Goal: Information Seeking & Learning: Learn about a topic

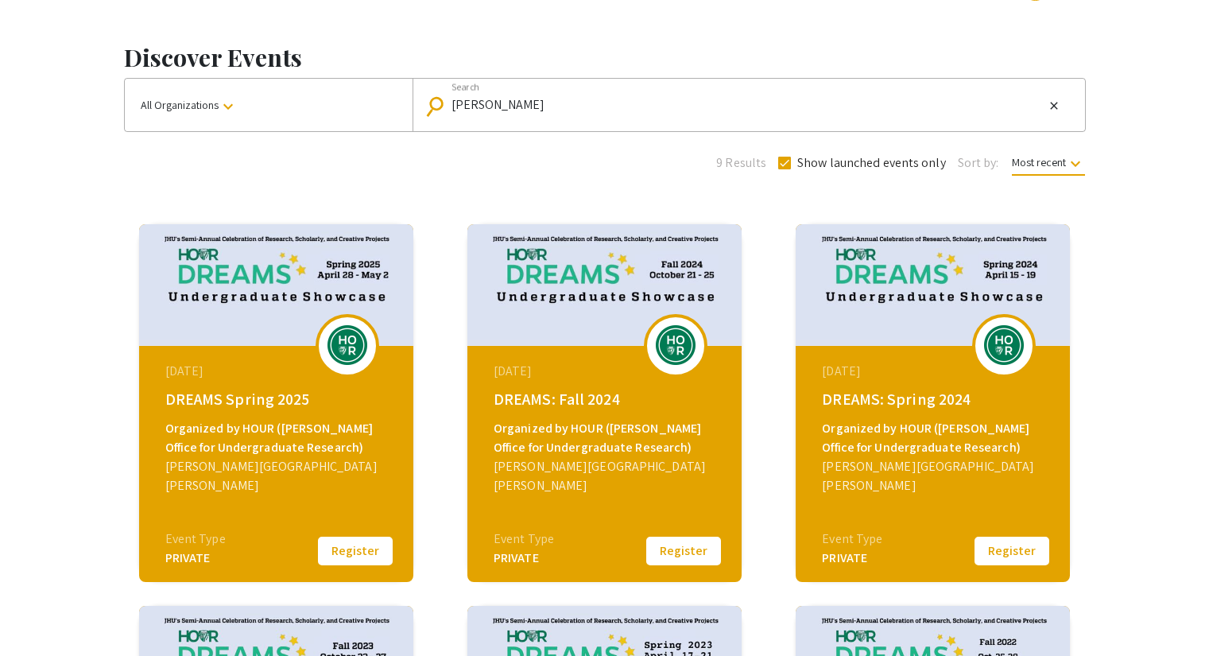
scroll to position [79, 0]
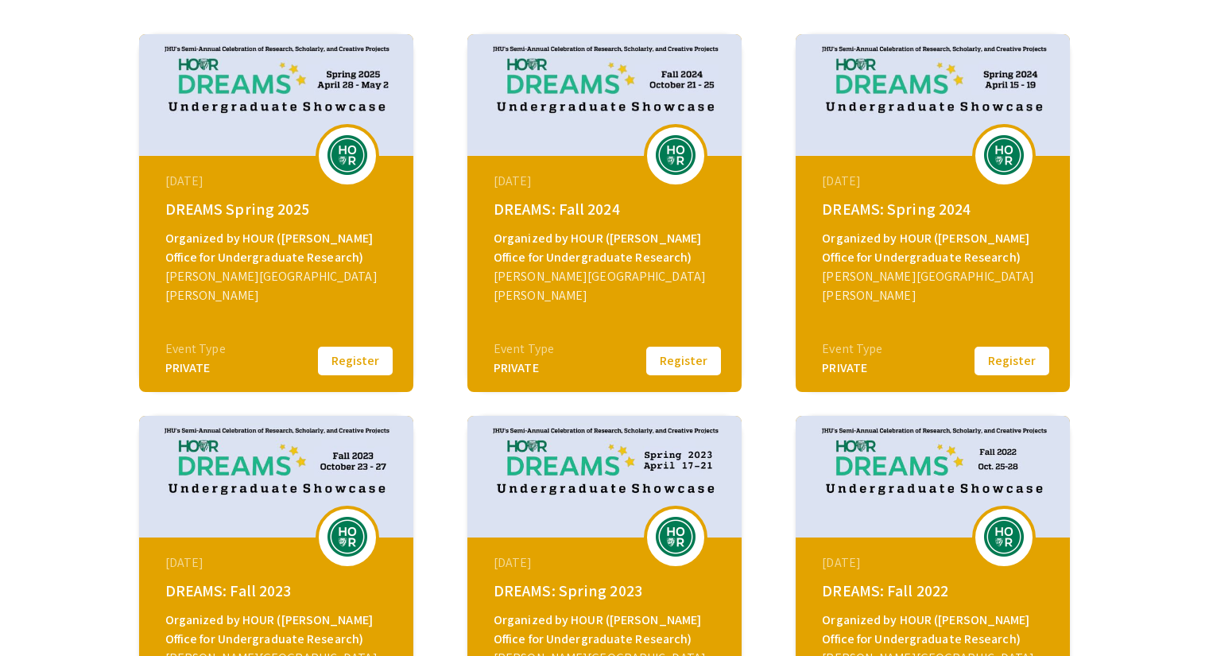
click at [561, 335] on div "October 21, 2024 DREAMS: Fall 2024 Organized by HOUR (Hopkins Office for Underg…" at bounding box center [606, 255] width 273 height 199
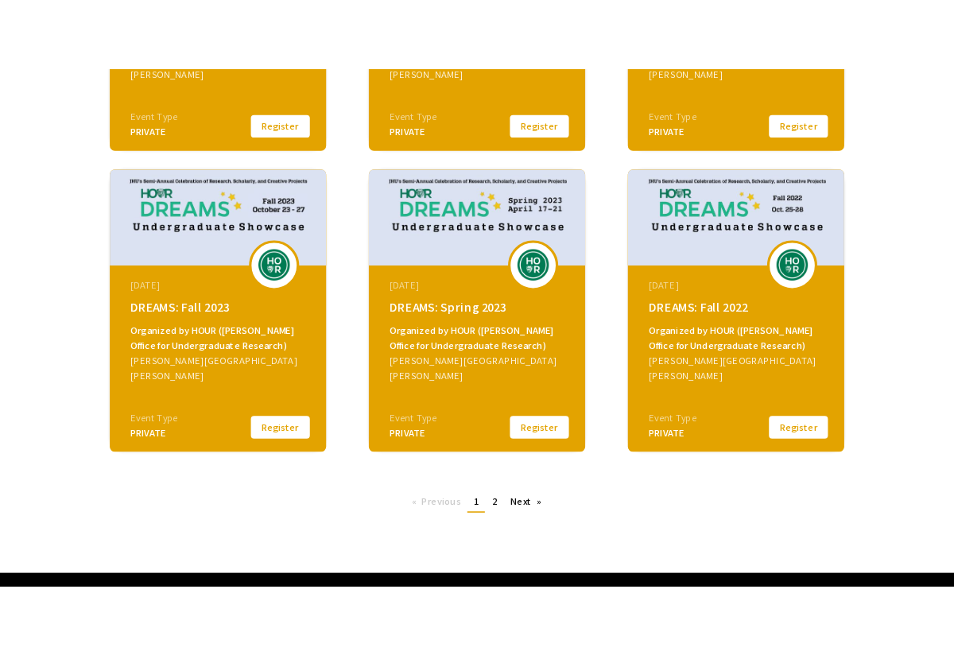
scroll to position [573, 0]
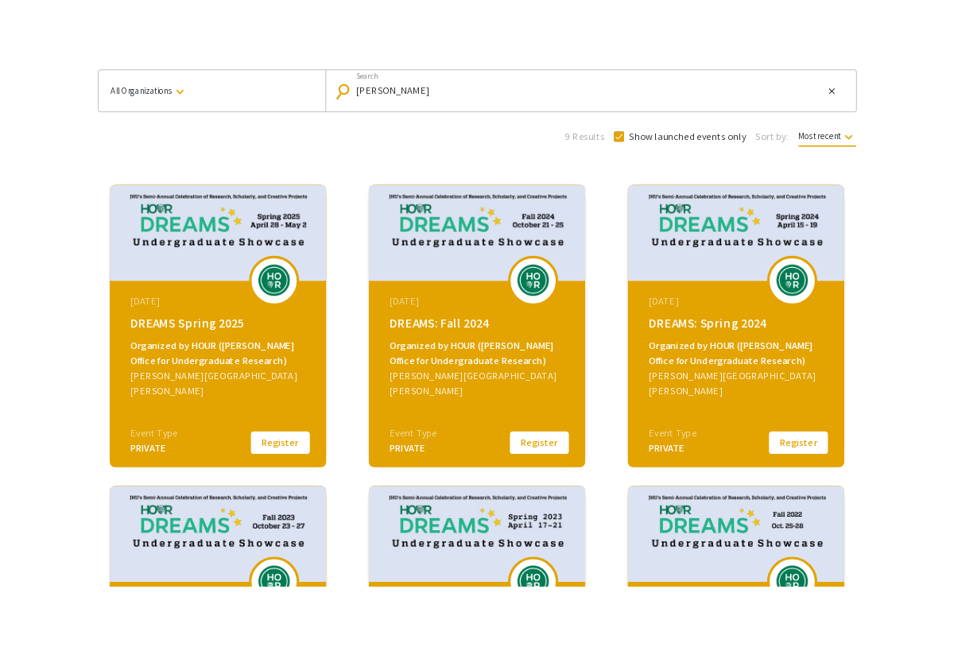
scroll to position [238, 0]
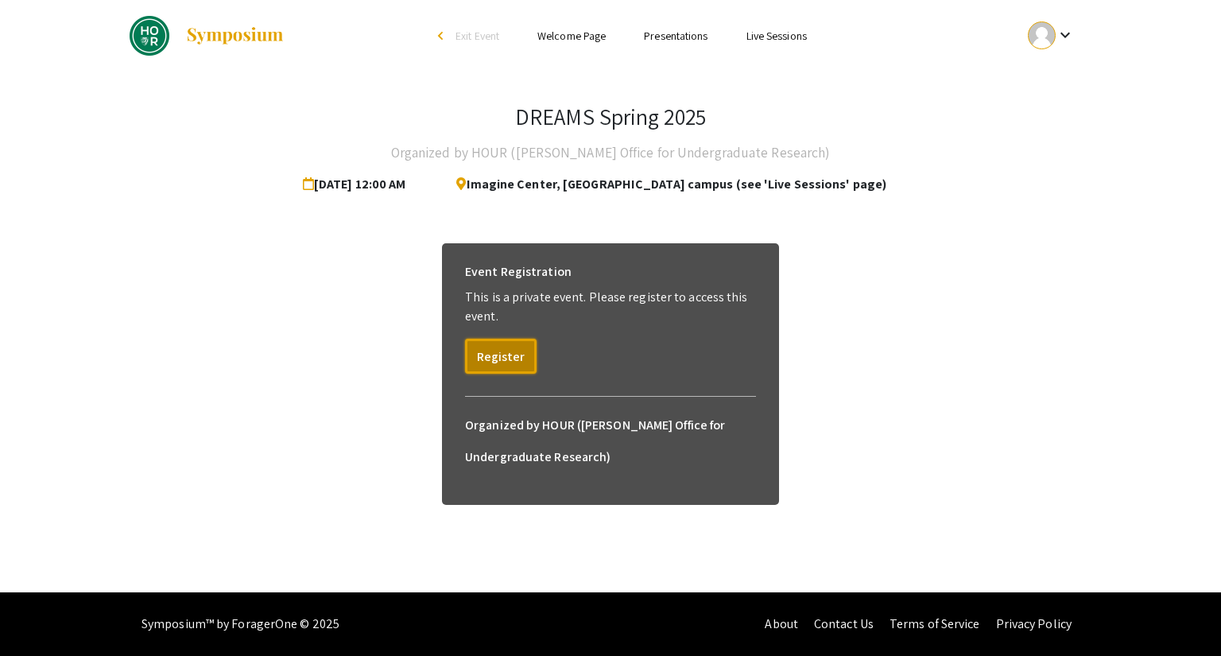
click at [510, 348] on button "Register" at bounding box center [501, 356] width 72 height 35
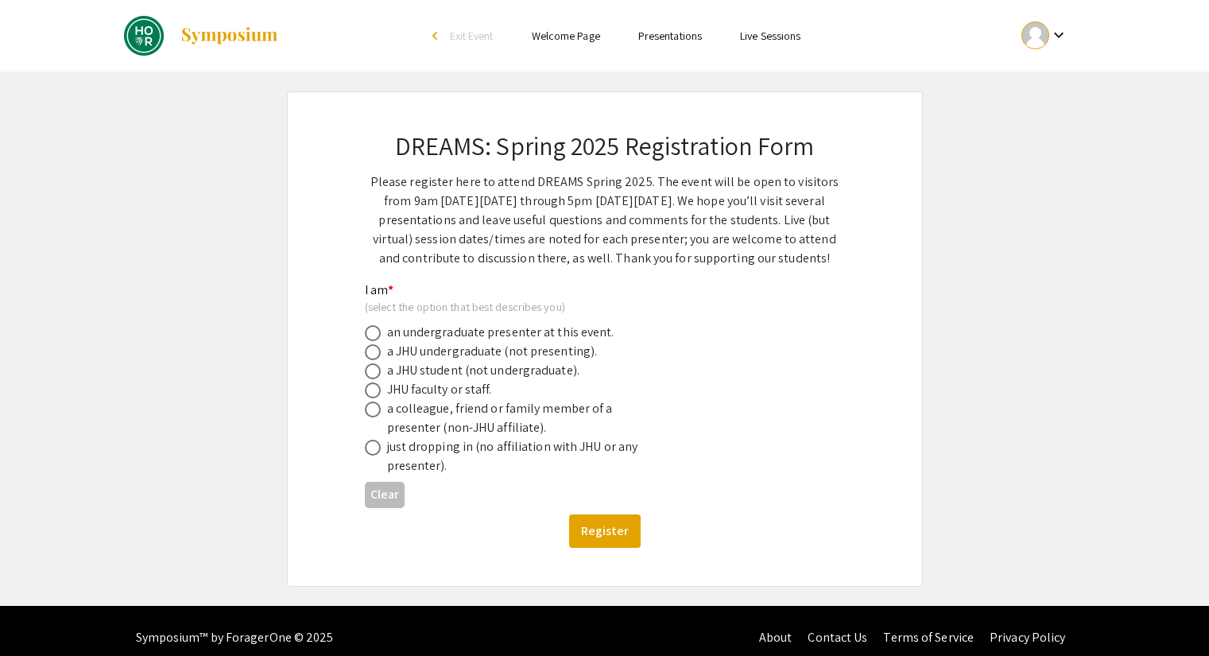
click at [446, 343] on div "a JHU undergraduate (not presenting)." at bounding box center [492, 351] width 211 height 19
click at [374, 348] on span at bounding box center [373, 352] width 16 height 16
click at [374, 348] on input "radio" at bounding box center [373, 352] width 16 height 16
radio input "true"
click at [614, 549] on div "DREAMS: Spring 2025 Registration Form Please register here to attend DREAMS Spr…" at bounding box center [605, 339] width 556 height 494
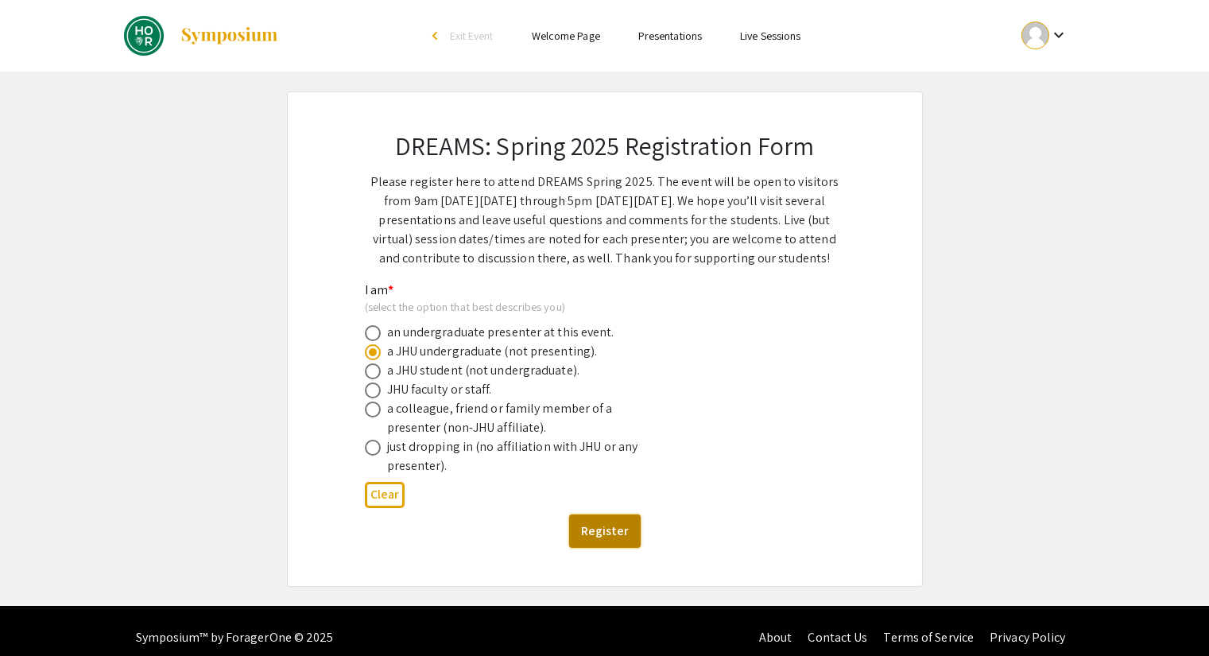
click at [609, 523] on button "Register" at bounding box center [605, 530] width 72 height 33
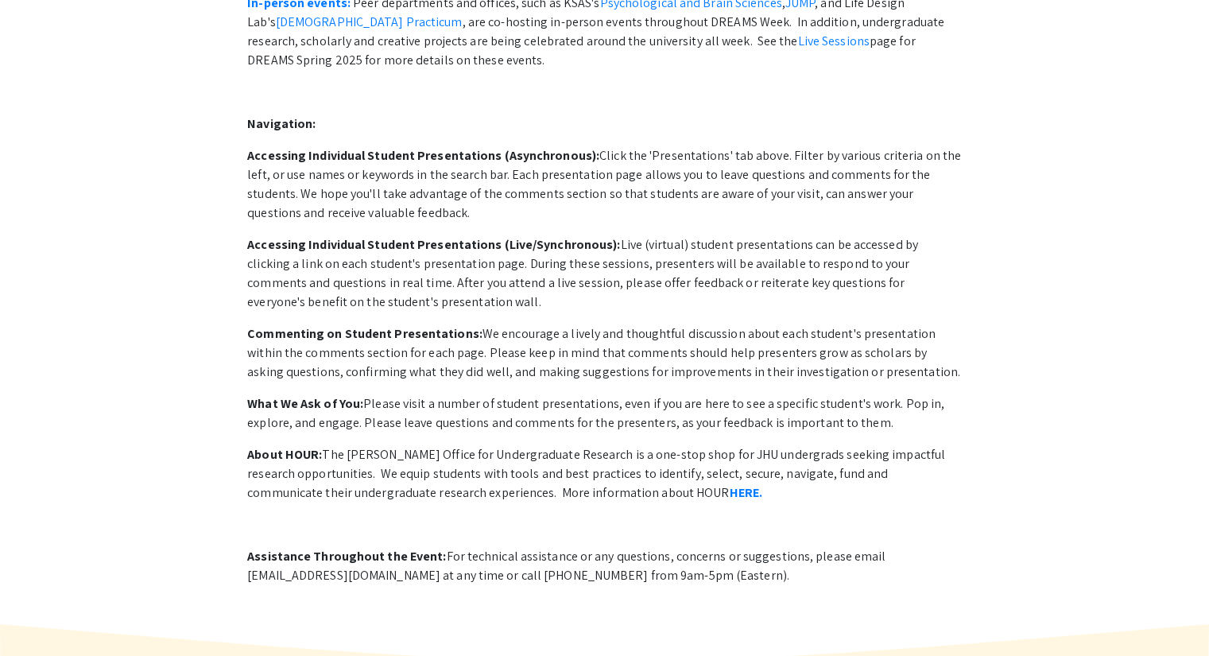
scroll to position [764, 0]
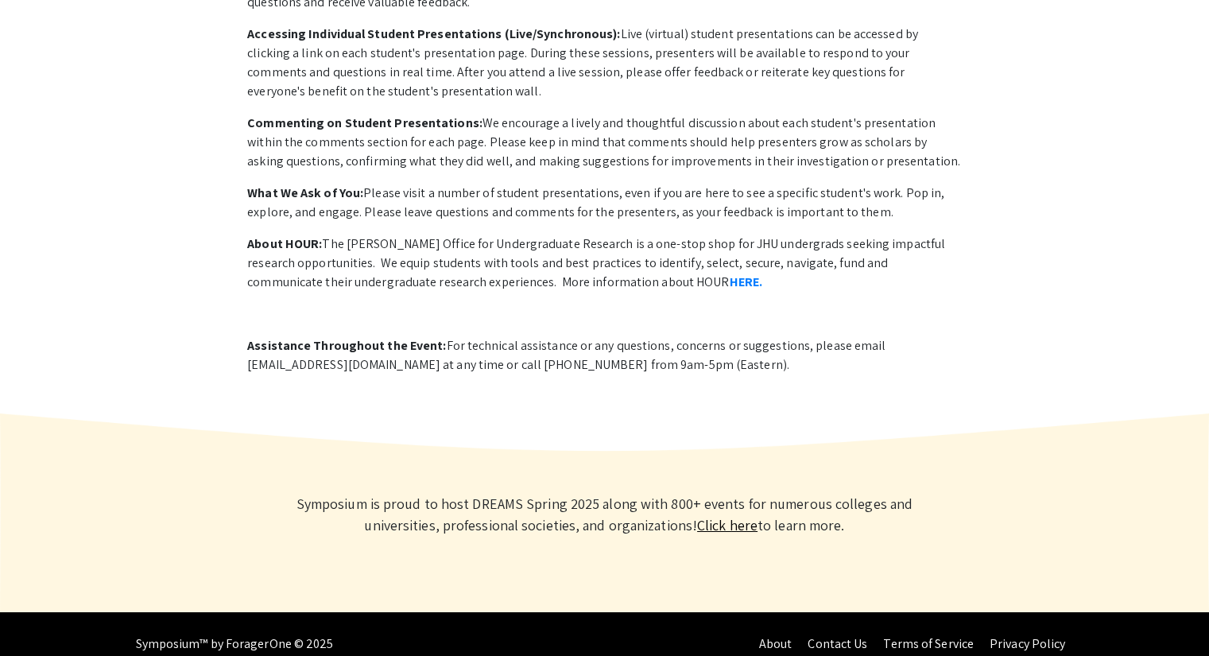
click at [697, 516] on link "Click here" at bounding box center [727, 525] width 60 height 18
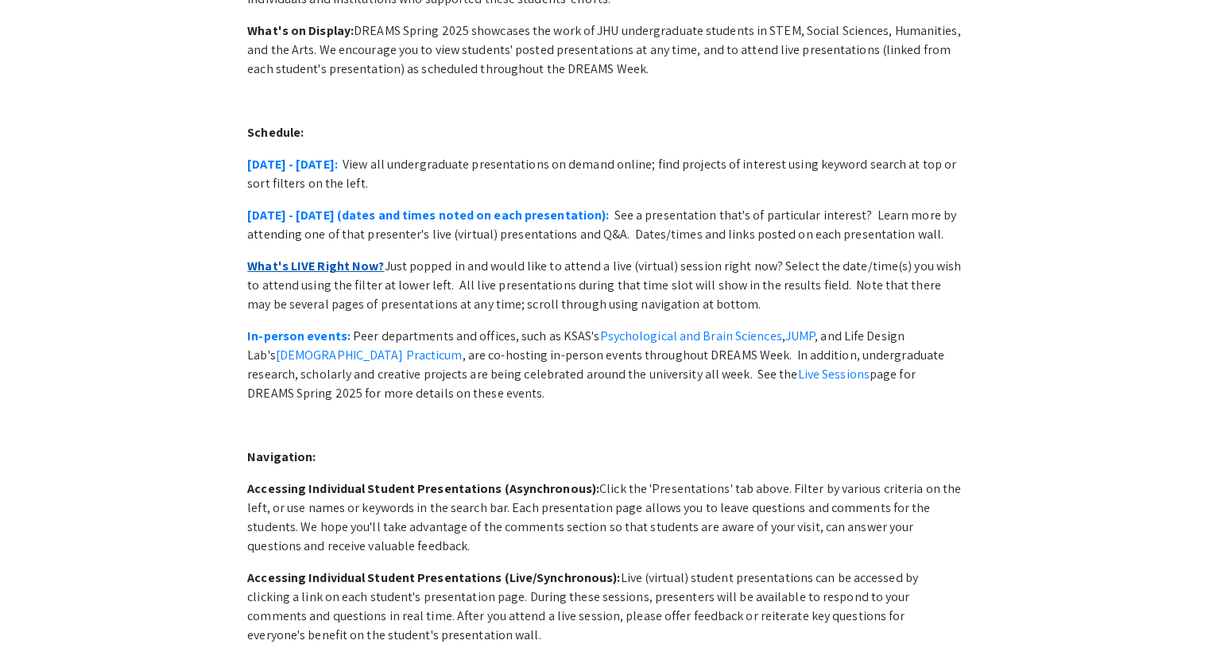
scroll to position [238, 0]
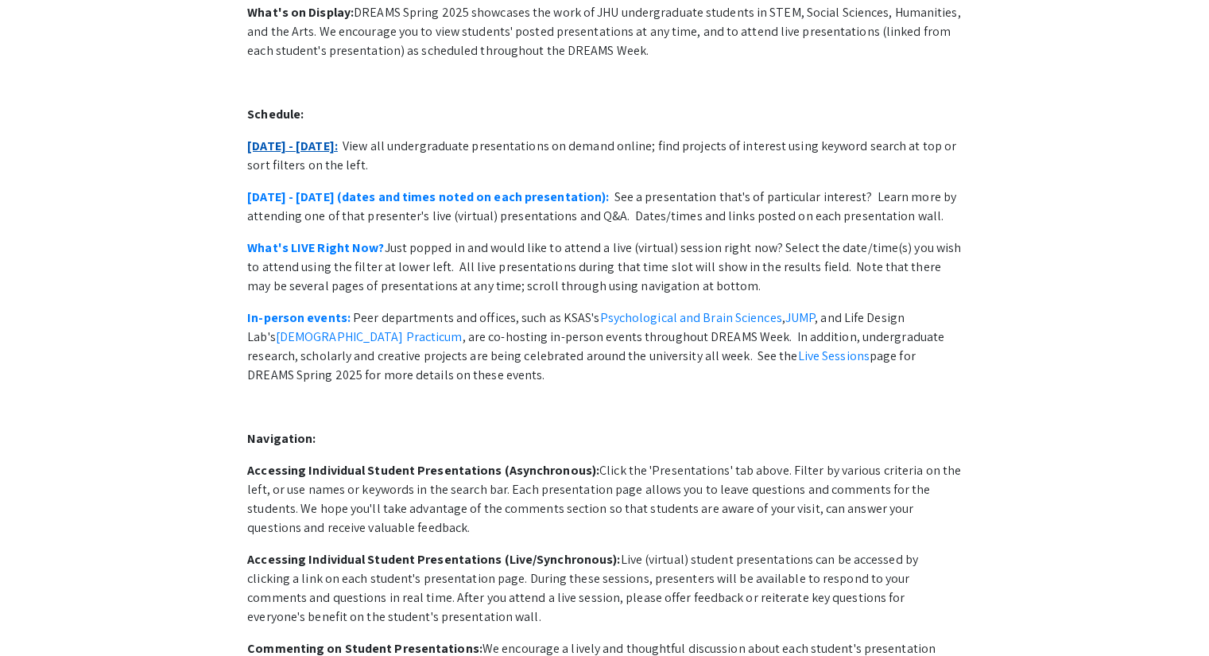
click at [297, 138] on link "April 28 - May 2:" at bounding box center [292, 146] width 91 height 17
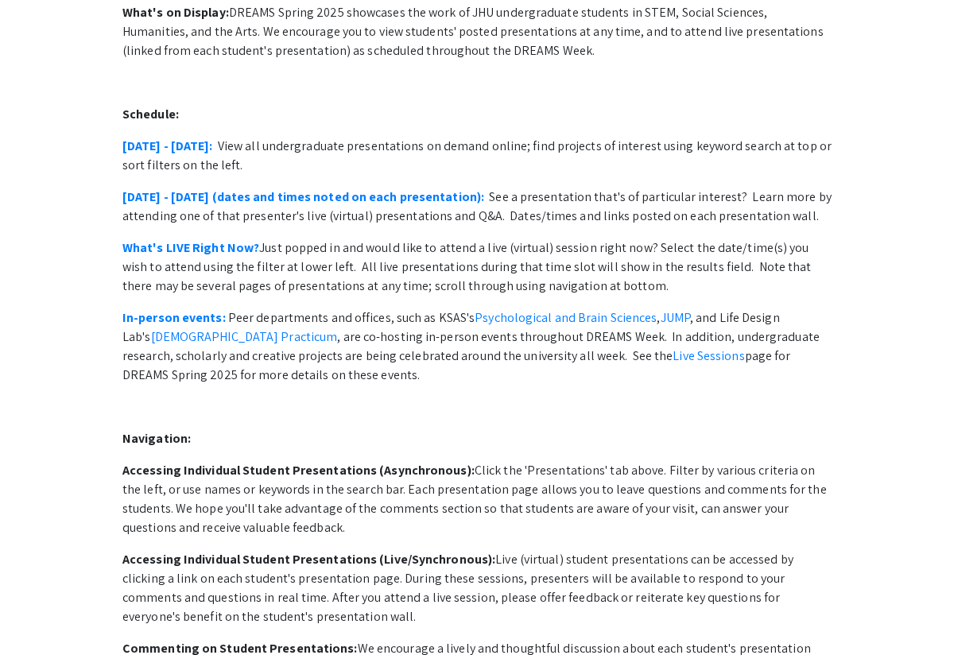
click at [805, 258] on p "What's LIVE Right Now? Just popped in and would like to attend a live (virtual)…" at bounding box center [476, 266] width 709 height 57
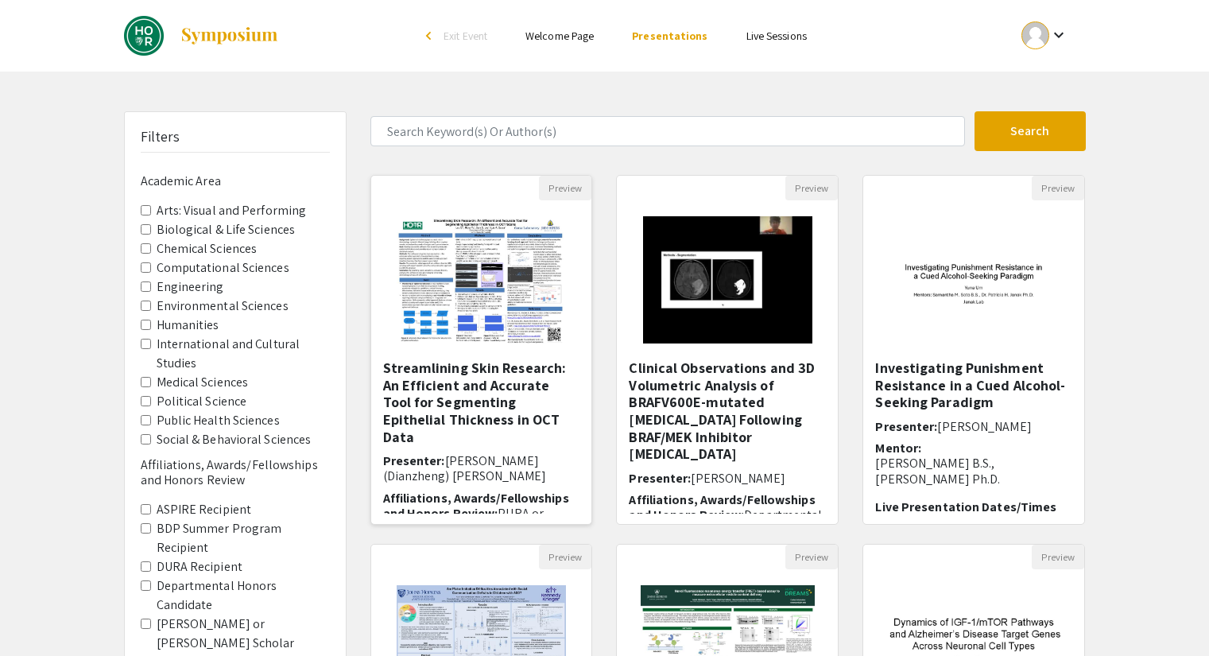
click at [505, 380] on h5 "Streamlining Skin Research: An Efficient and Accurate Tool for Segmenting Epith…" at bounding box center [481, 402] width 197 height 86
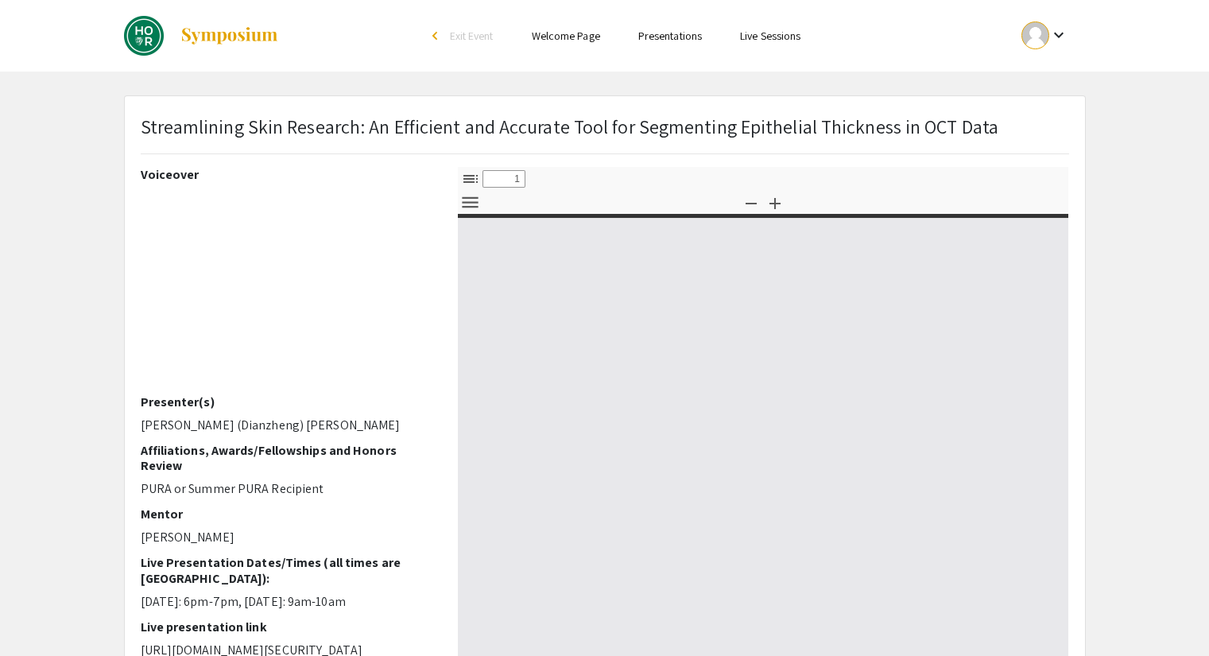
select select "custom"
type input "0"
select select "custom"
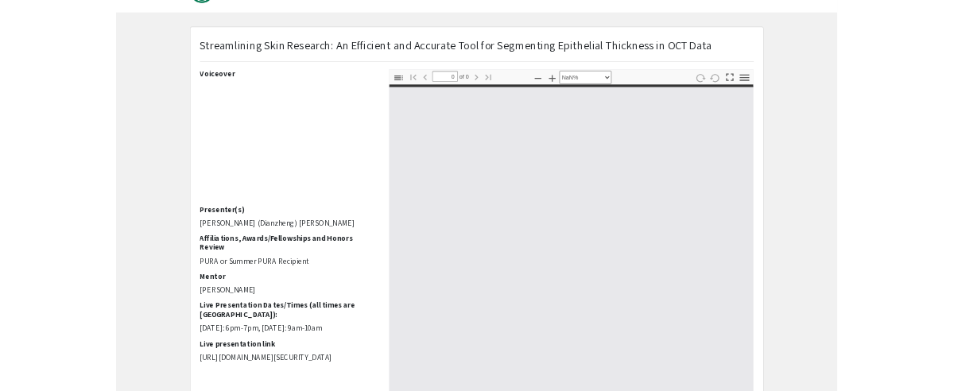
scroll to position [79, 0]
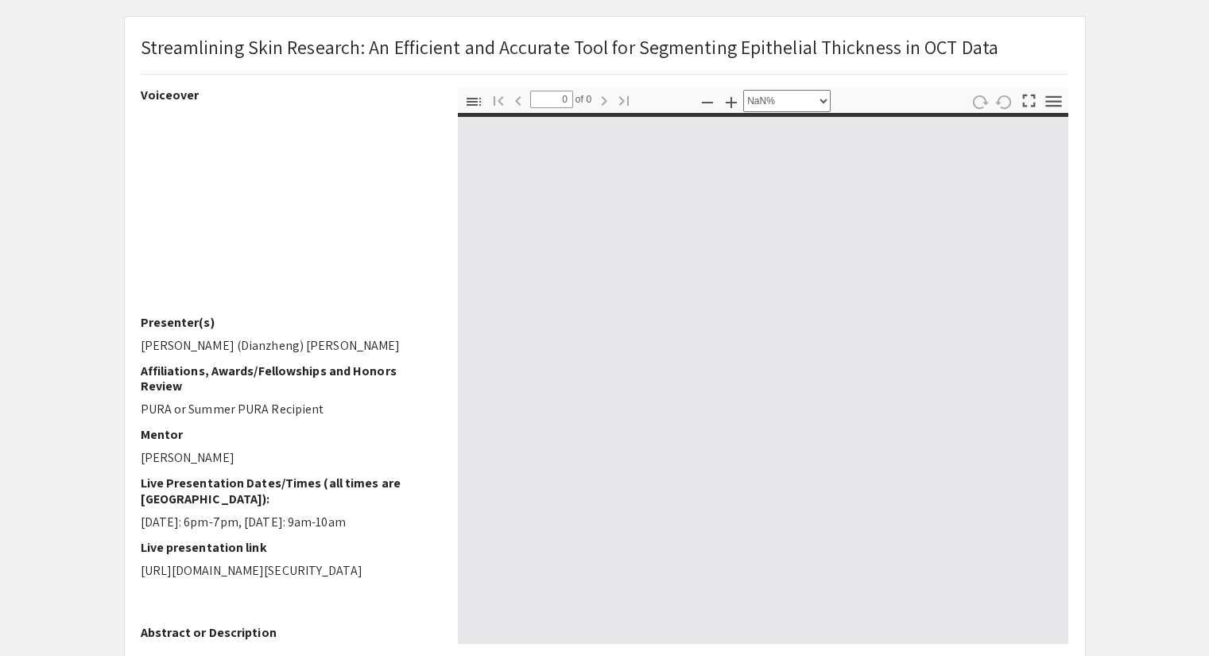
type input "1"
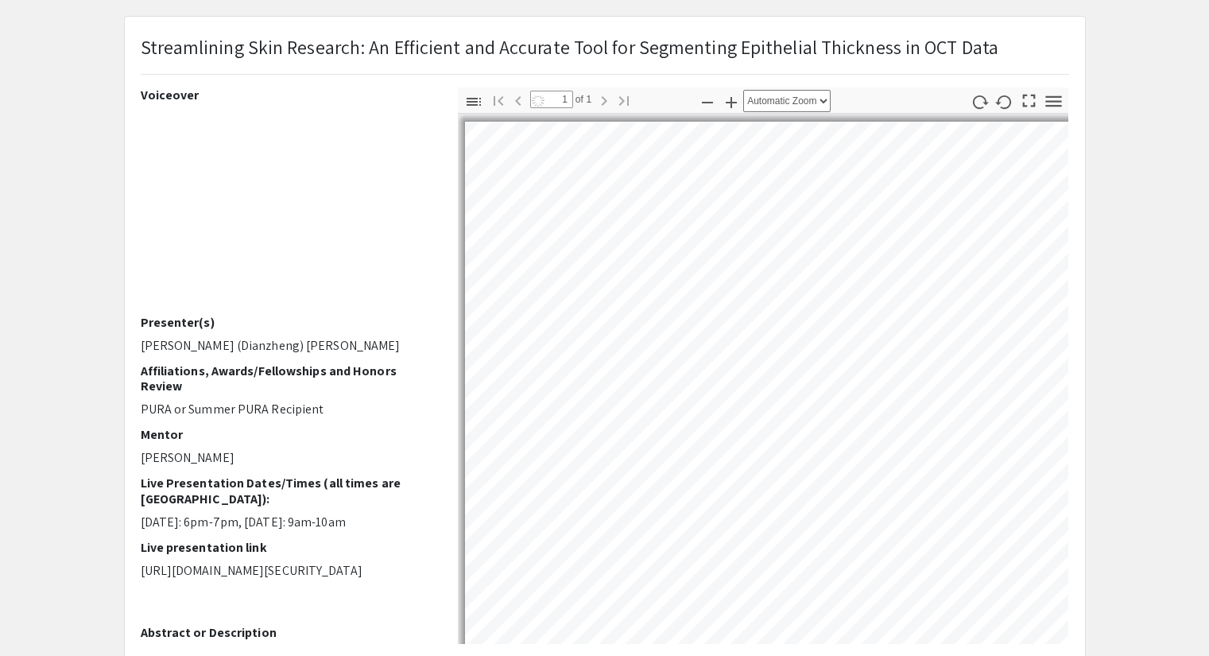
select select "auto"
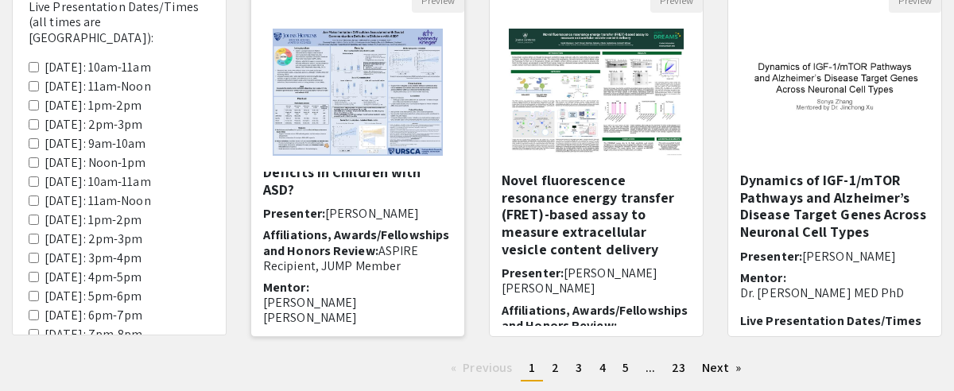
scroll to position [79, 0]
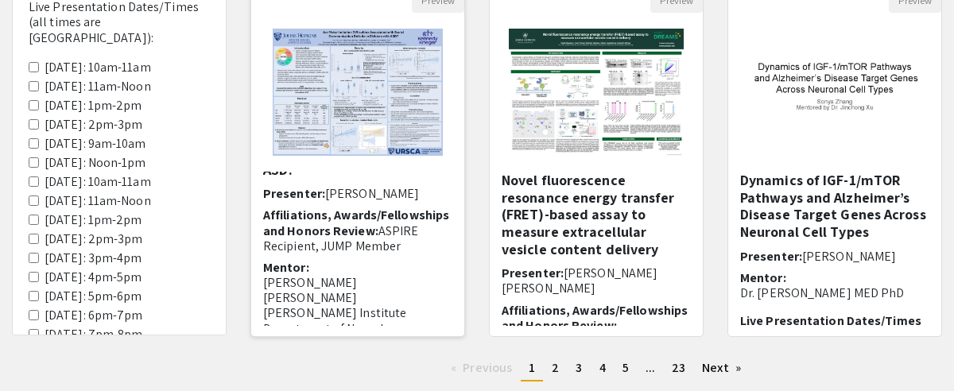
click at [351, 207] on span "Affiliations, Awards/Fellowships and Honors Review:" at bounding box center [356, 223] width 186 height 32
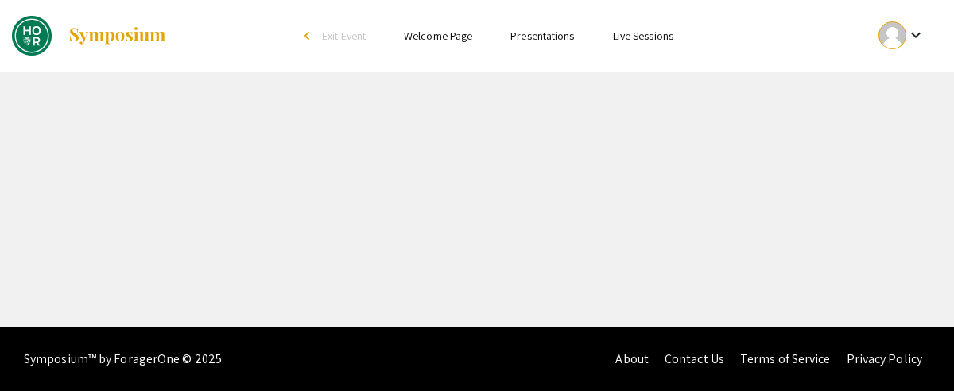
select select "custom"
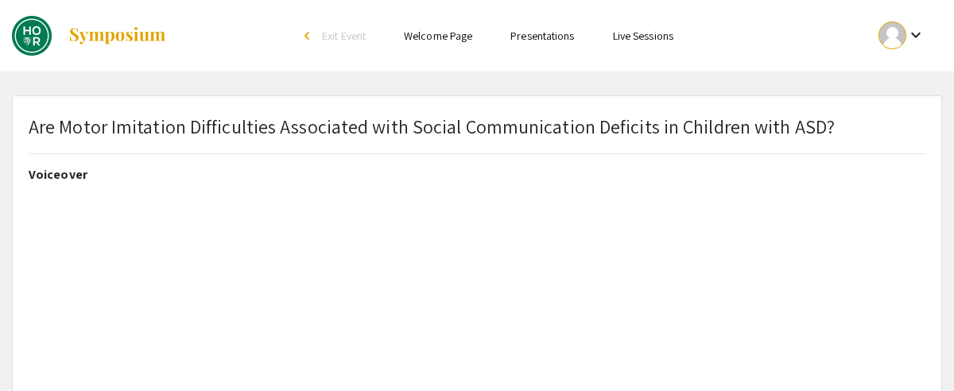
type input "1"
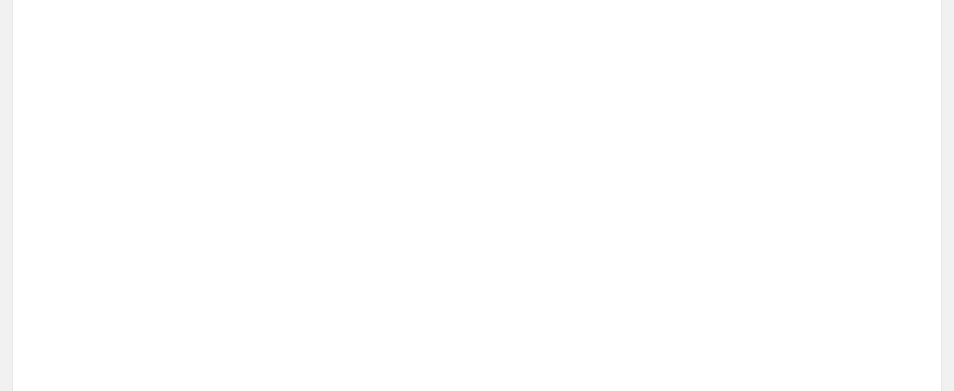
select select "auto"
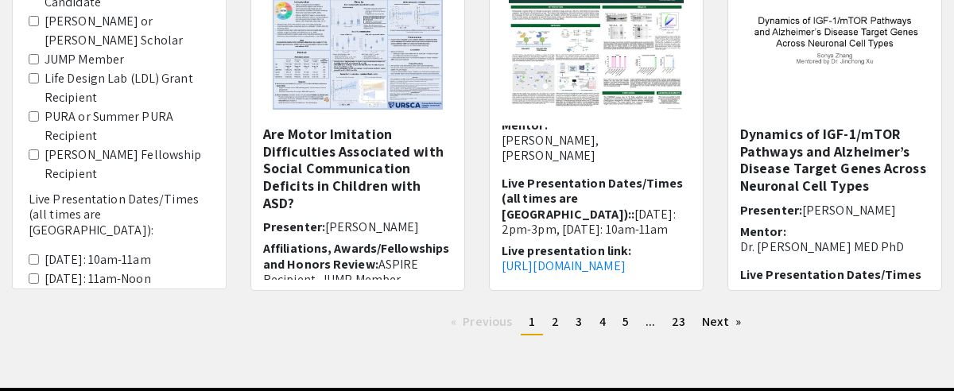
scroll to position [583, 0]
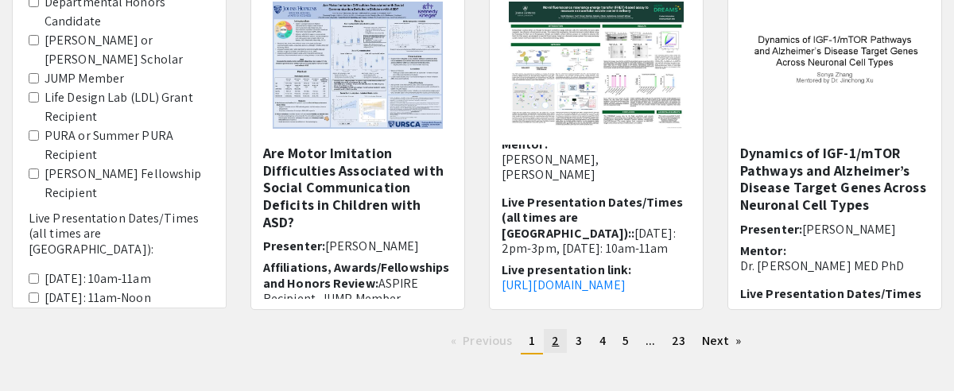
click at [558, 343] on span "2" at bounding box center [555, 340] width 7 height 17
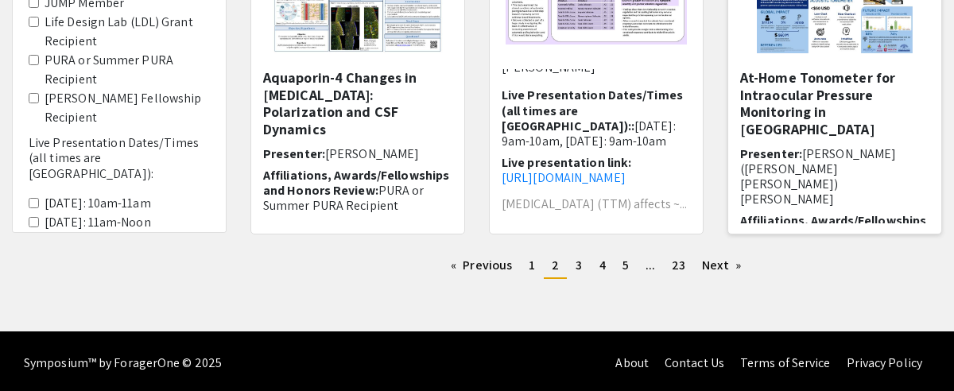
scroll to position [663, 0]
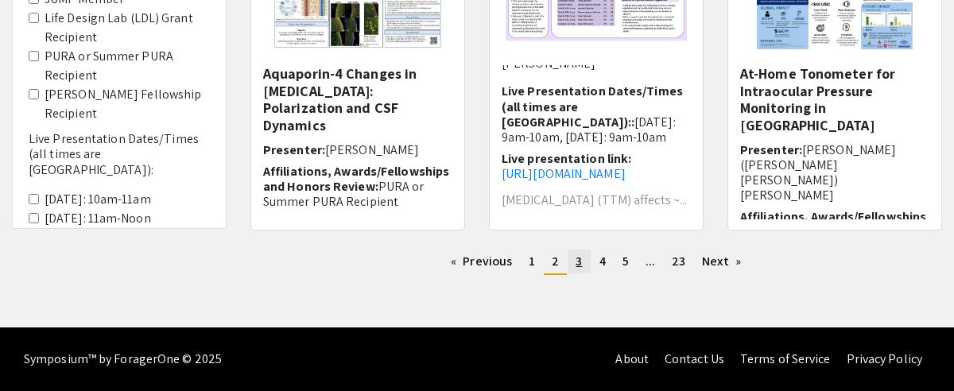
click at [585, 259] on link "page 3" at bounding box center [579, 262] width 22 height 24
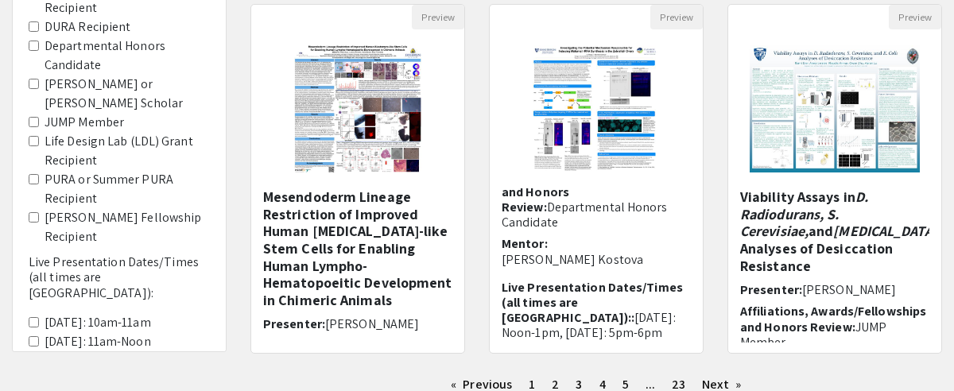
scroll to position [663, 0]
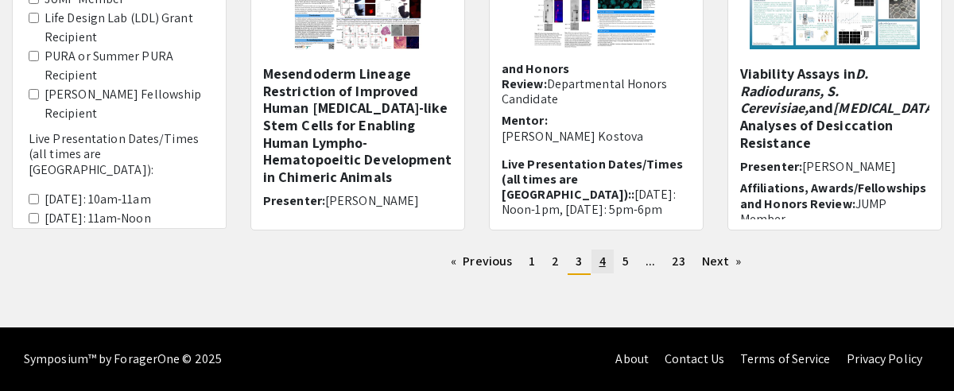
click at [602, 262] on span "4" at bounding box center [602, 261] width 6 height 17
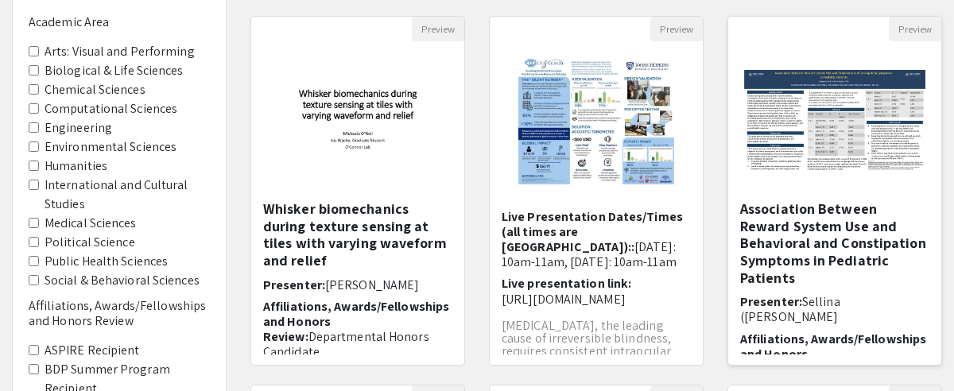
scroll to position [556, 0]
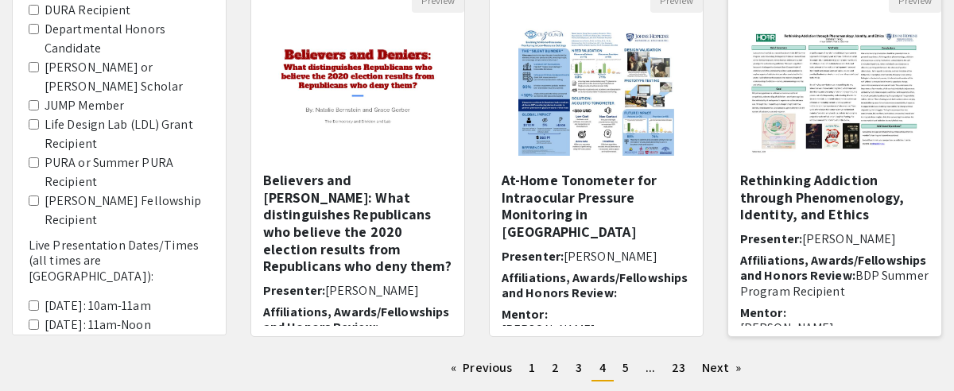
click at [785, 200] on h5 "Rethinking Addiction through Phenomenology, Identity, and Ethics" at bounding box center [834, 198] width 189 height 52
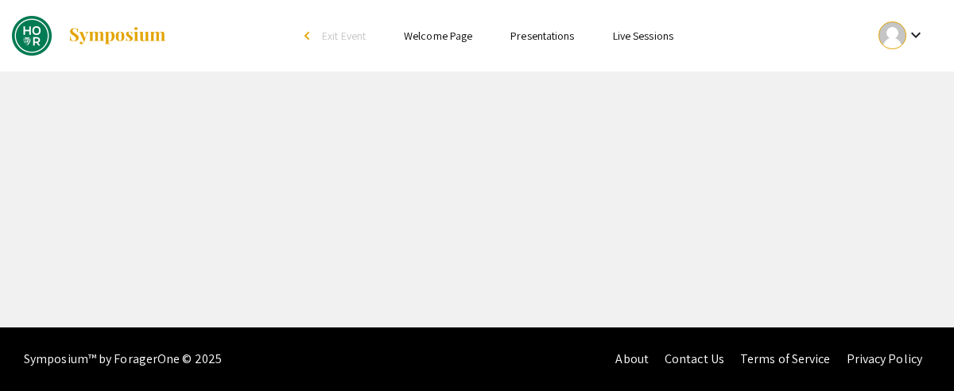
select select "custom"
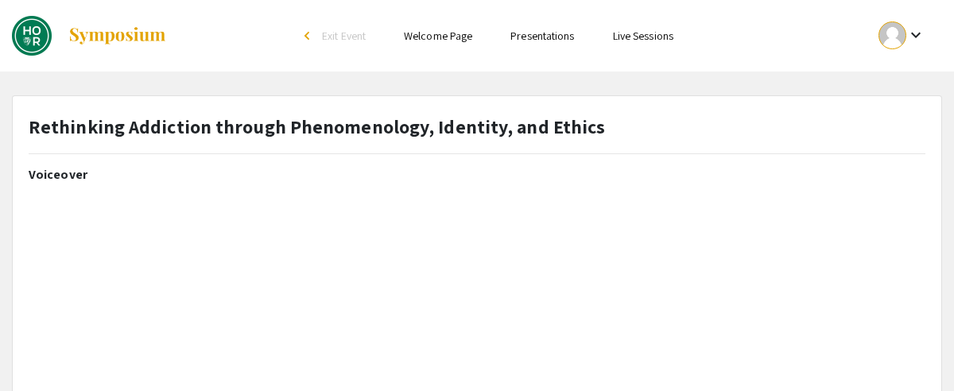
type input "0"
select select "custom"
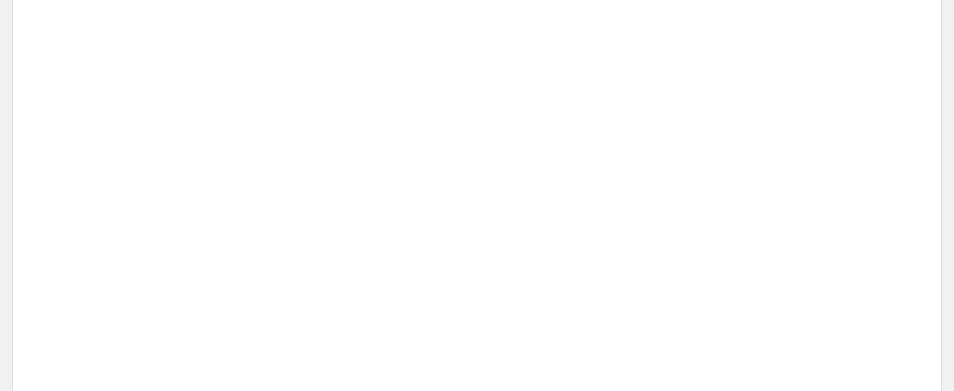
type input "1"
select select "auto"
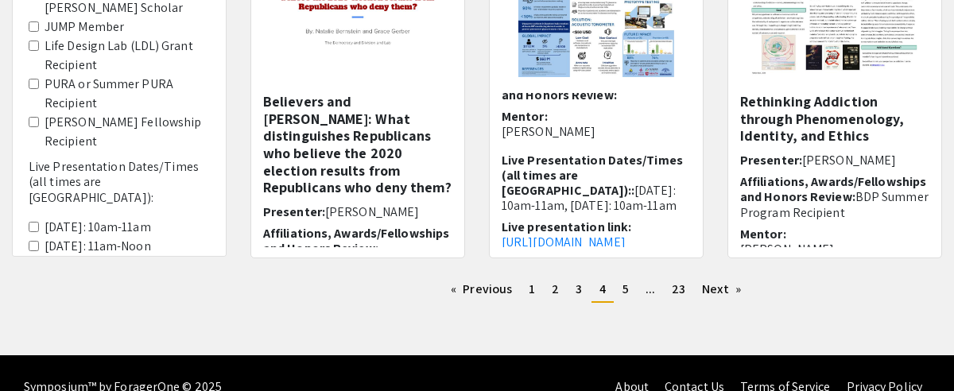
scroll to position [663, 0]
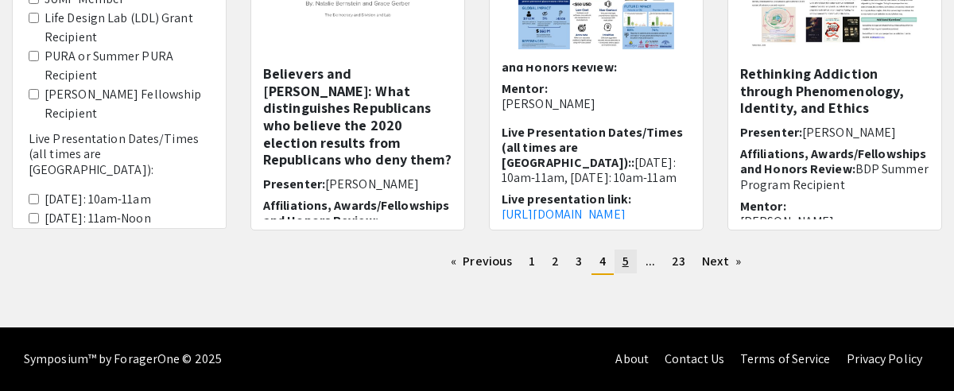
click at [632, 267] on link "page 5" at bounding box center [626, 262] width 22 height 24
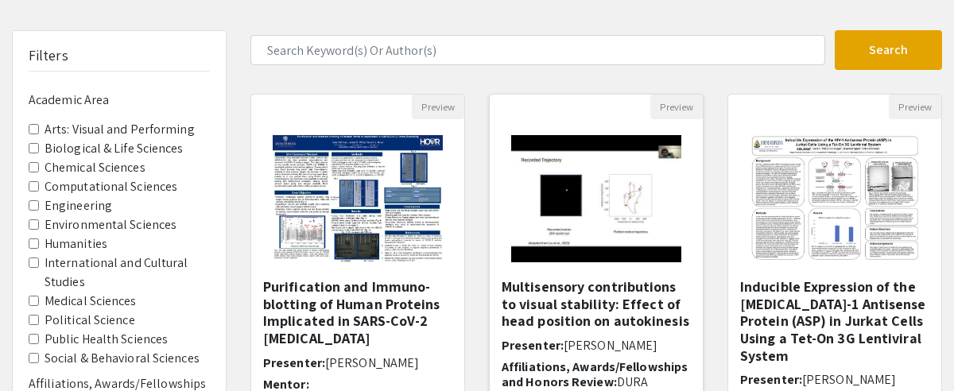
scroll to position [159, 0]
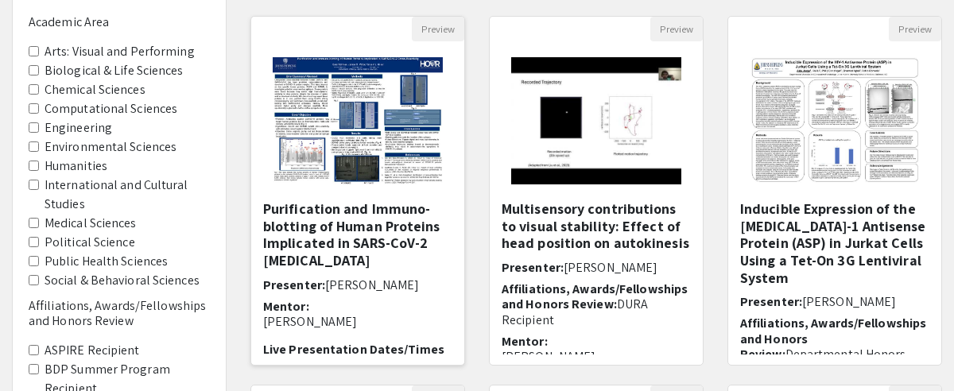
click at [394, 220] on h5 "Purification and Immuno-blotting of Human Proteins Implicated in SARS-CoV-2 [ME…" at bounding box center [357, 234] width 189 height 68
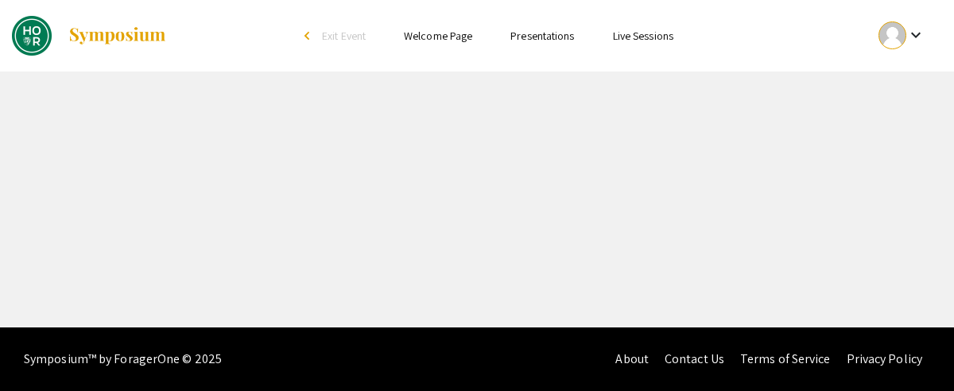
select select "custom"
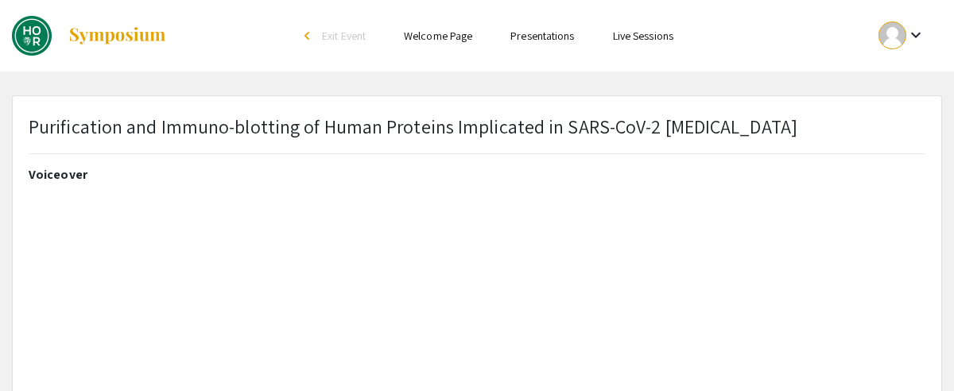
type input "0"
select select "custom"
type input "1"
select select "auto"
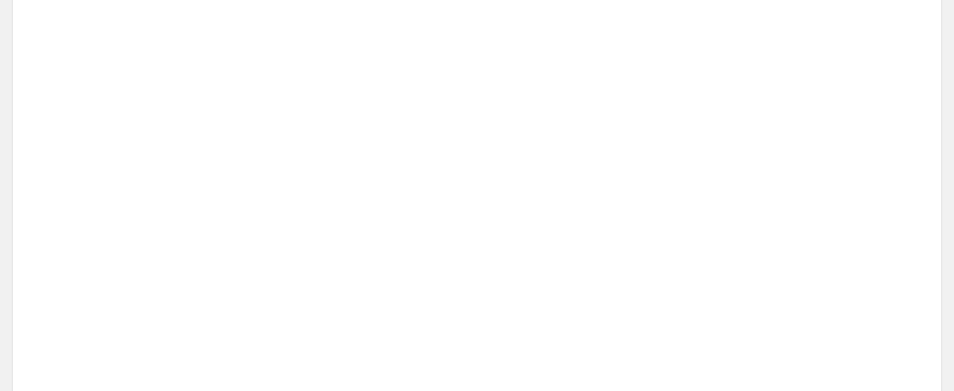
scroll to position [318, 0]
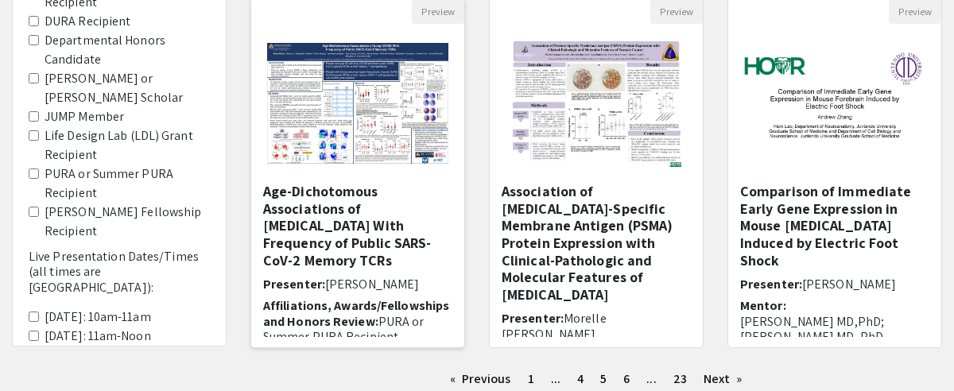
scroll to position [477, 0]
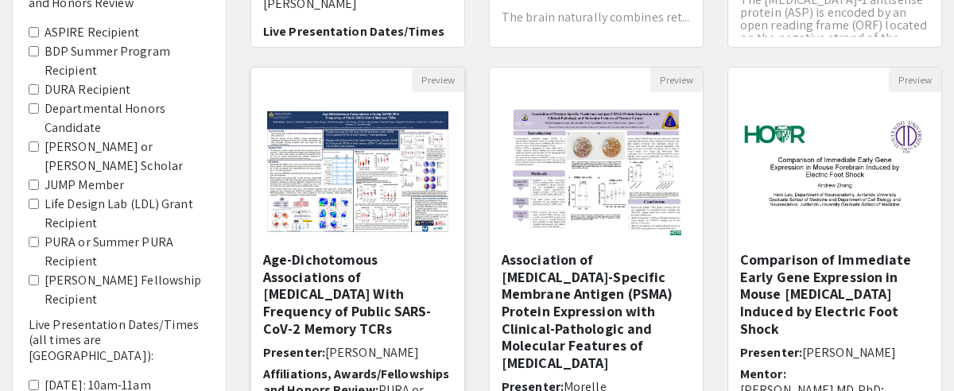
click at [379, 286] on h5 "Age-Dichotomous Associations of [MEDICAL_DATA] With Frequency of Public SARS-Co…" at bounding box center [357, 294] width 189 height 86
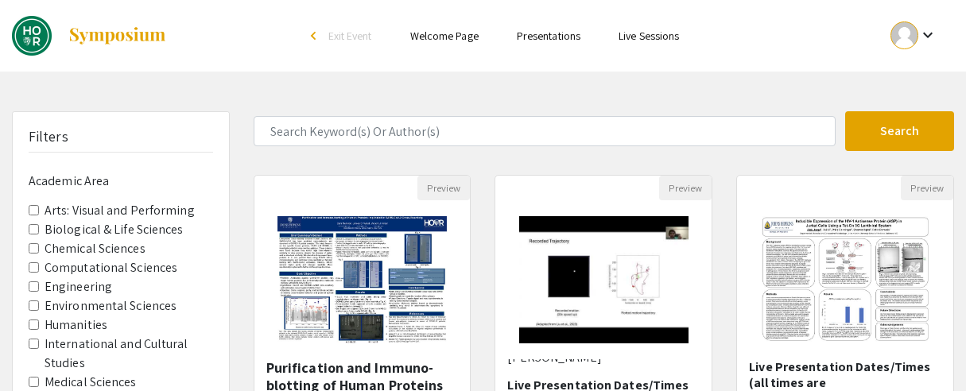
select select "custom"
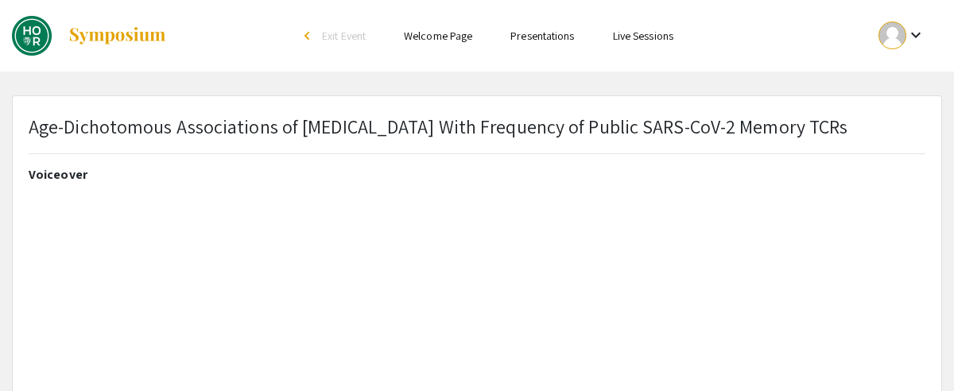
type input "0"
select select "custom"
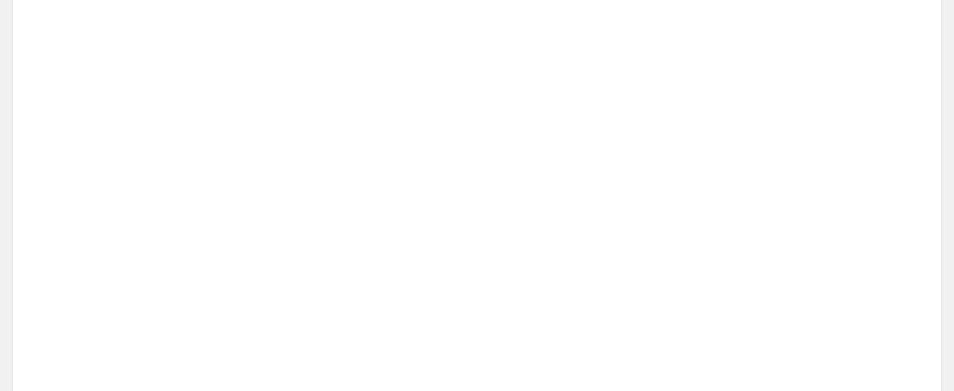
type input "1"
select select "auto"
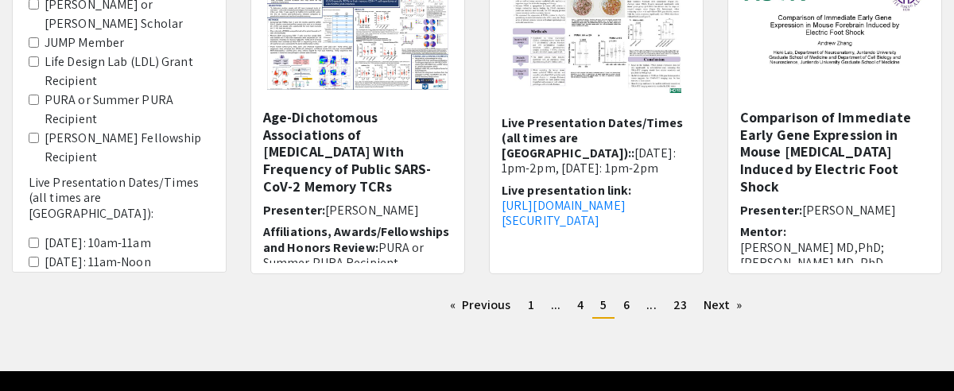
scroll to position [663, 0]
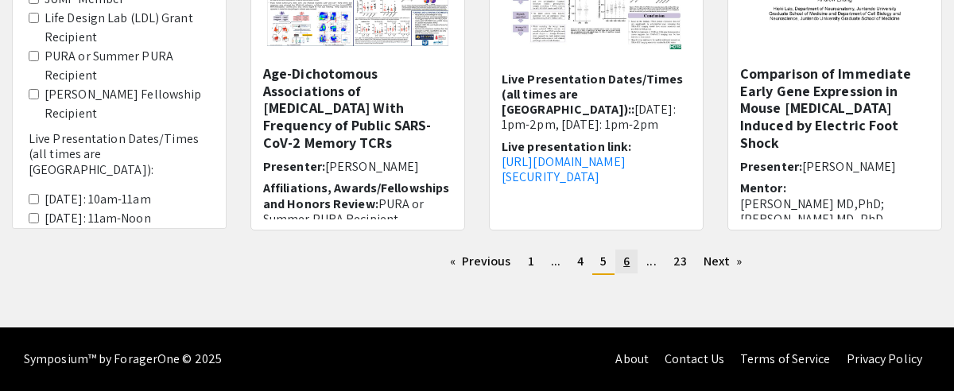
click at [634, 255] on link "page 6" at bounding box center [626, 262] width 22 height 24
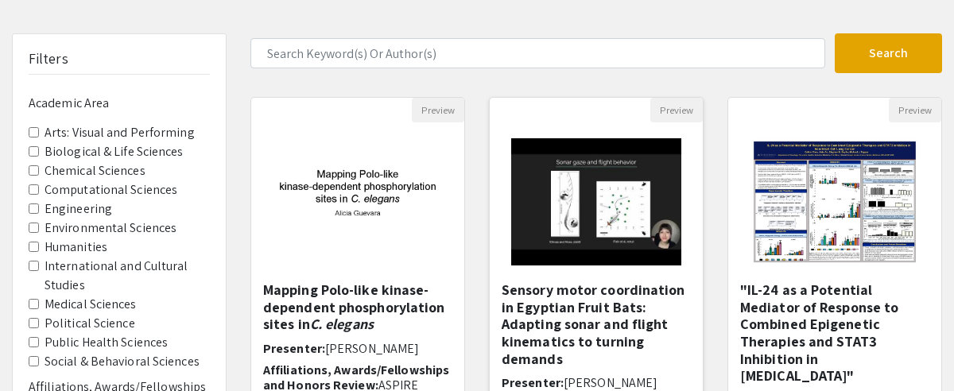
scroll to position [159, 0]
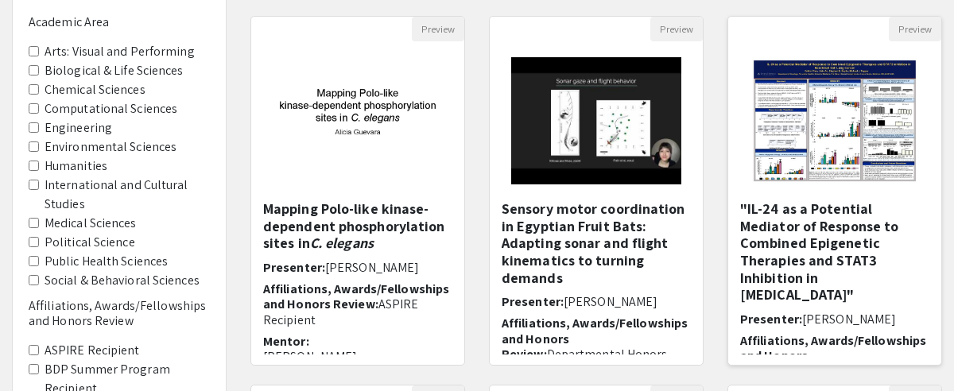
click at [793, 252] on h5 ""IL-24 as a Potential Mediator of Response to Combined Epigenetic Therapies and…" at bounding box center [834, 251] width 189 height 103
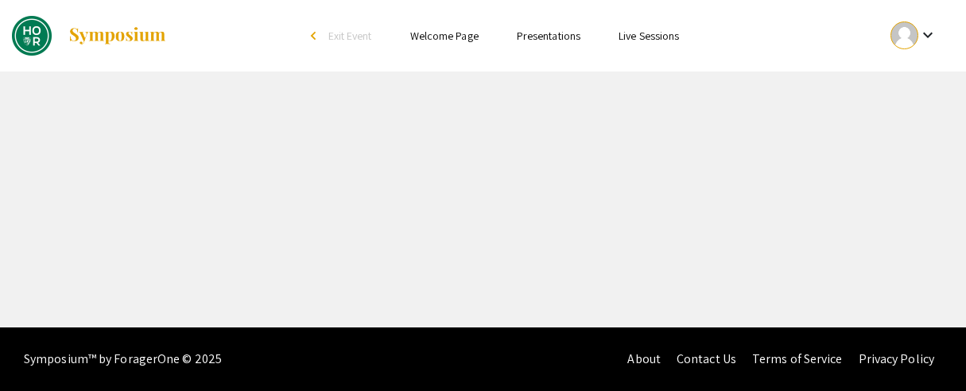
select select "custom"
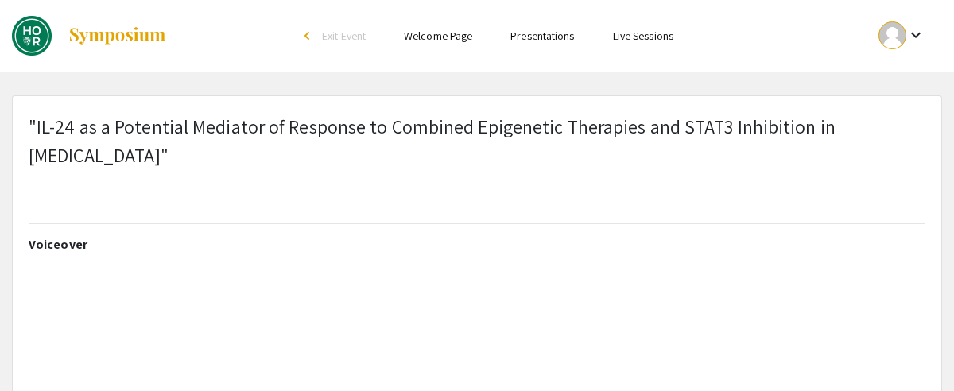
type input "0"
select select "custom"
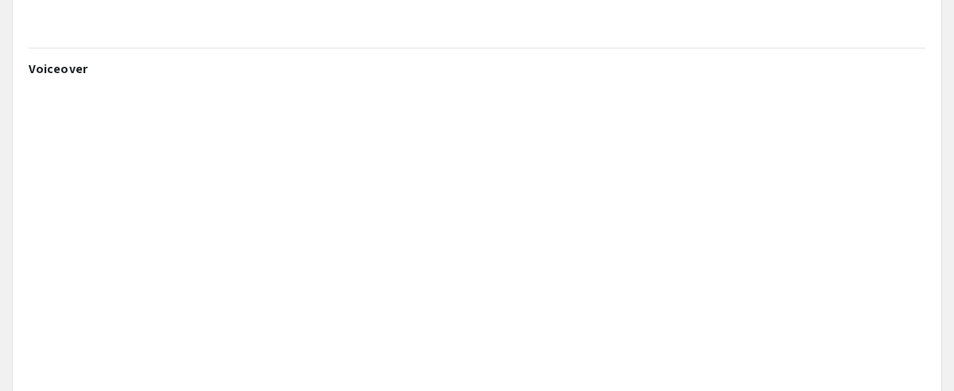
type input "1"
select select "auto"
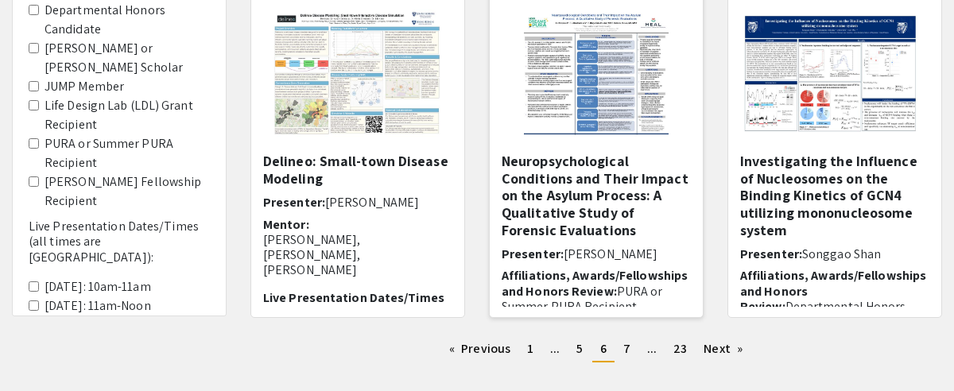
scroll to position [556, 0]
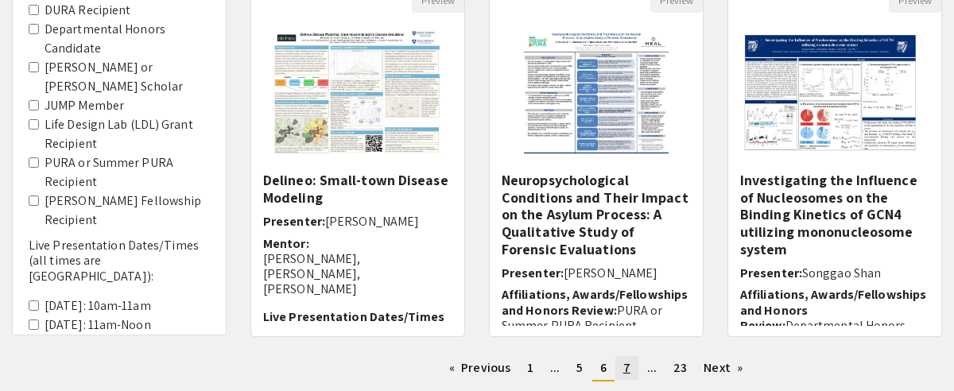
click at [633, 369] on link "page 7" at bounding box center [626, 368] width 23 height 24
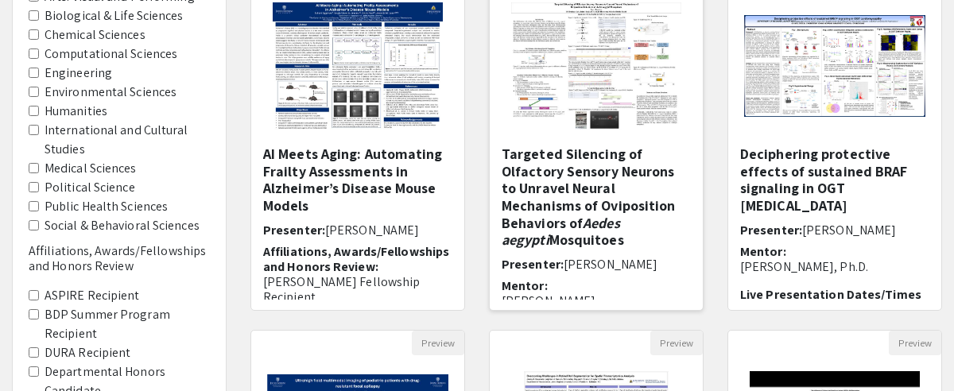
scroll to position [159, 0]
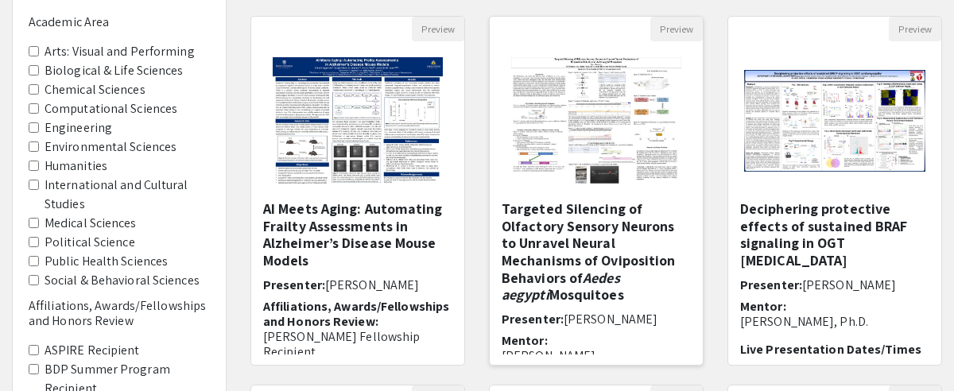
click at [617, 229] on h5 "Targeted Silencing of Olfactory Sensory Neurons to Unravel Neural Mechanisms of…" at bounding box center [596, 251] width 189 height 103
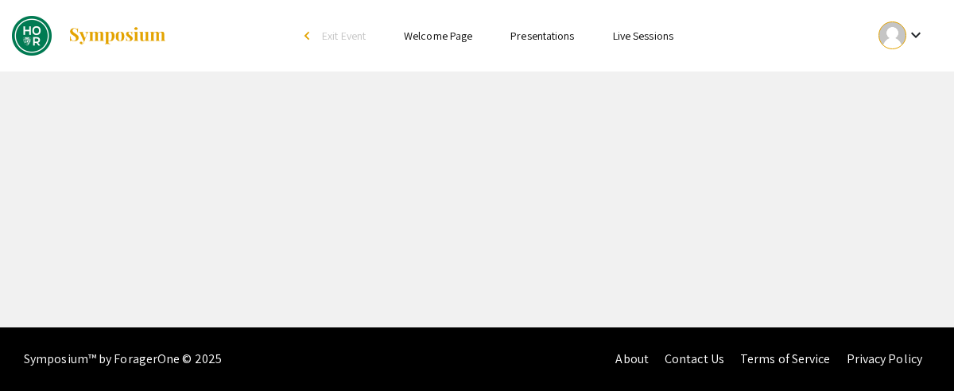
select select "custom"
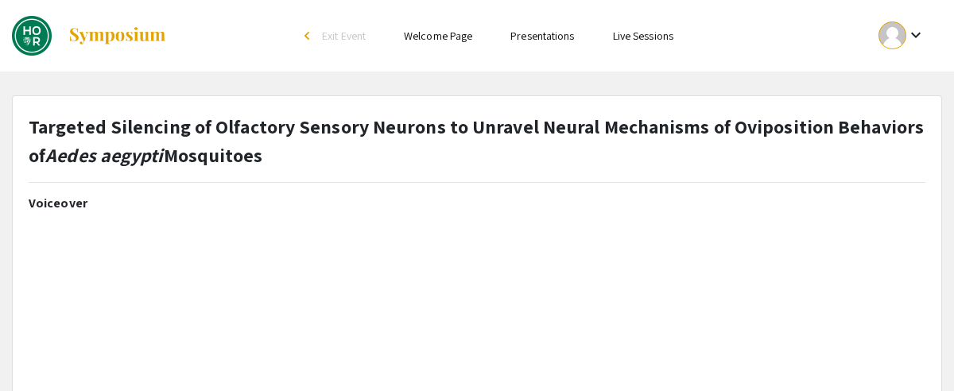
type input "1"
select select "auto"
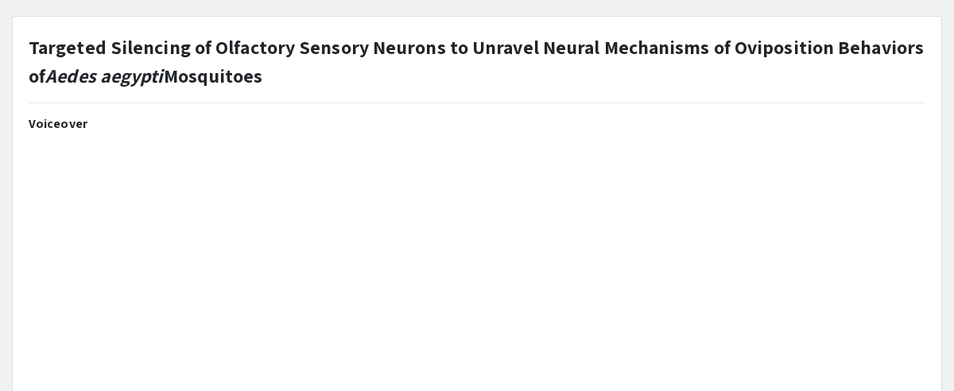
scroll to position [159, 0]
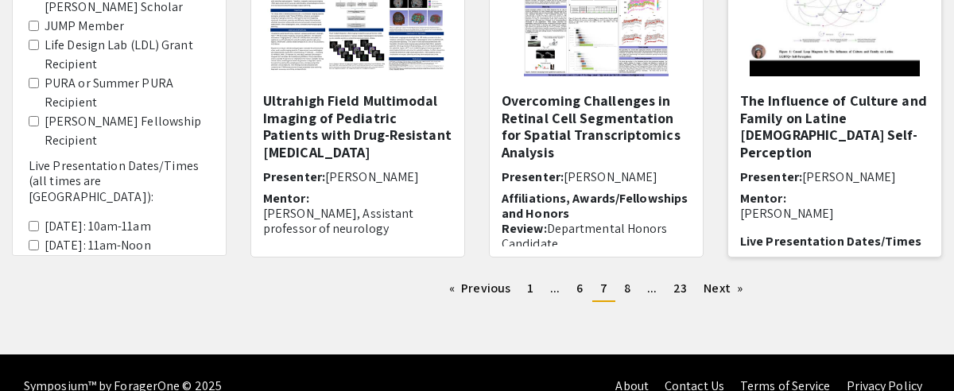
scroll to position [556, 0]
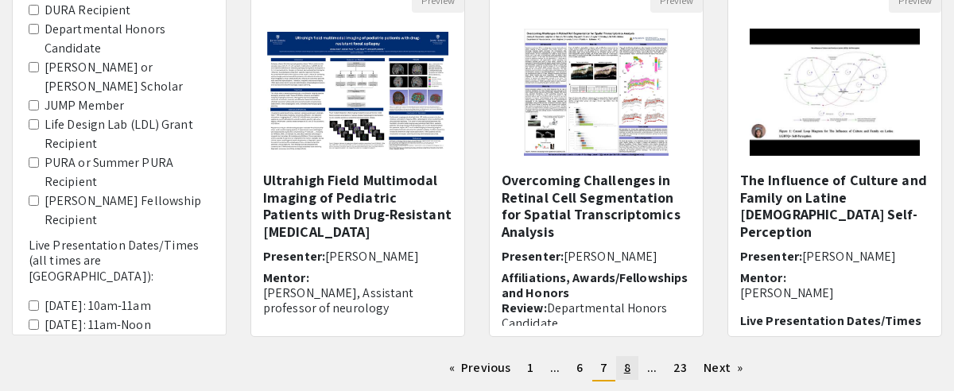
click at [634, 374] on link "page 8" at bounding box center [627, 368] width 22 height 24
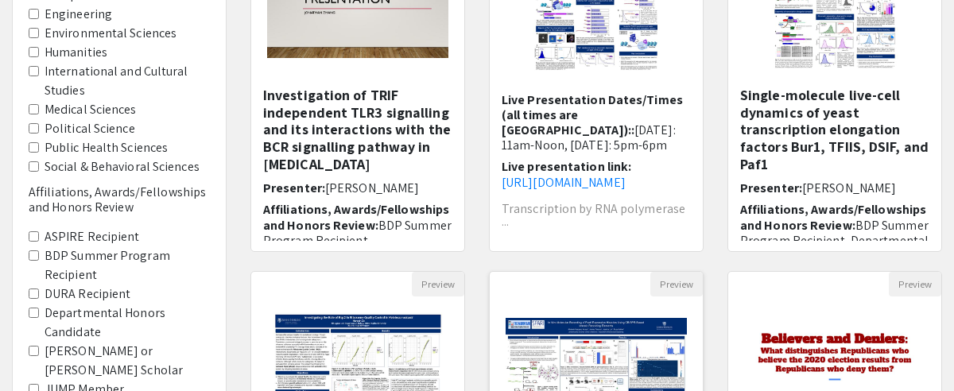
scroll to position [636, 0]
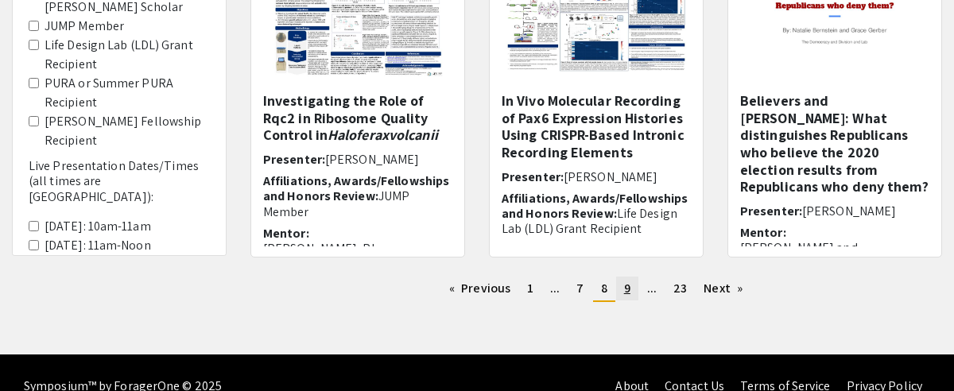
click at [622, 298] on link "page 9" at bounding box center [627, 289] width 22 height 24
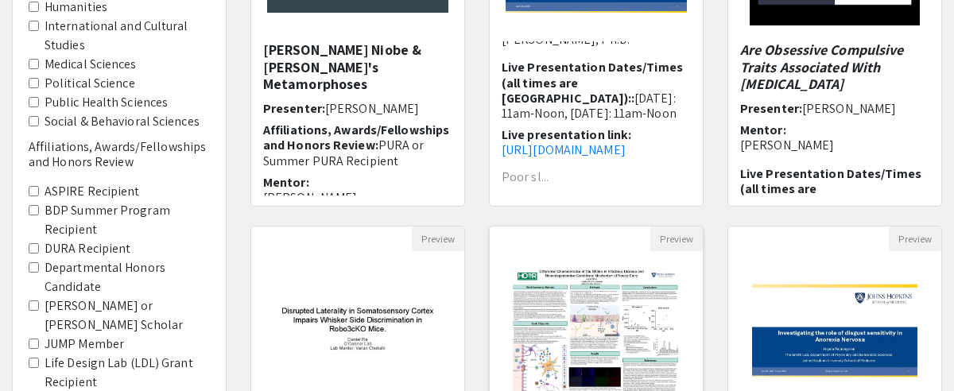
scroll to position [477, 0]
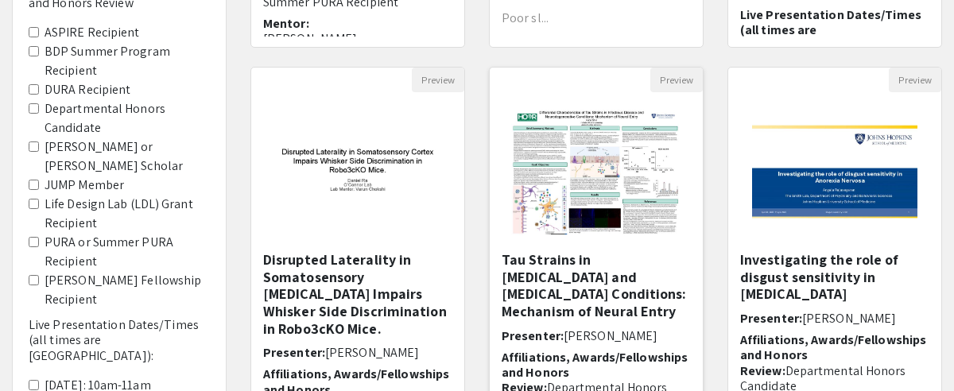
click at [634, 279] on h5 "Tau Strains in [MEDICAL_DATA] and [MEDICAL_DATA] Conditions: Mechanism of Neura…" at bounding box center [596, 285] width 189 height 68
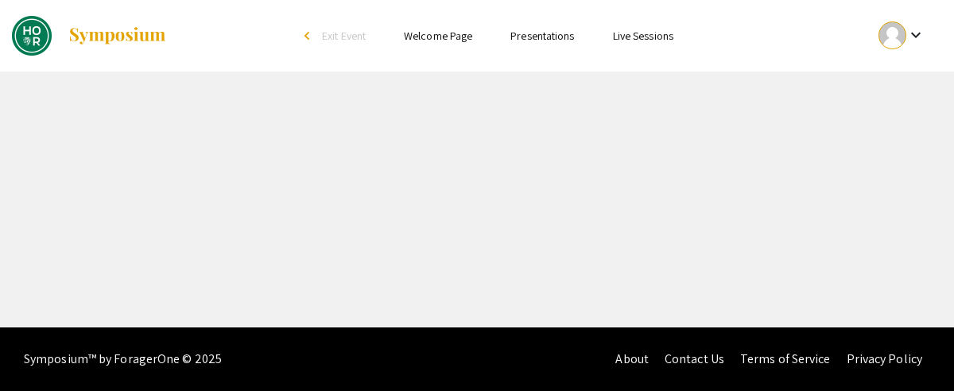
select select "custom"
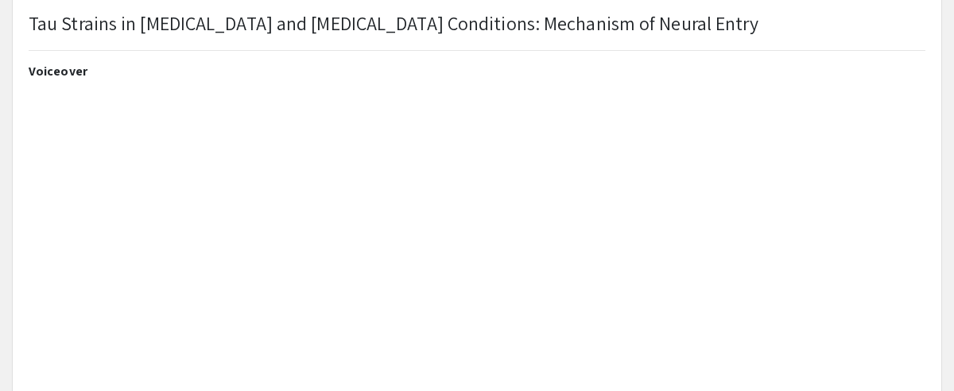
scroll to position [238, 0]
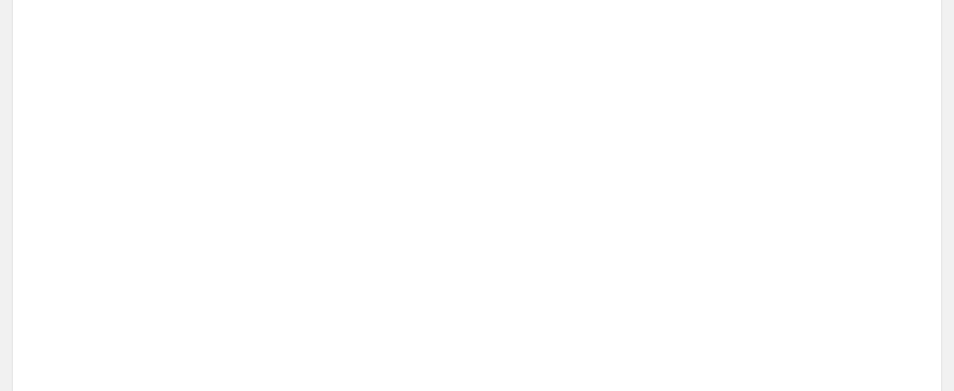
type input "1"
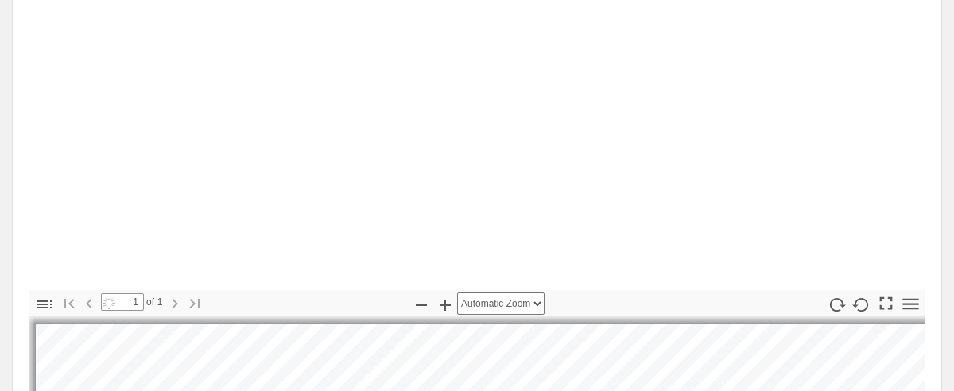
select select "auto"
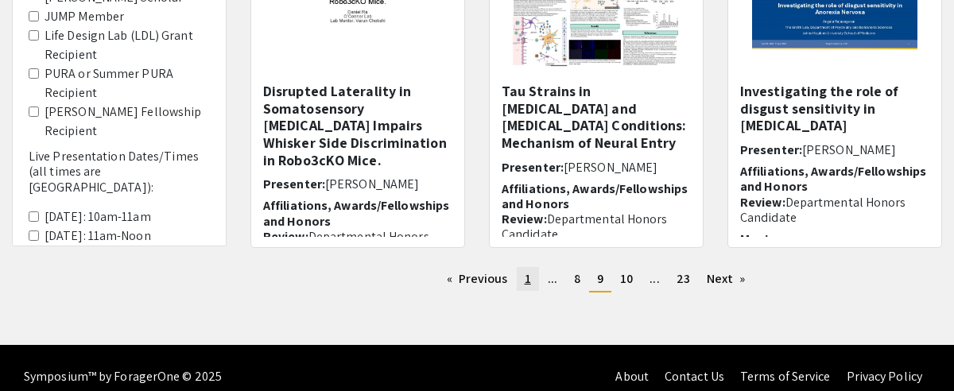
scroll to position [663, 0]
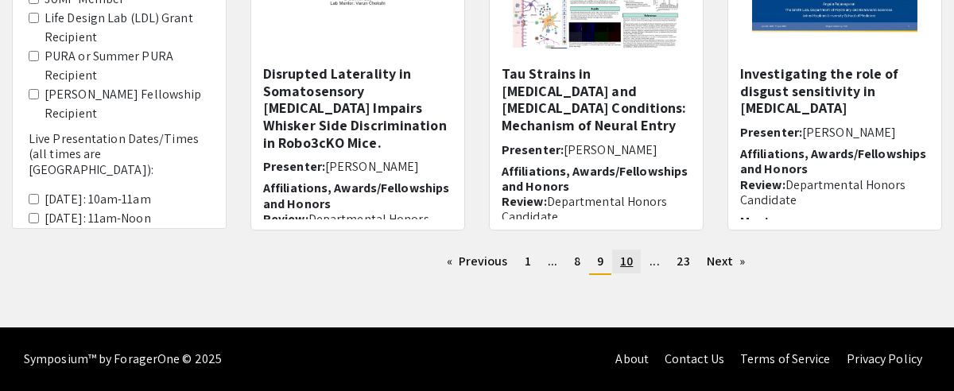
click at [614, 260] on link "page 10" at bounding box center [626, 262] width 29 height 24
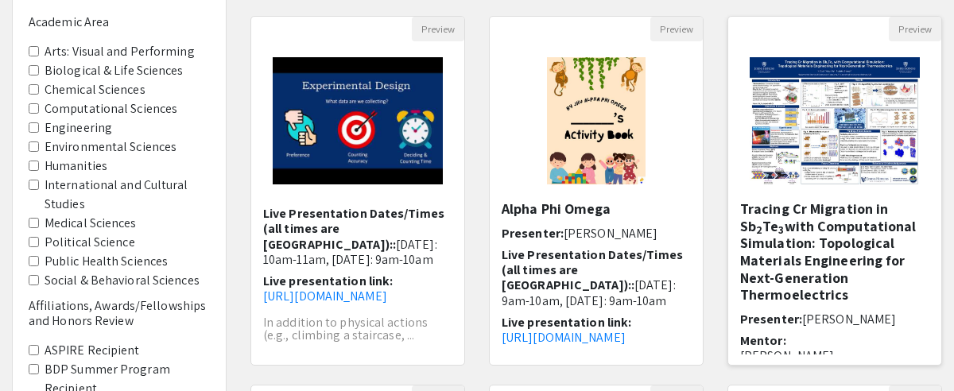
scroll to position [126, 0]
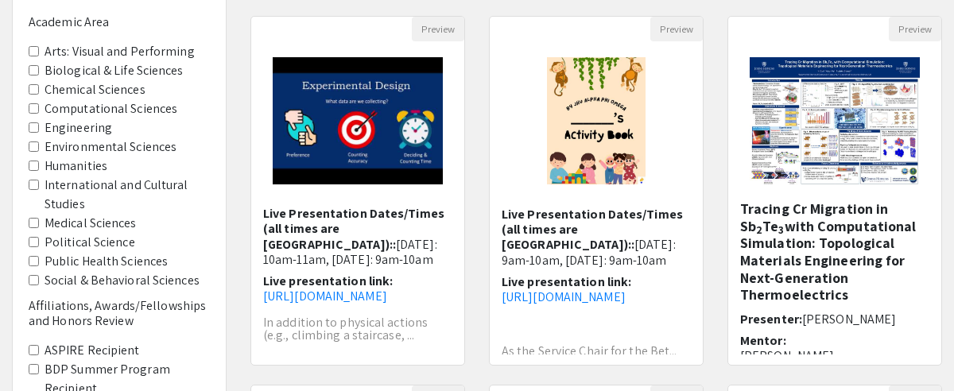
click at [855, 223] on h5 "Tracing Cr Migration in Sb 2 Te 3 with Computational Simulation: Topological Ma…" at bounding box center [834, 251] width 189 height 103
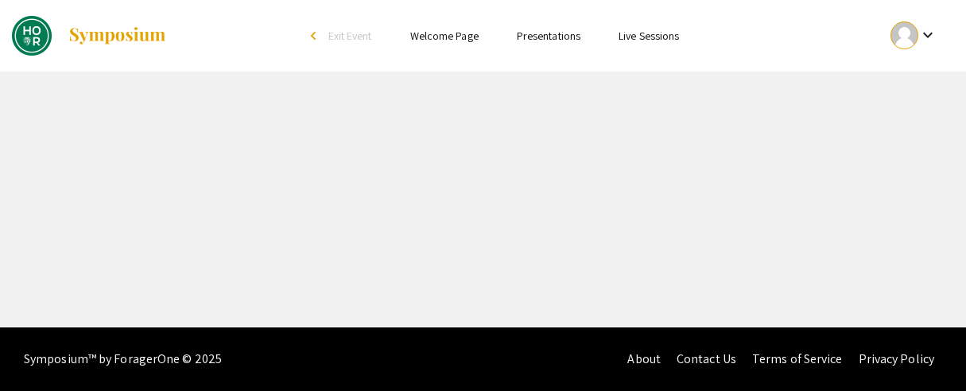
select select "custom"
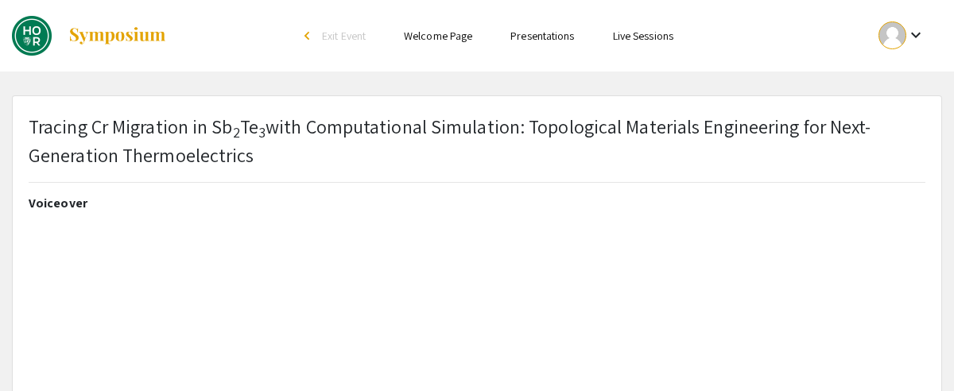
type input "0"
select select "custom"
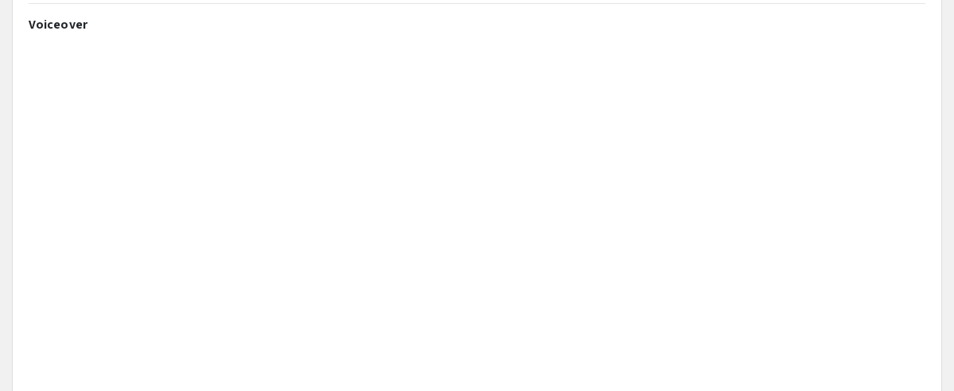
scroll to position [238, 0]
type input "1"
select select "auto"
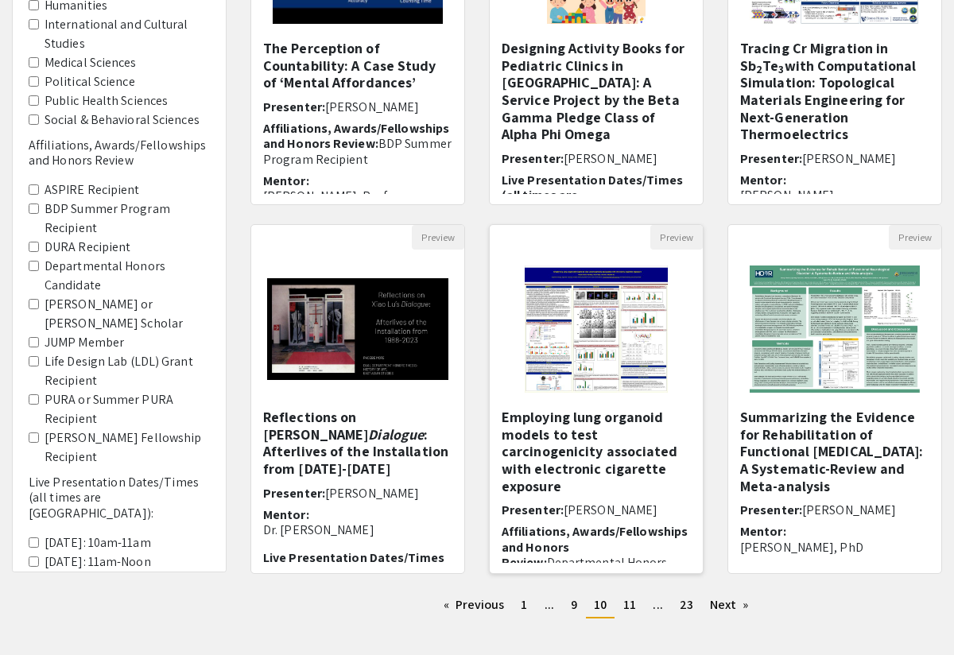
scroll to position [79, 0]
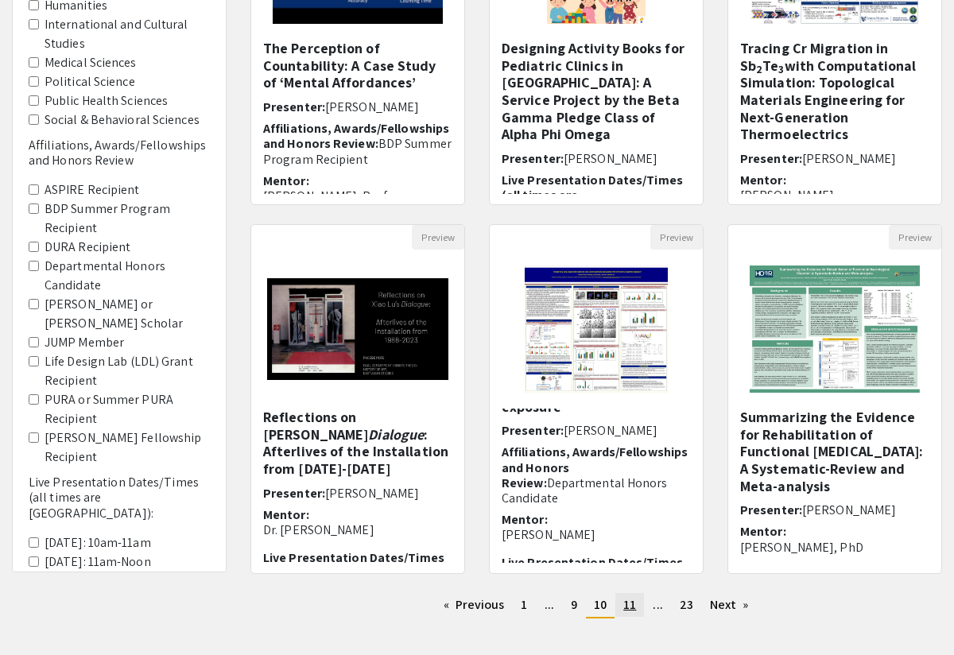
click at [627, 609] on span "11" at bounding box center [629, 604] width 13 height 17
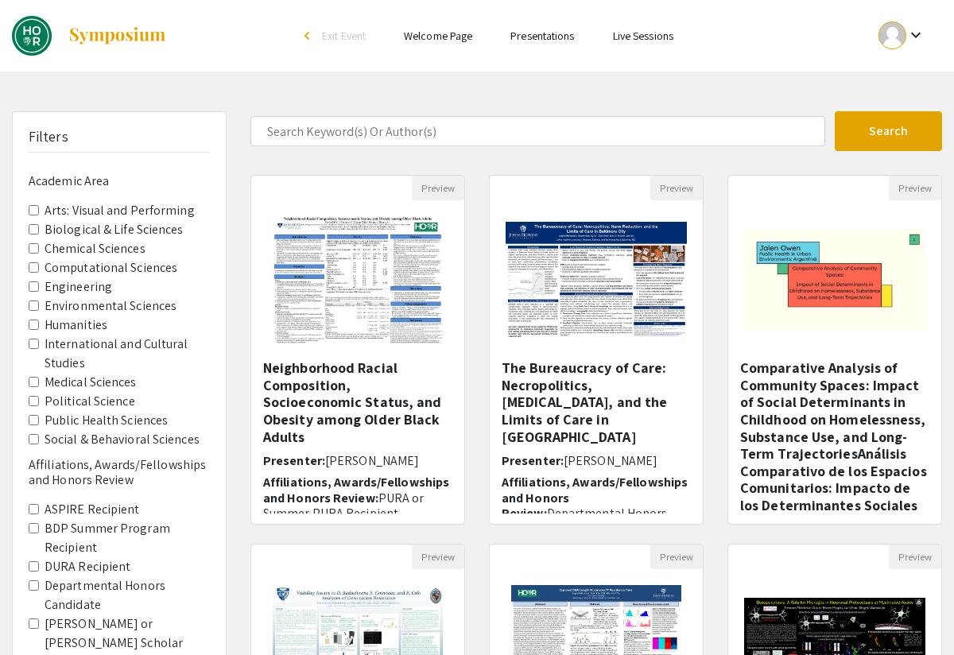
click at [591, 386] on h5 "The Bureaucracy of Care: Necropolitics, [MEDICAL_DATA], and the Limits of Care …" at bounding box center [596, 402] width 189 height 86
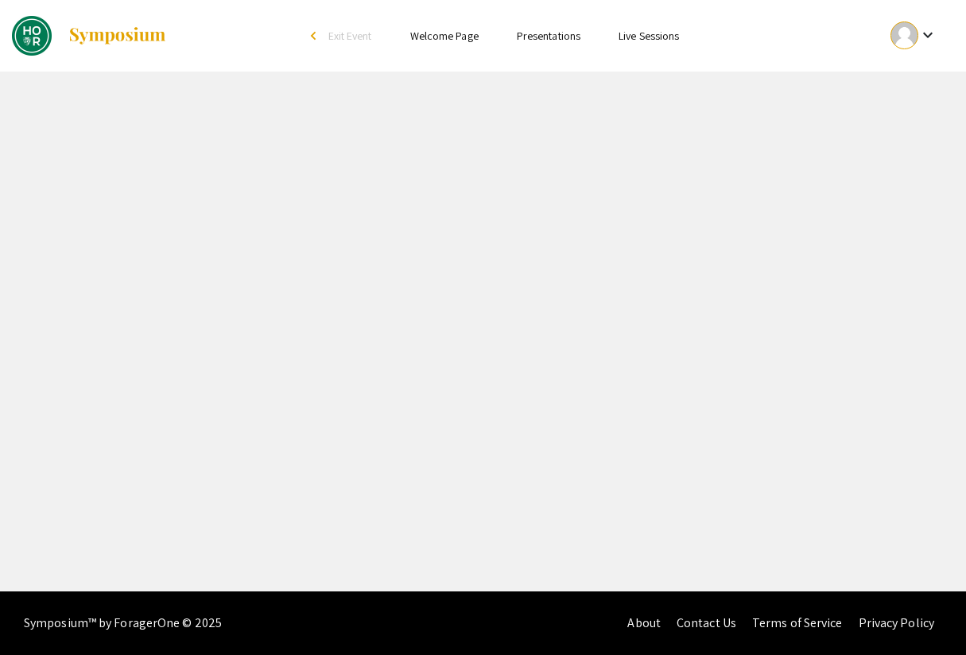
select select "custom"
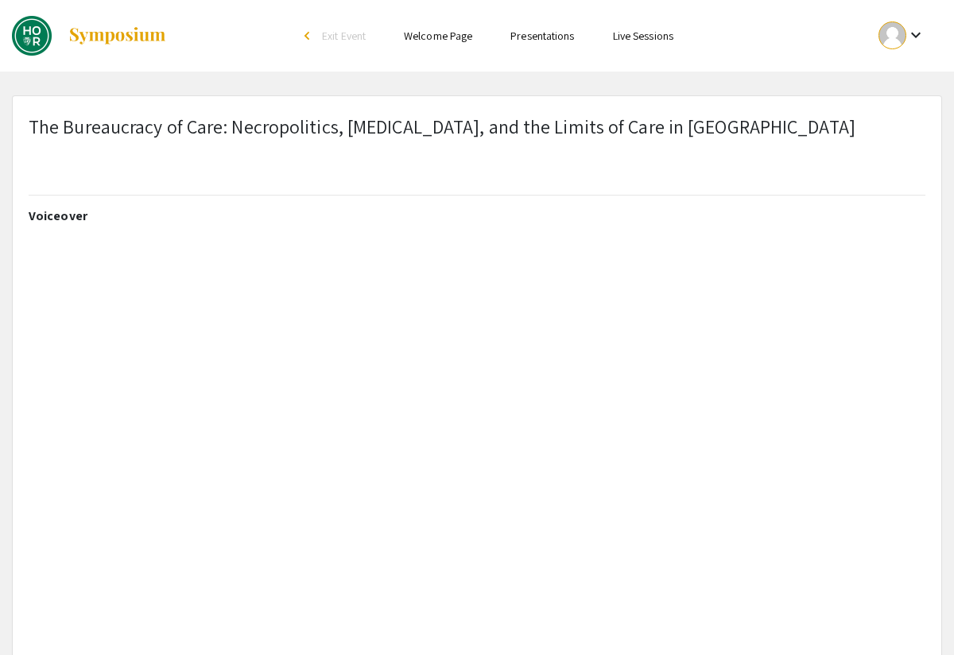
type input "0"
select select "custom"
type input "1"
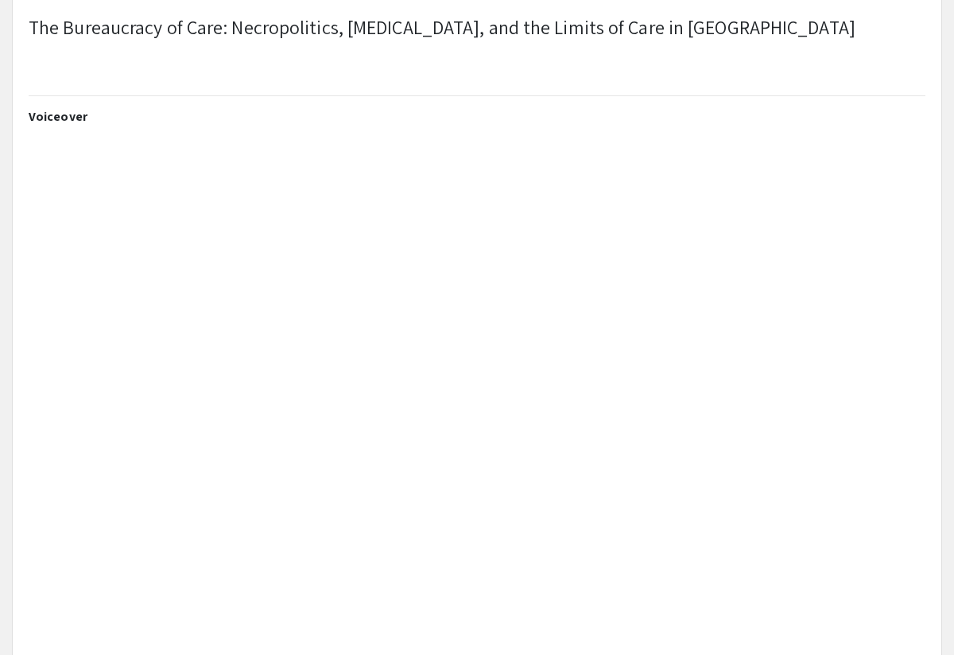
scroll to position [159, 0]
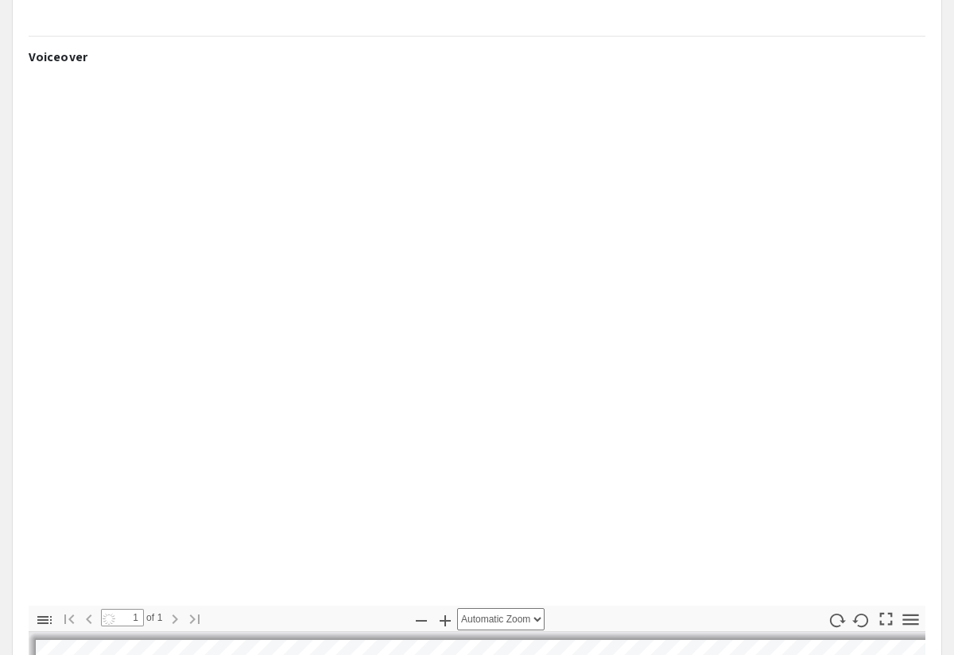
select select "auto"
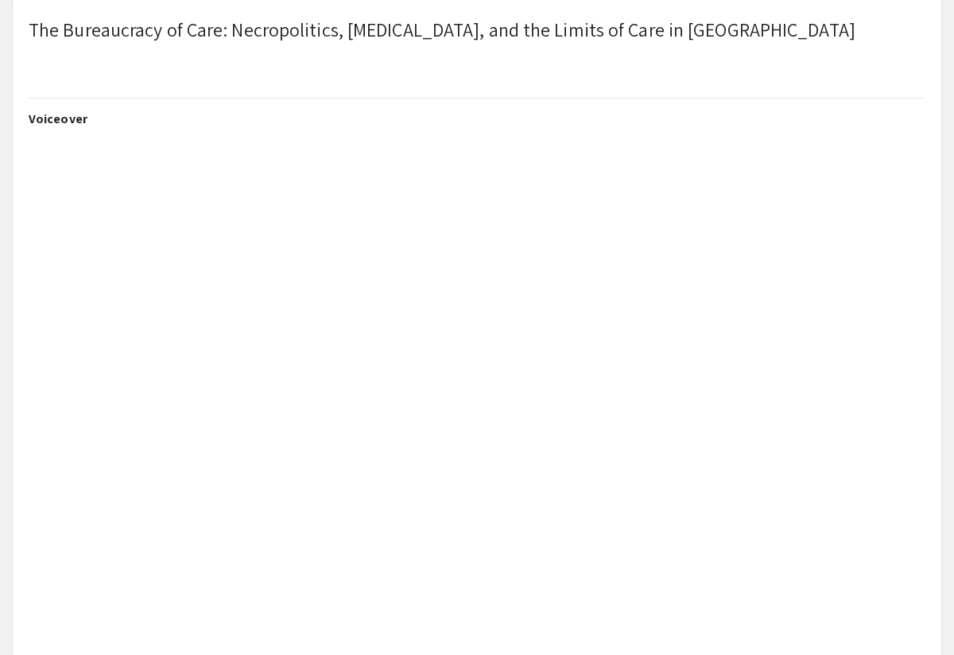
scroll to position [79, 0]
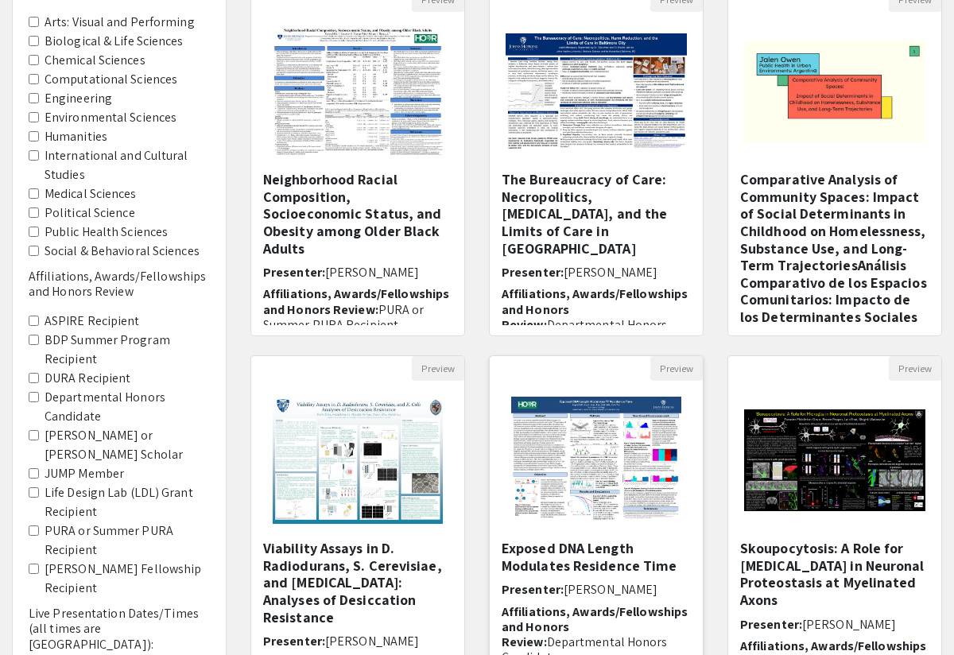
scroll to position [397, 0]
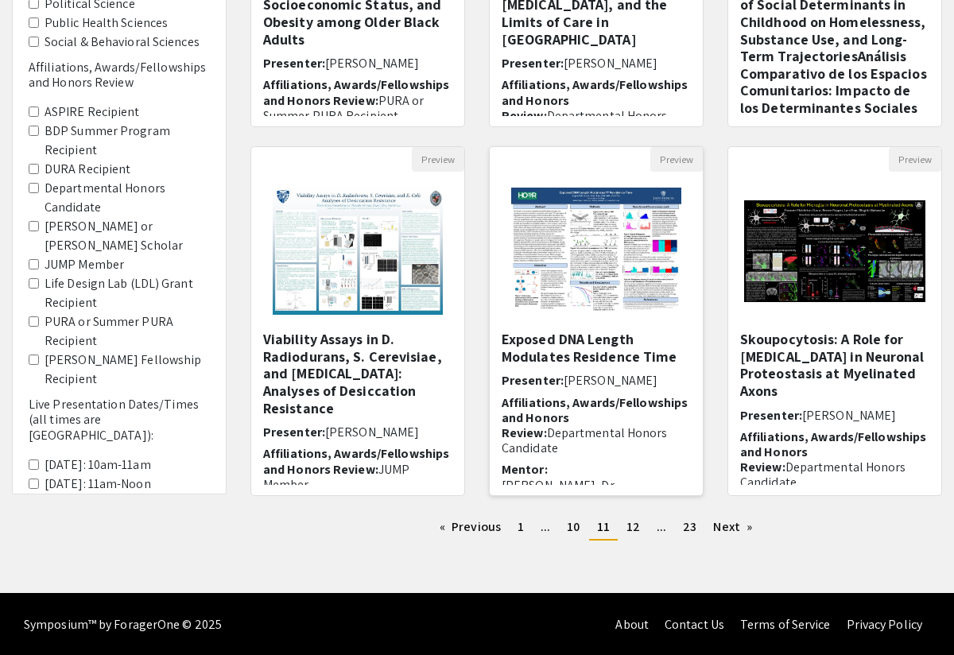
click at [612, 366] on div "Exposed DNA Length Modulates Residence Time Presenter: [PERSON_NAME] Affiliatio…" at bounding box center [596, 408] width 189 height 154
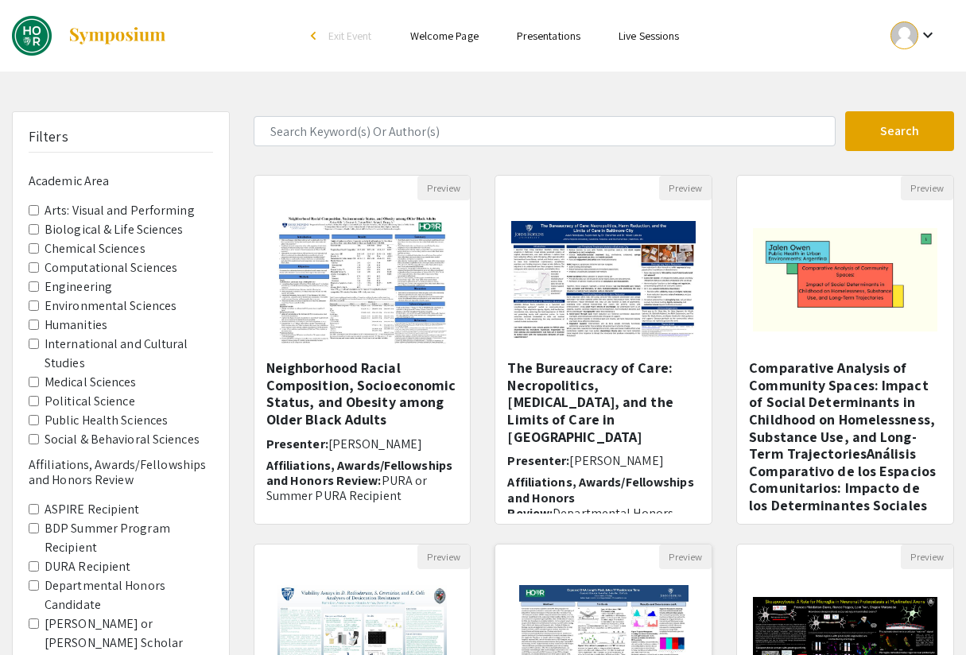
select select "custom"
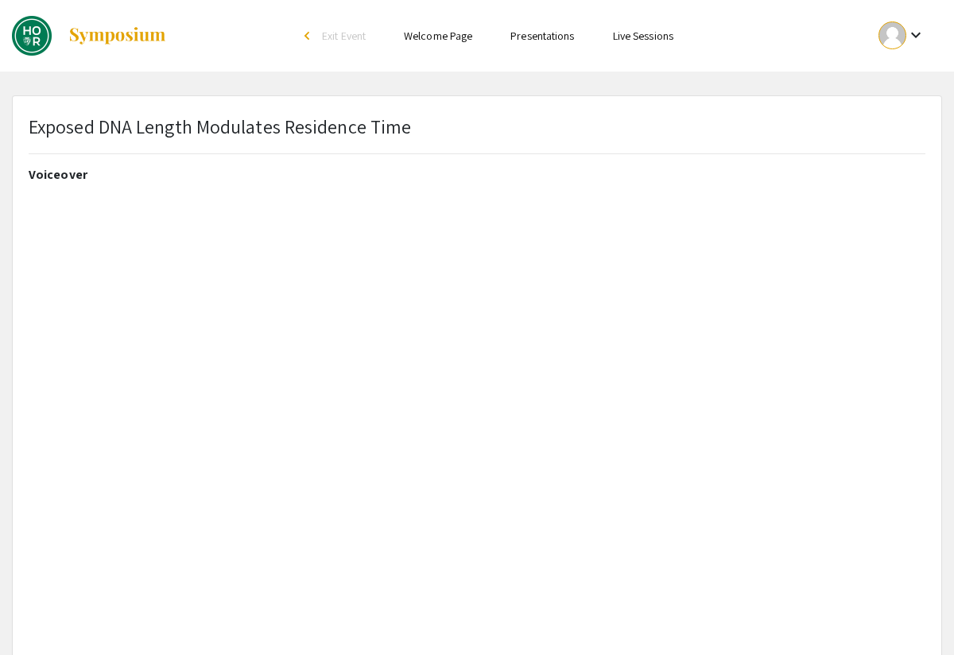
type input "0"
select select "auto"
type input "1"
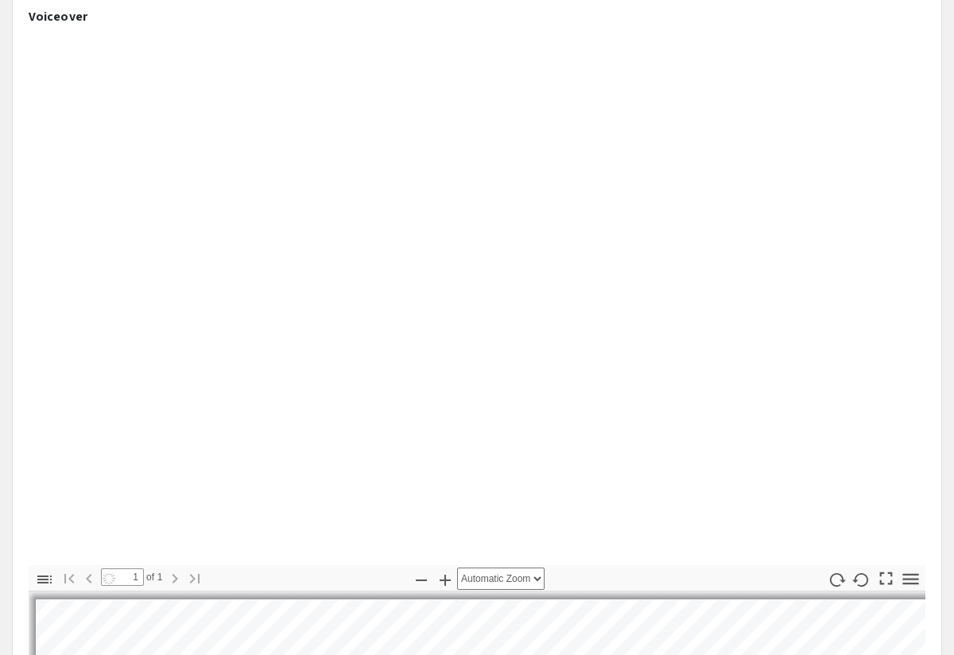
scroll to position [159, 0]
select select "auto"
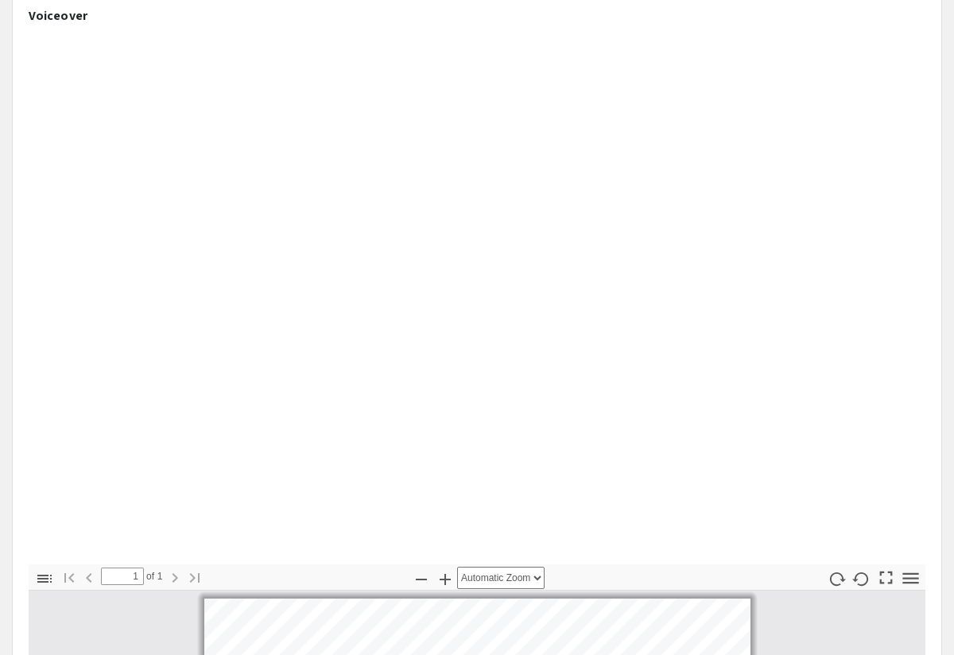
scroll to position [79, 0]
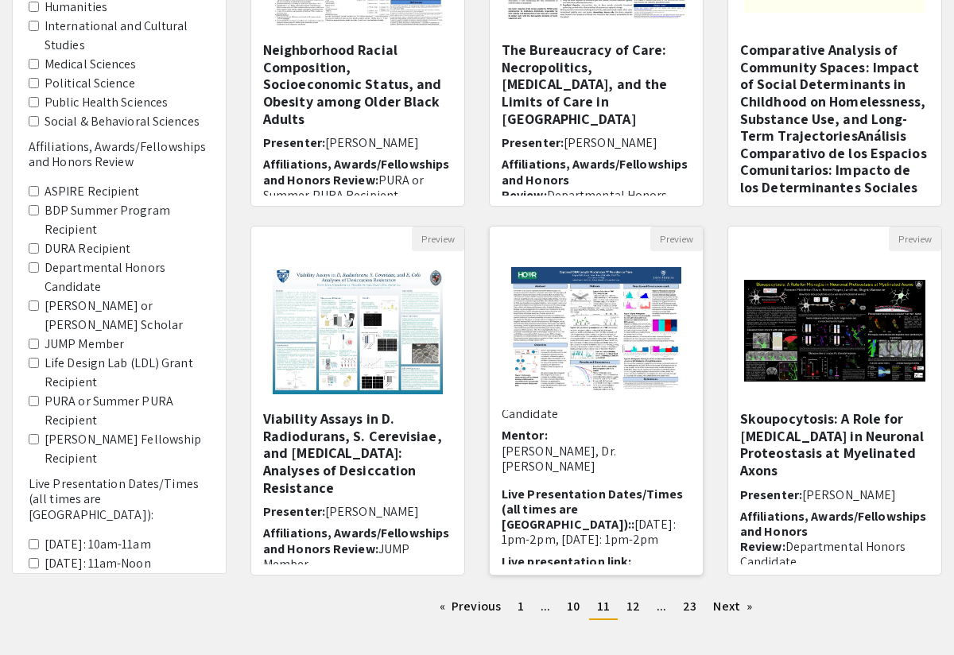
scroll to position [34, 0]
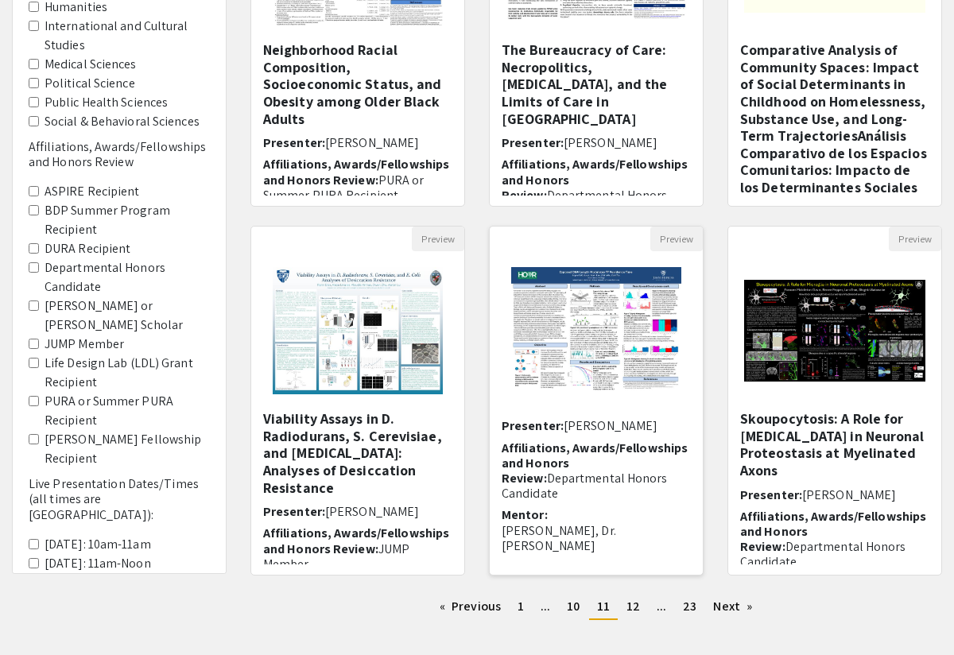
click at [598, 346] on img "Open Presentation <p>Exposed DNA Length Modulates Residence Time</p>" at bounding box center [595, 330] width 201 height 159
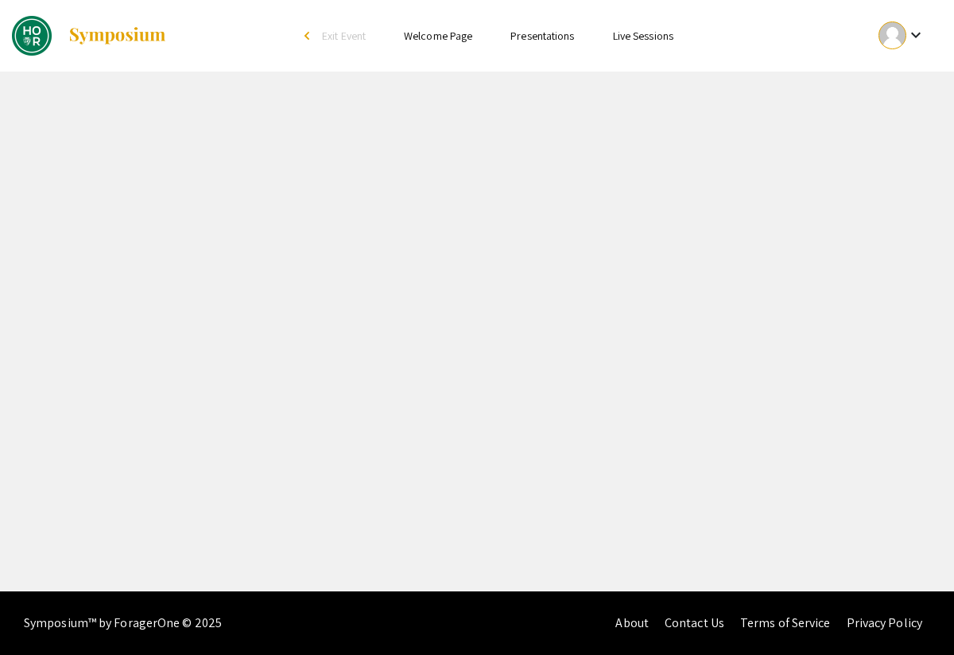
select select "custom"
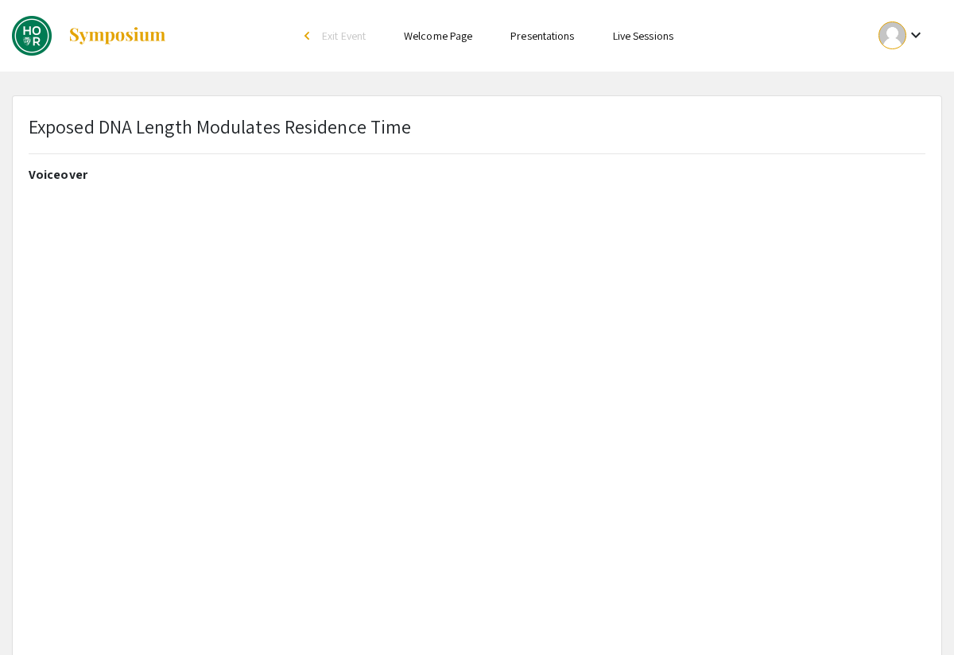
type input "0"
select select "custom"
type input "1"
select select "auto"
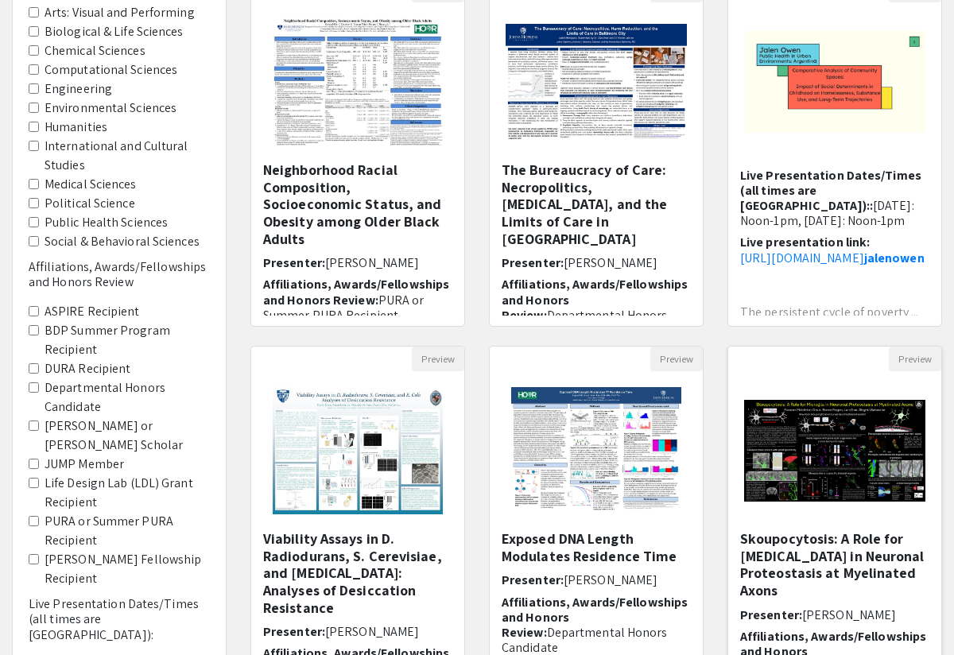
scroll to position [318, 0]
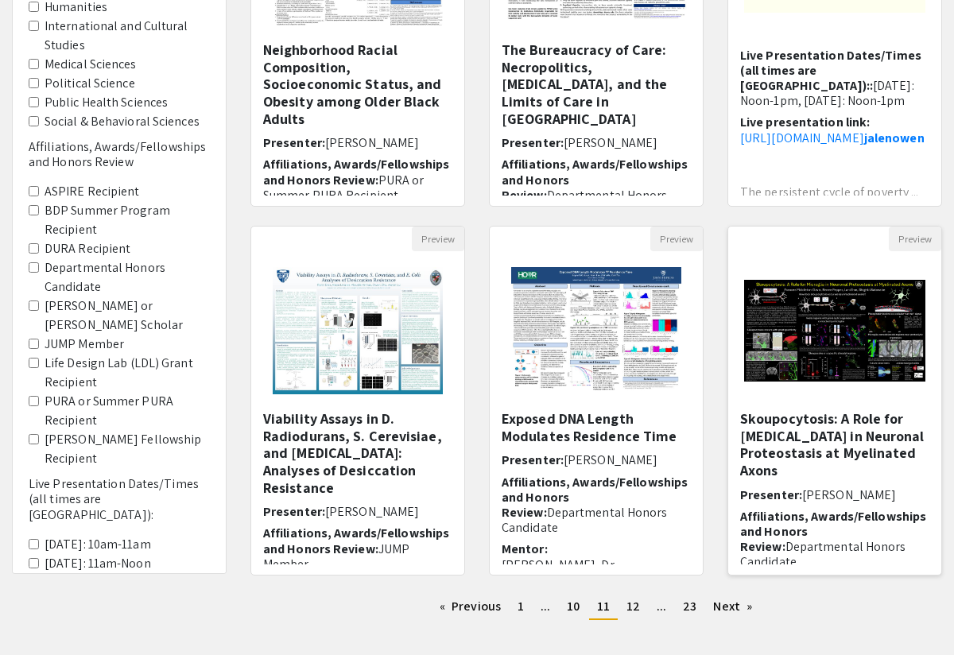
click at [807, 432] on h5 "Skoupocytosis: A Role for [MEDICAL_DATA] in Neuronal Proteostasis at Myelinated…" at bounding box center [834, 444] width 189 height 68
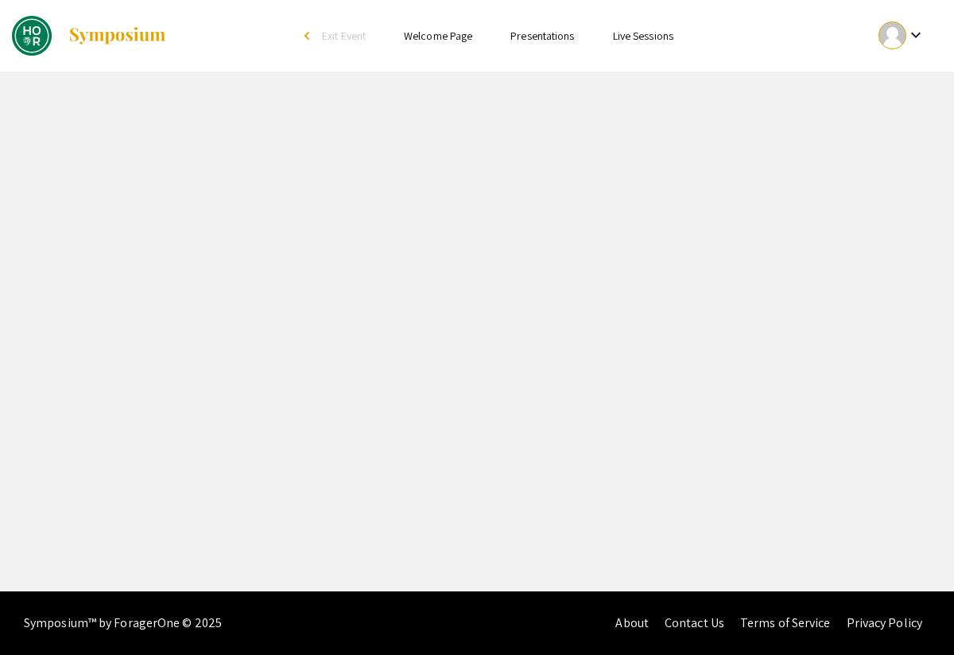
select select "custom"
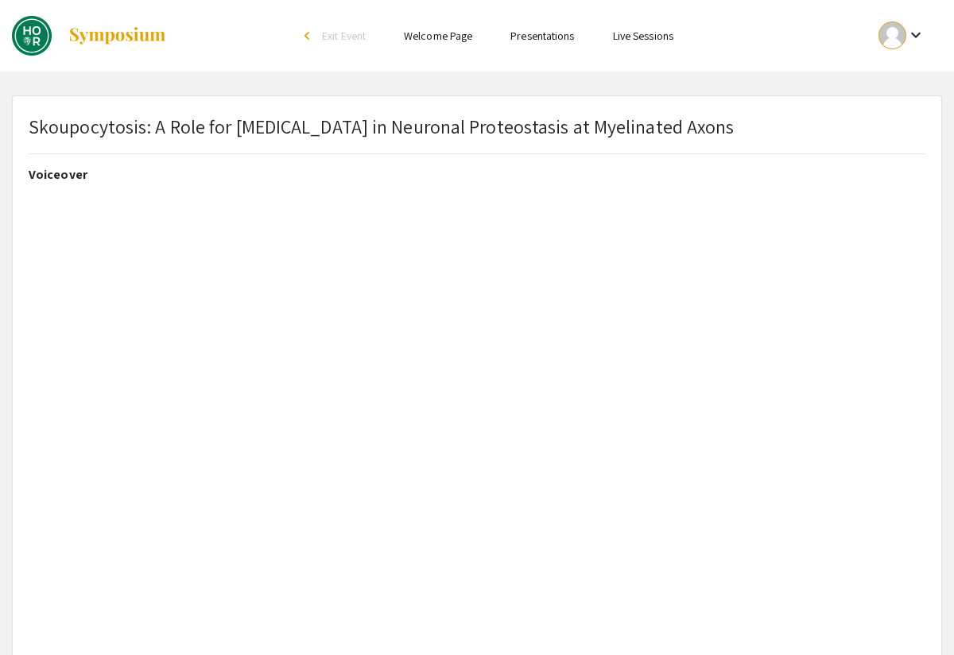
type input "1"
select select "auto"
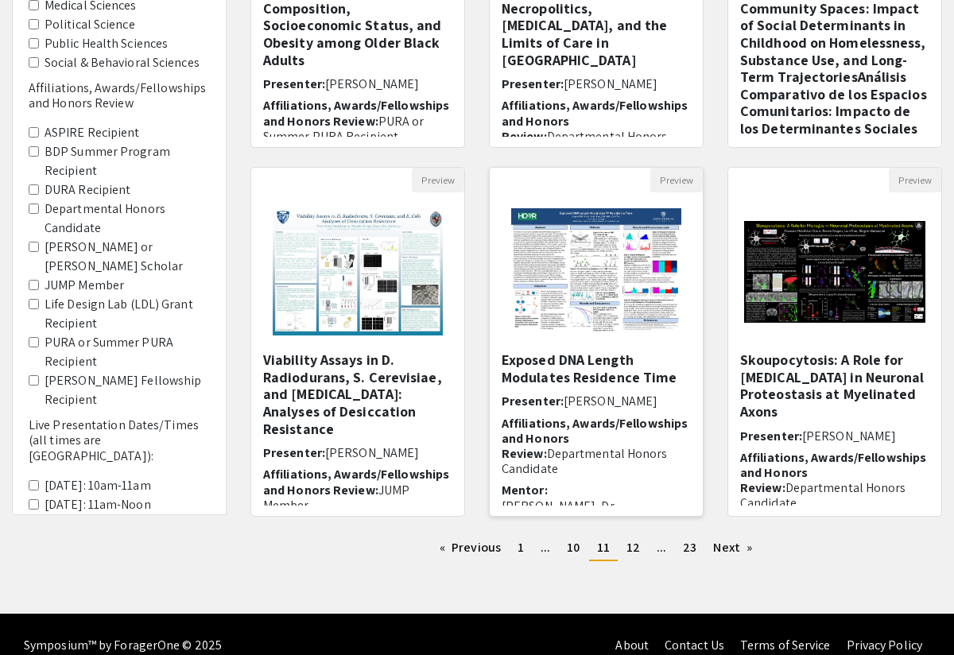
scroll to position [399, 0]
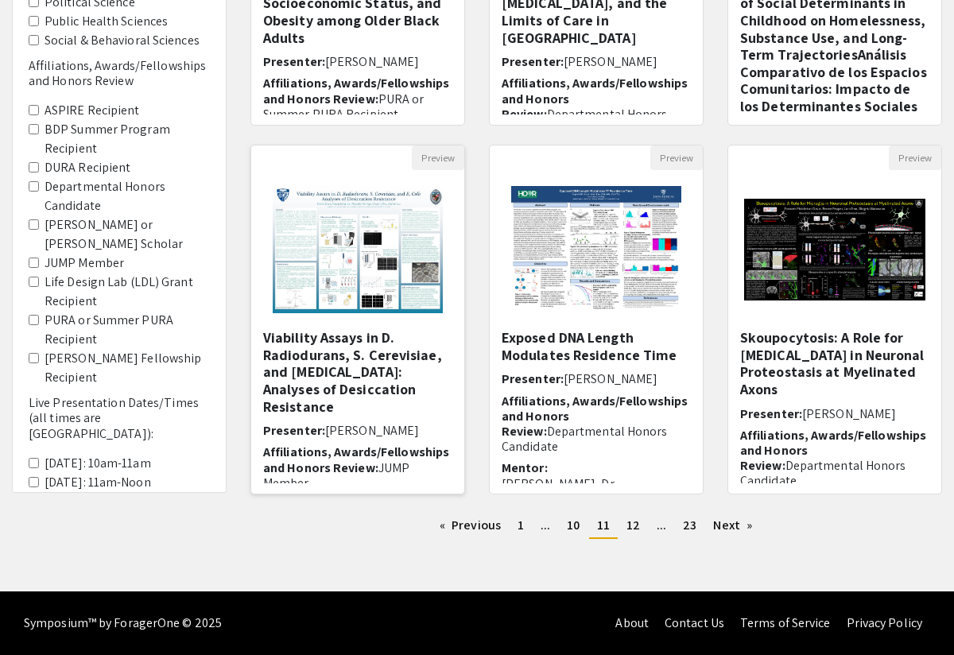
click at [346, 366] on h5 "Viability Assays in D. Radiodurans, S. Cerevisiae, and [MEDICAL_DATA]: ​Analyse…" at bounding box center [357, 372] width 189 height 86
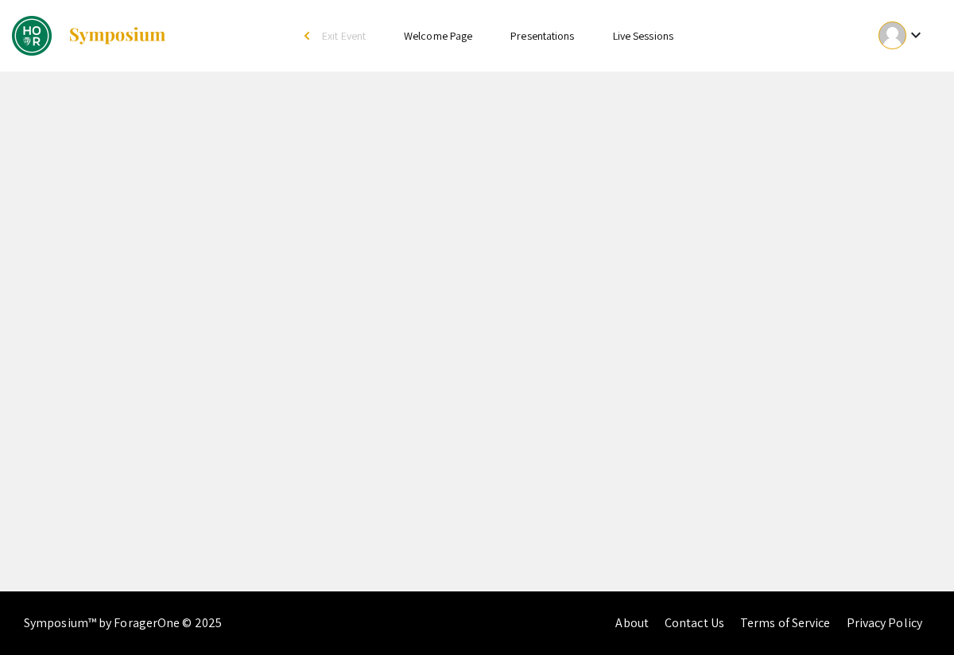
select select "custom"
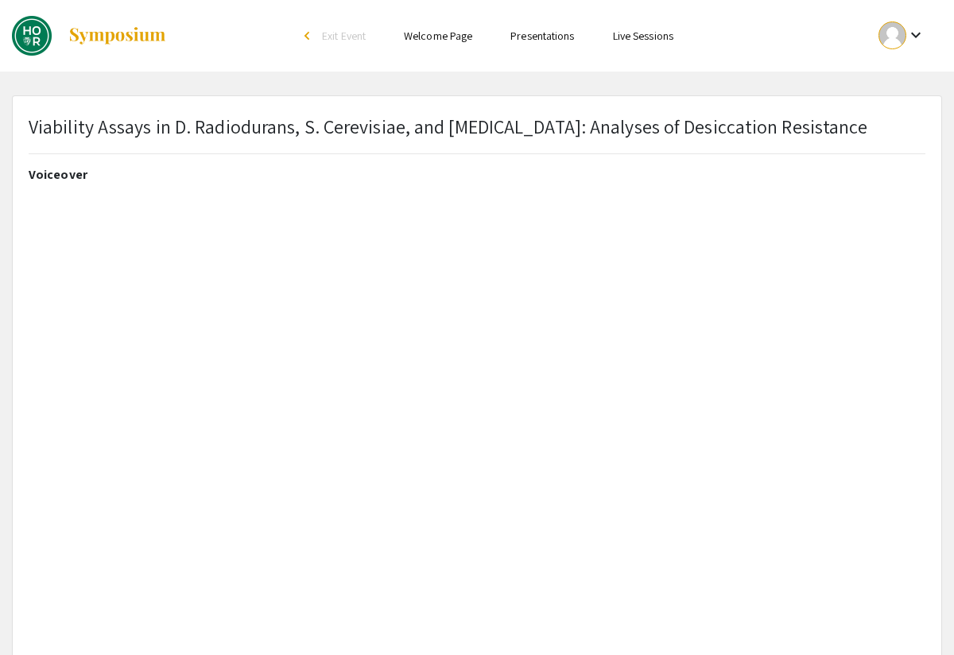
type input "1"
select select "auto"
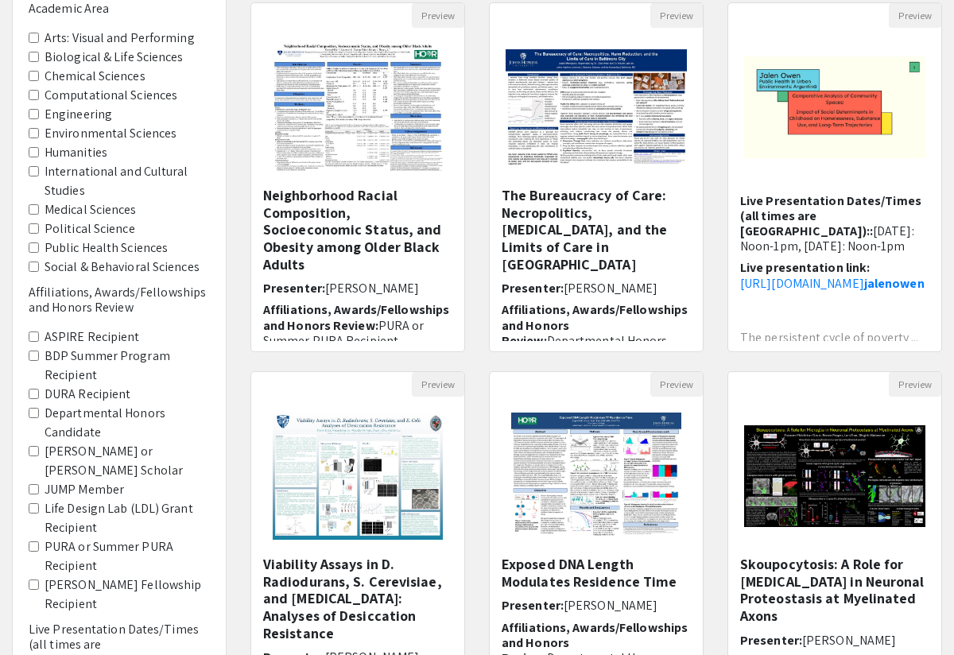
scroll to position [399, 0]
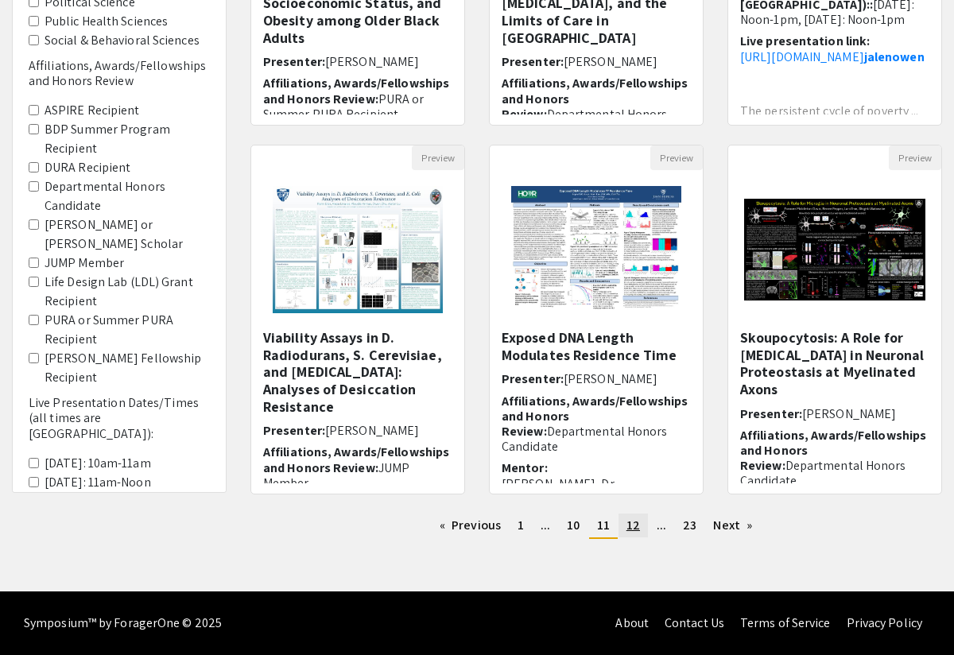
click at [634, 533] on span "12" at bounding box center [633, 525] width 14 height 17
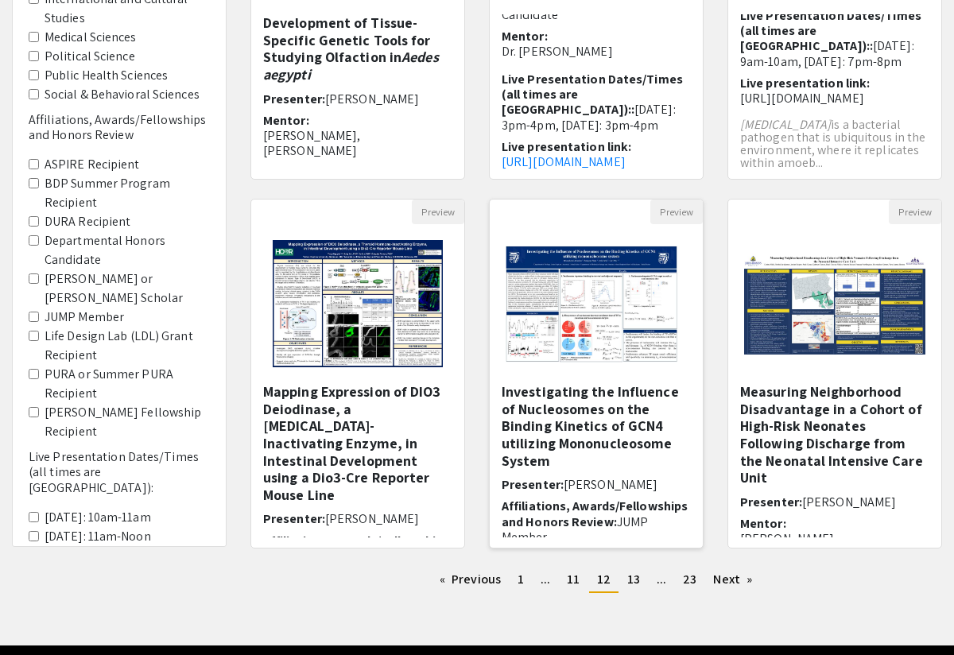
scroll to position [397, 0]
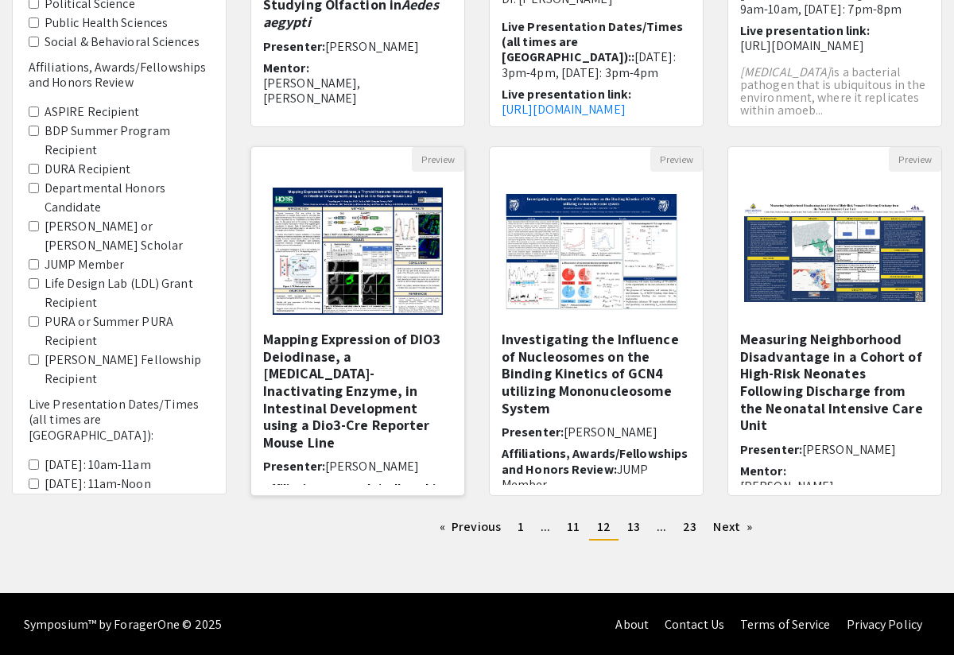
click at [301, 373] on h5 "Mapping Expression of DIO3 Deiodinase, a [MEDICAL_DATA]-Inactivating Enzyme, in…" at bounding box center [357, 391] width 189 height 120
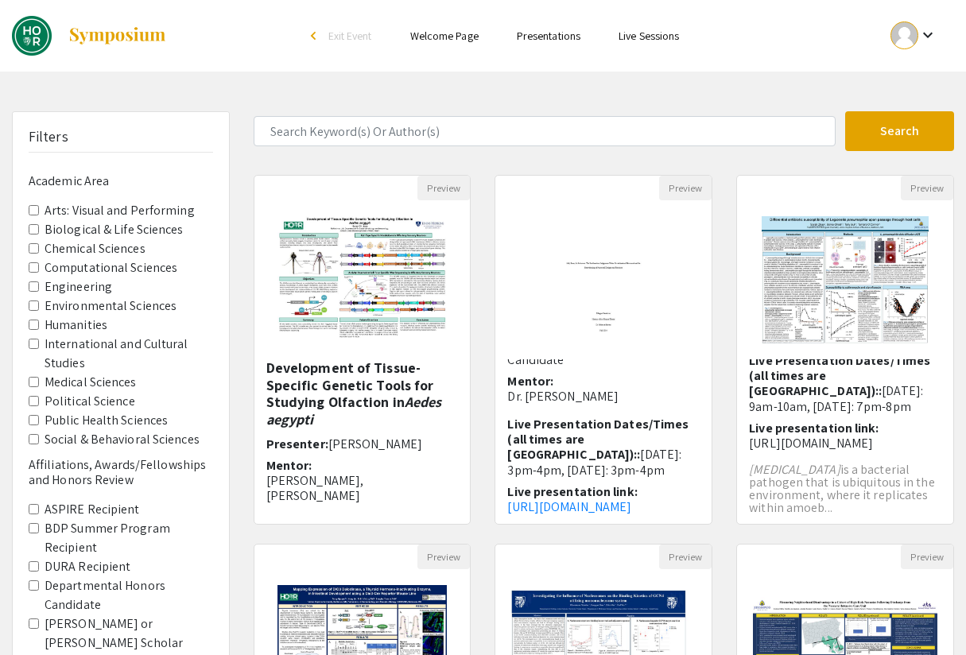
select select "custom"
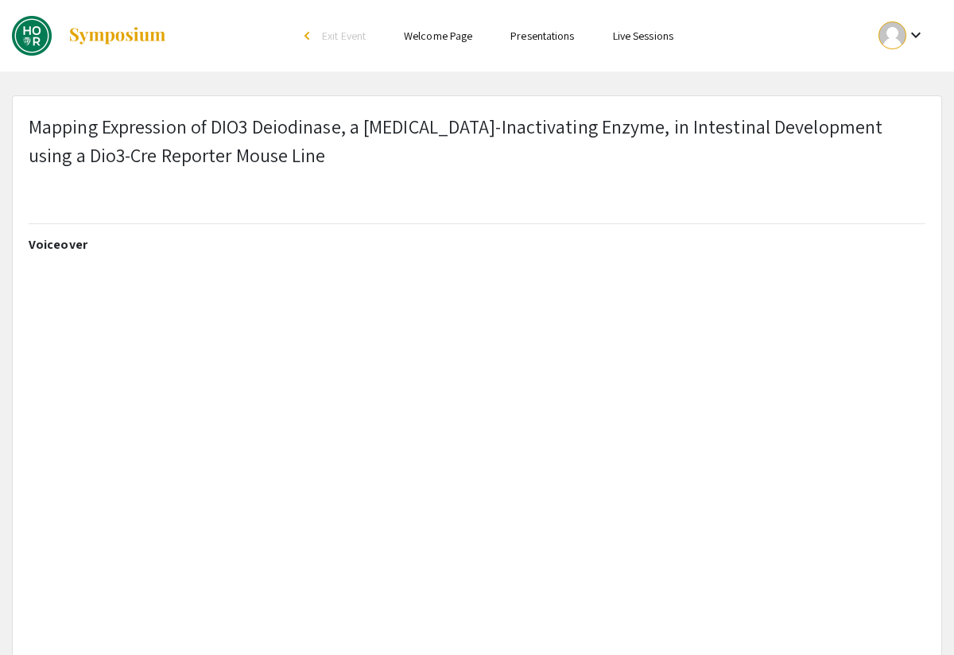
type input "0"
select select "custom"
type input "1"
select select "auto"
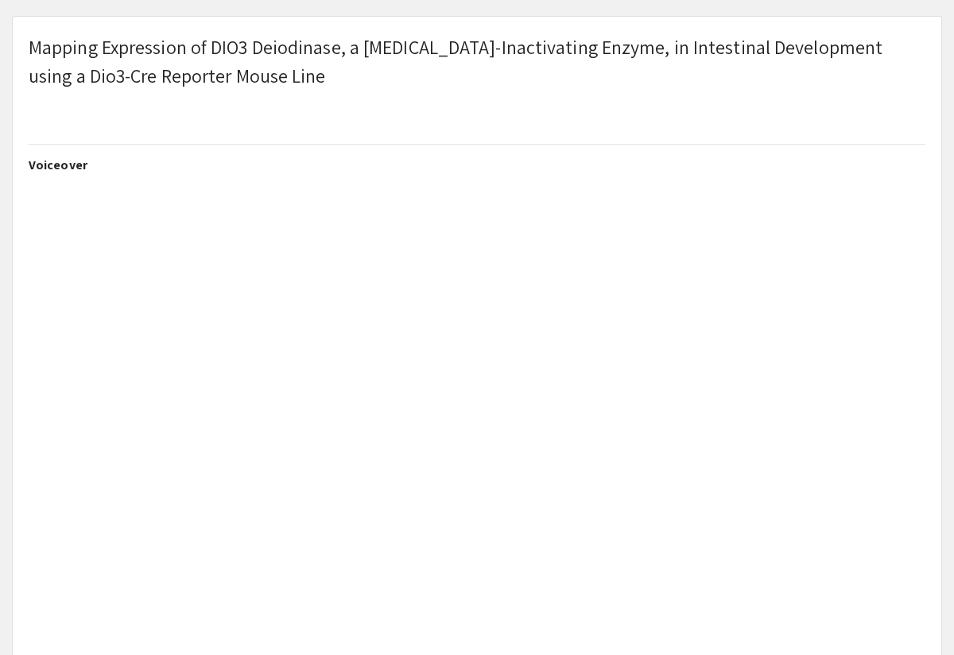
click at [872, 77] on p "Mapping Expression of DIO3 Deiodinase, a [MEDICAL_DATA]-Inactivating Enzyme, in…" at bounding box center [477, 61] width 897 height 57
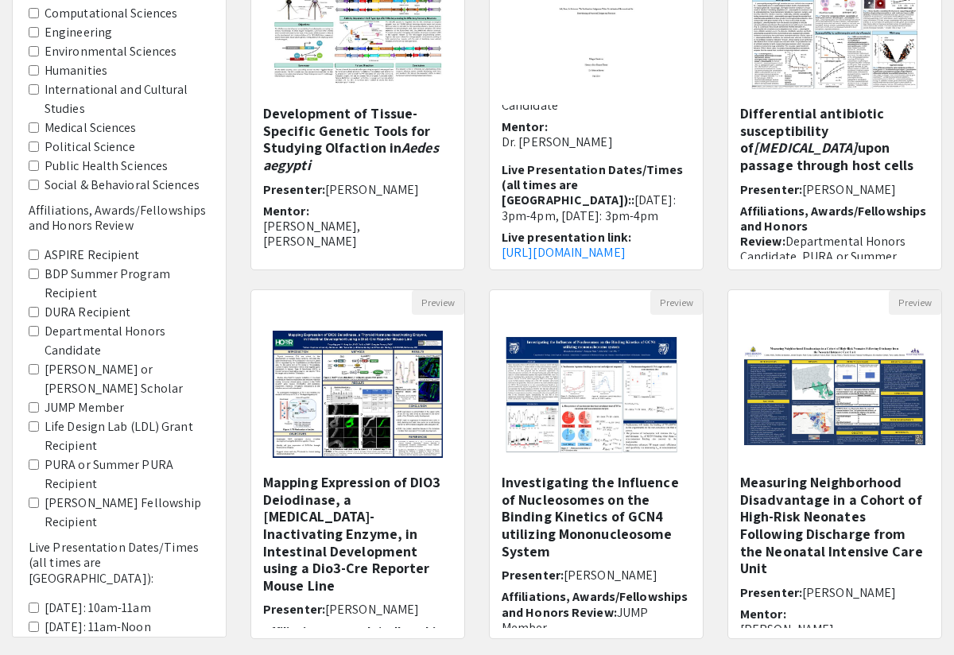
scroll to position [399, 0]
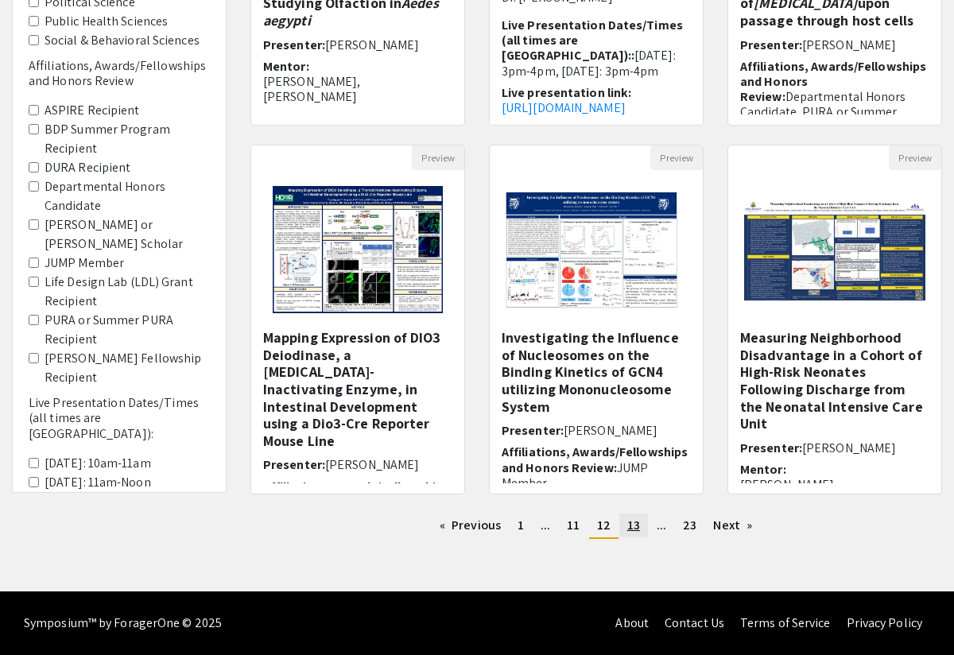
click at [628, 525] on span "13" at bounding box center [633, 525] width 13 height 17
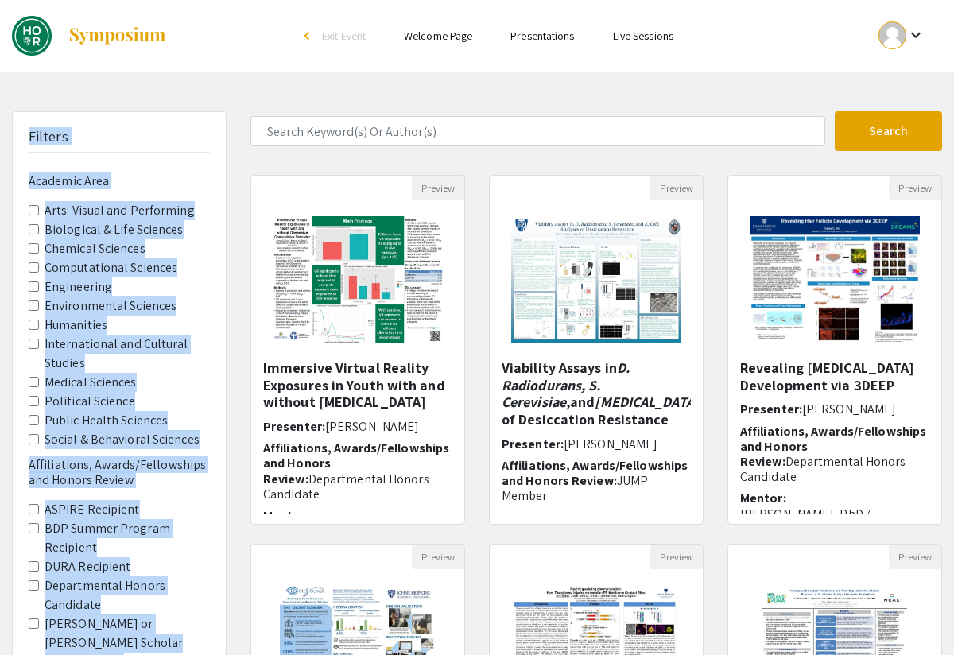
click at [775, 72] on div "Skip navigation arrow_back_ios Exit Event Welcome Page Presentations Live Sessi…" at bounding box center [477, 495] width 954 height 991
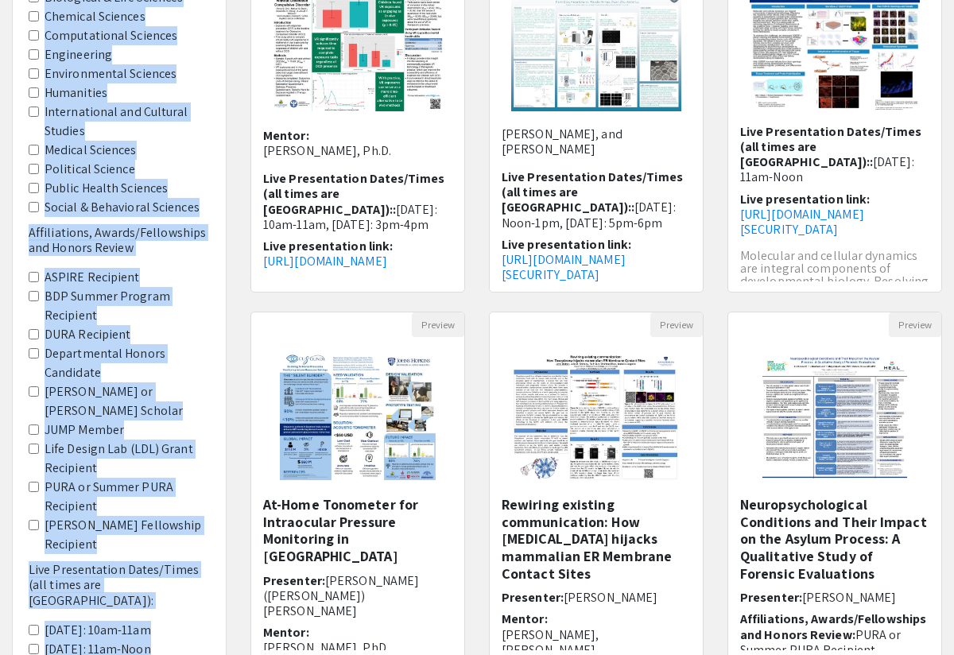
scroll to position [397, 0]
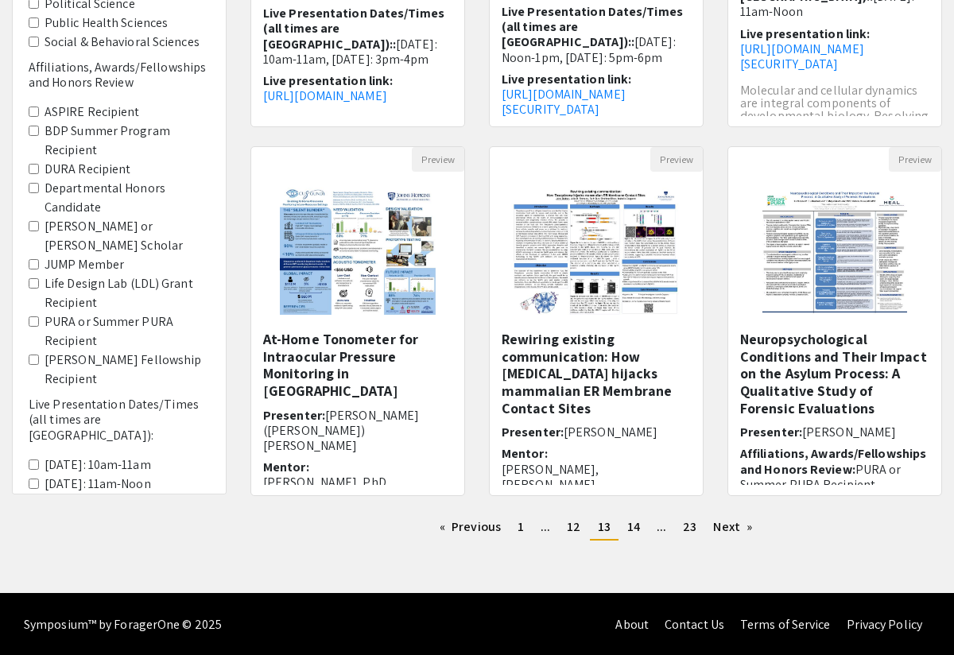
click at [800, 503] on div "Preview Neuropsychological Conditions and Their Impact on the Asylum Process: A…" at bounding box center [834, 330] width 238 height 369
click at [829, 357] on h5 "Neuropsychological Conditions and Their Impact on the Asylum Process: A Qualita…" at bounding box center [834, 374] width 189 height 86
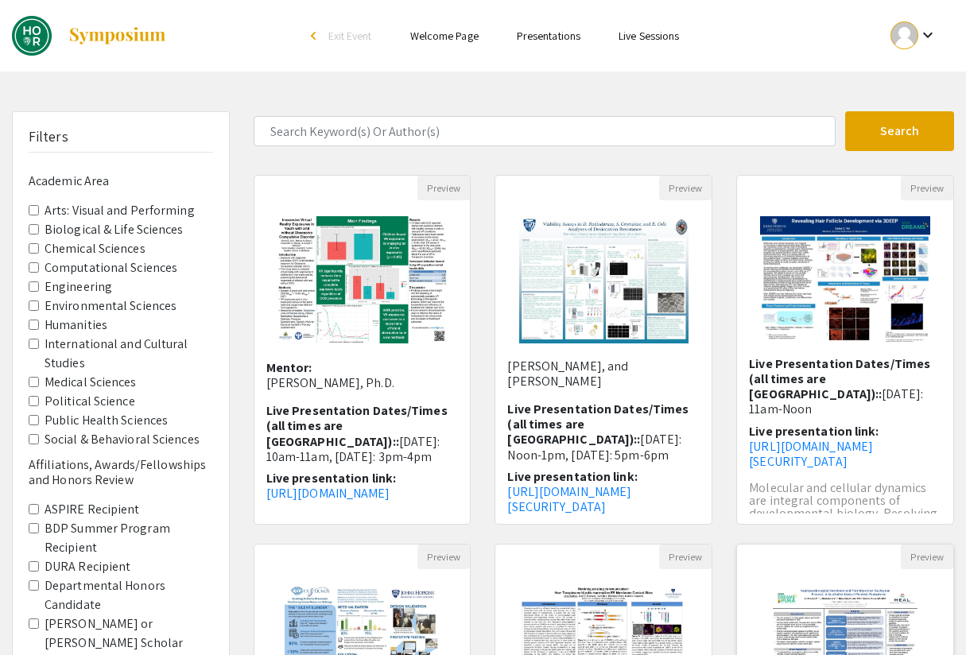
select select "custom"
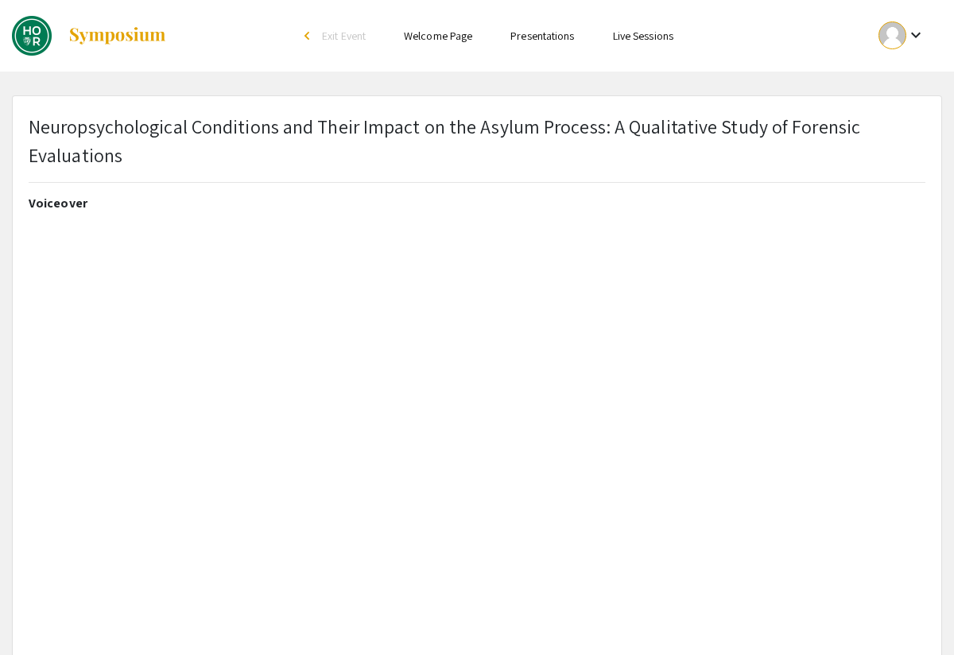
type input "0"
select select "custom"
type input "1"
select select "auto"
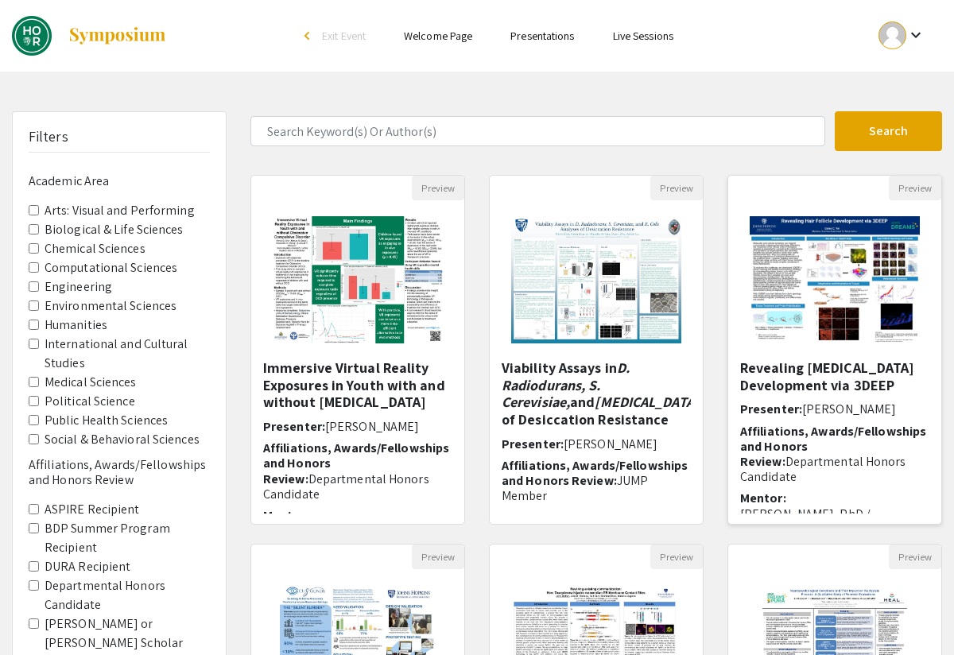
click at [801, 401] on div "Revealing [MEDICAL_DATA] Development via 3DEEP Presenter: [PERSON_NAME] Affilia…" at bounding box center [834, 436] width 189 height 154
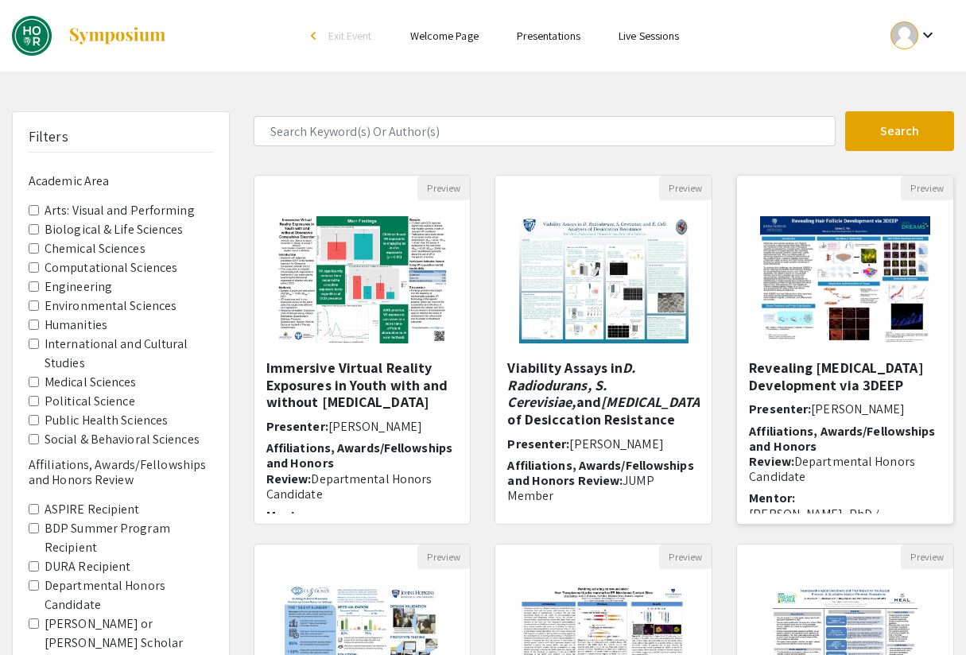
select select "custom"
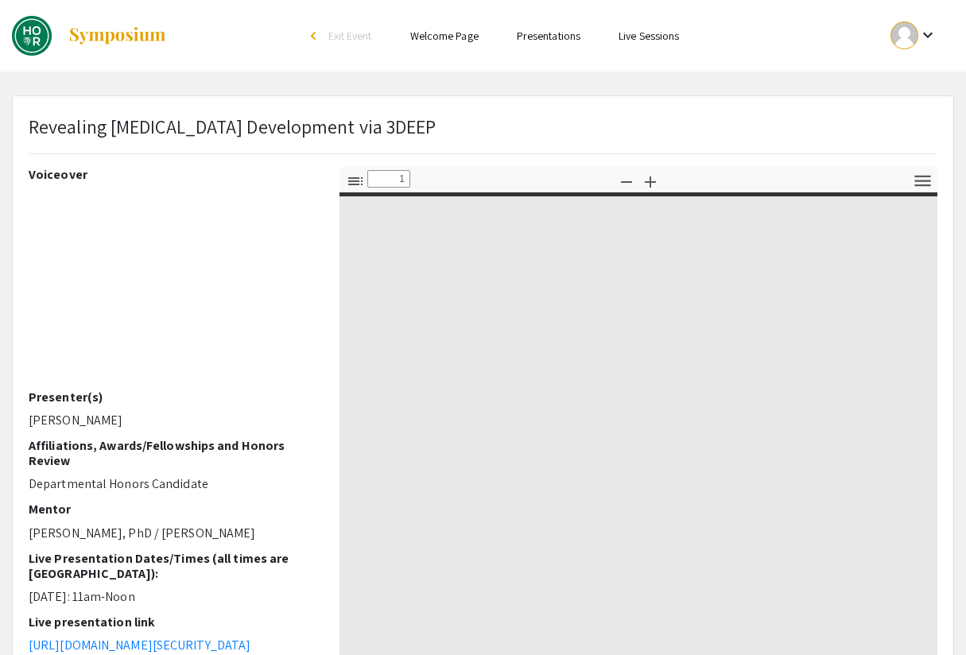
type input "0"
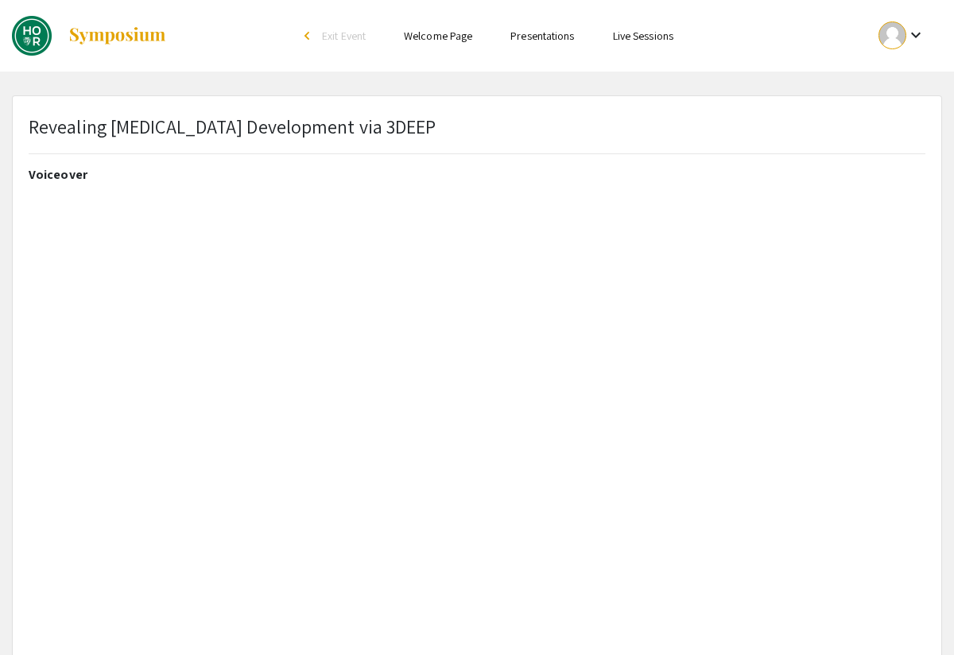
select select "custom"
type input "1"
select select "auto"
click at [785, 64] on ul "keyboard_arrow_down" at bounding box center [788, 36] width 307 height 72
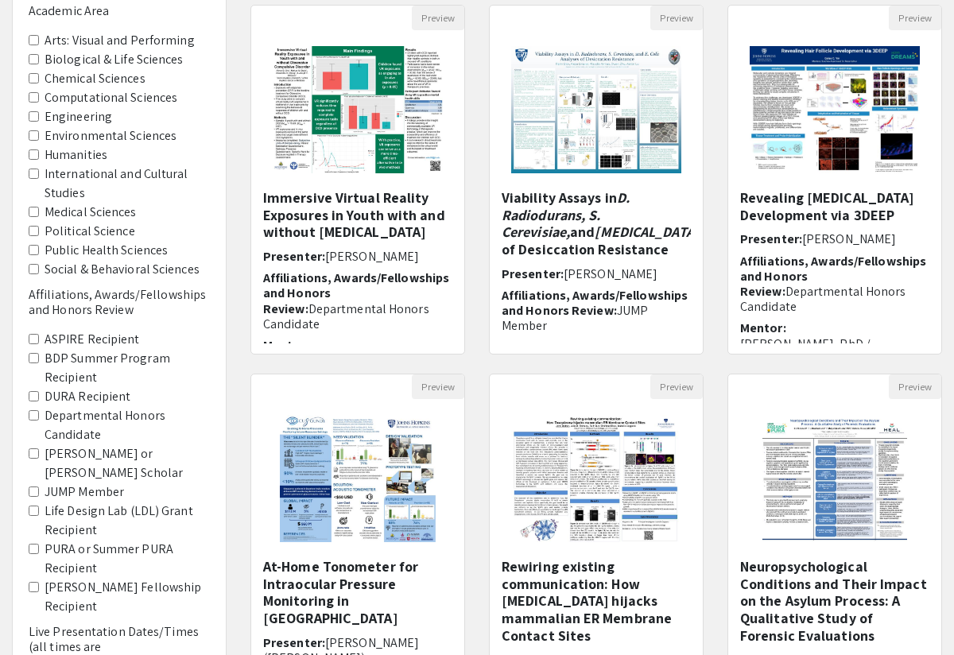
scroll to position [399, 0]
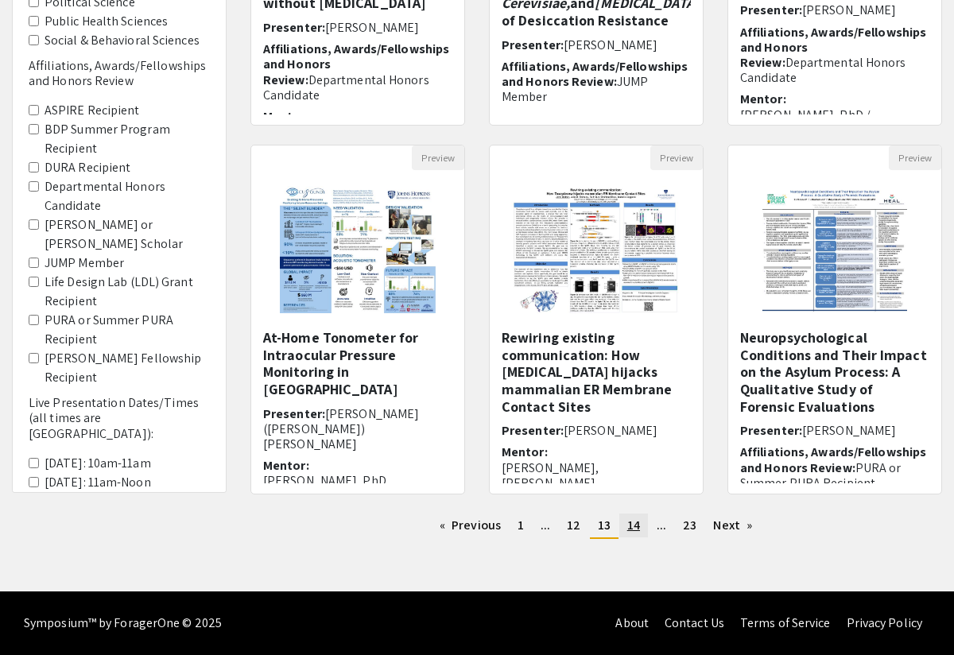
click at [637, 525] on span "14" at bounding box center [633, 525] width 13 height 17
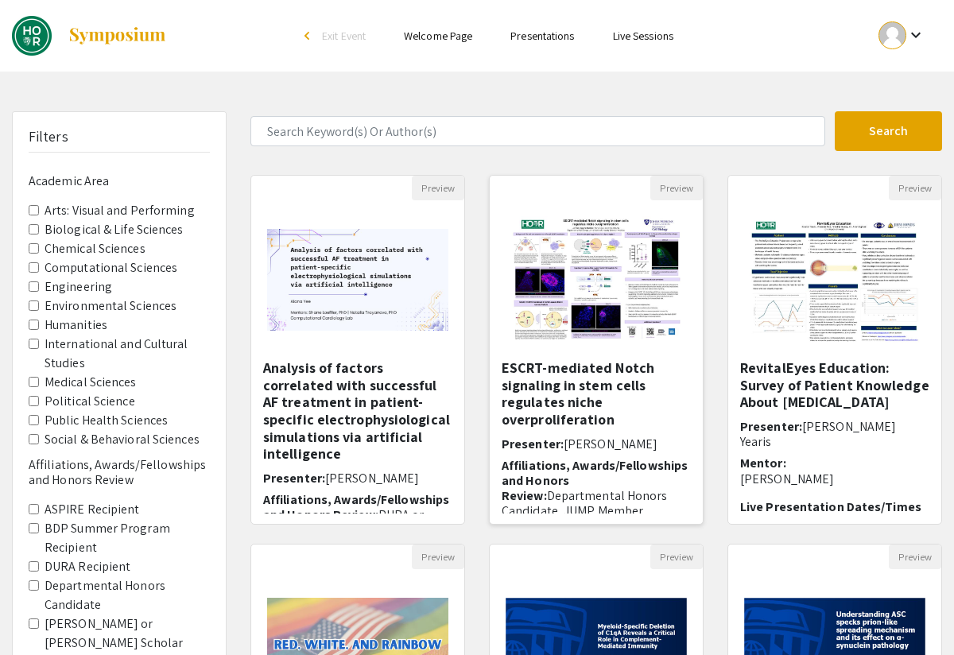
click at [608, 376] on h5 "ESCRT-mediated Notch signaling in stem cells regulates niche overproliferation" at bounding box center [596, 393] width 189 height 68
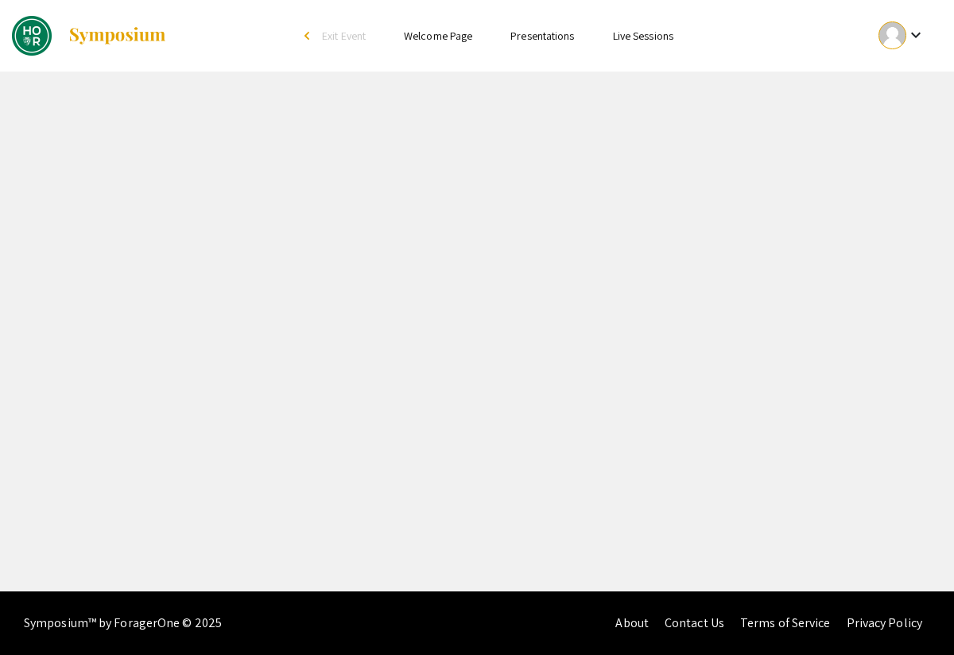
select select "custom"
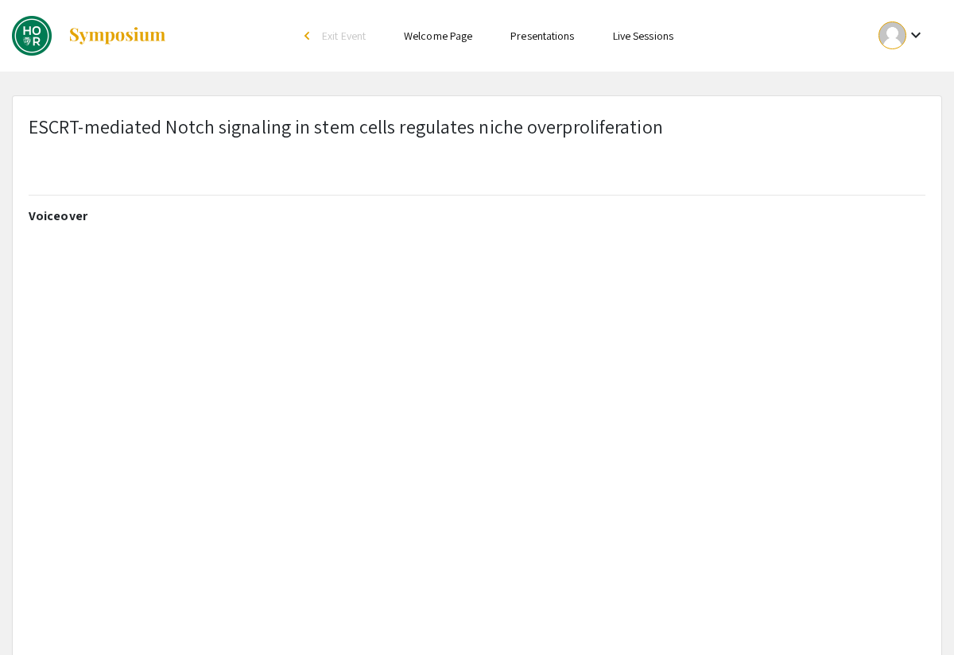
type input "0"
select select "custom"
type input "1"
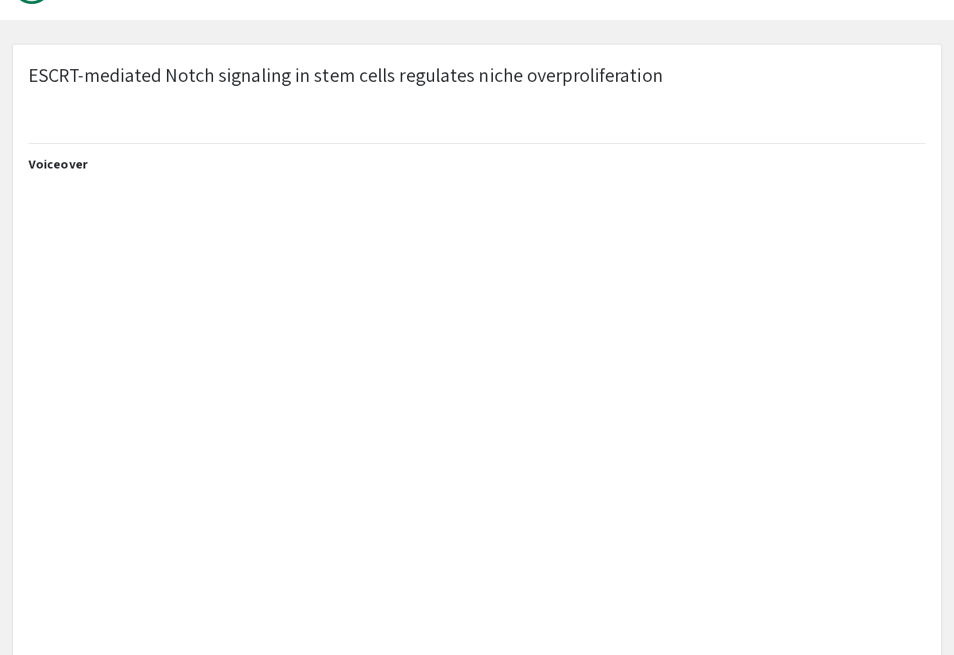
scroll to position [79, 0]
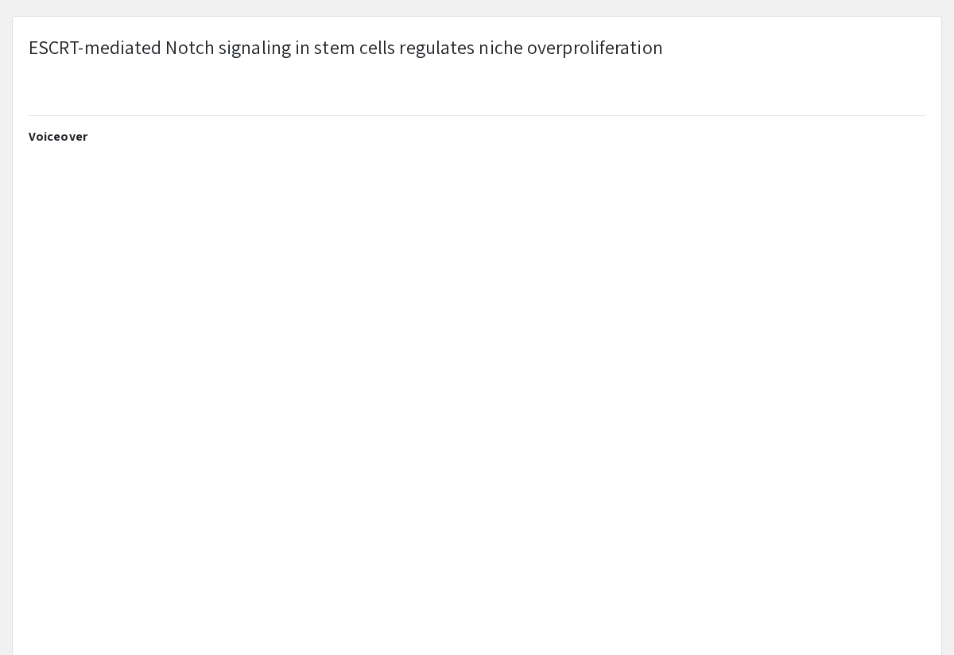
select select "custom"
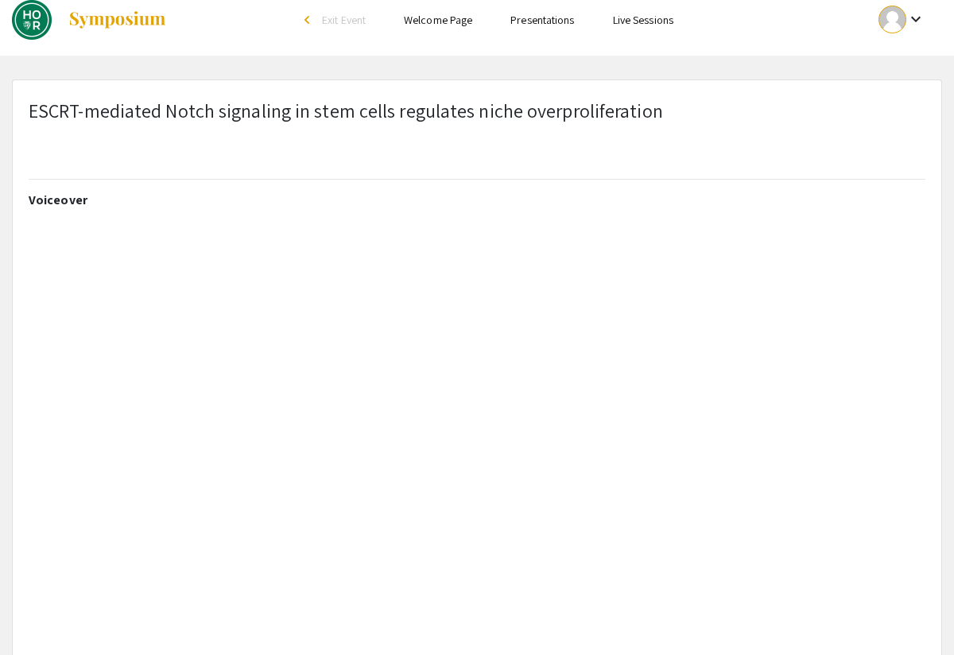
scroll to position [0, 0]
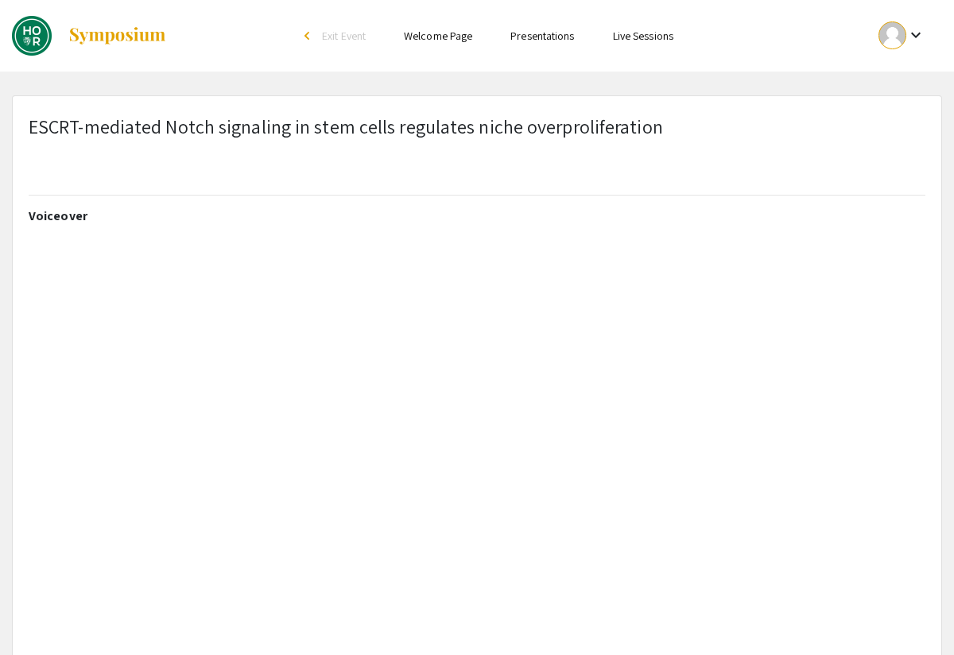
click at [788, 142] on div "ESCRT-mediated Notch signaling in stem cells regulates niche overproliferation" at bounding box center [477, 160] width 921 height 96
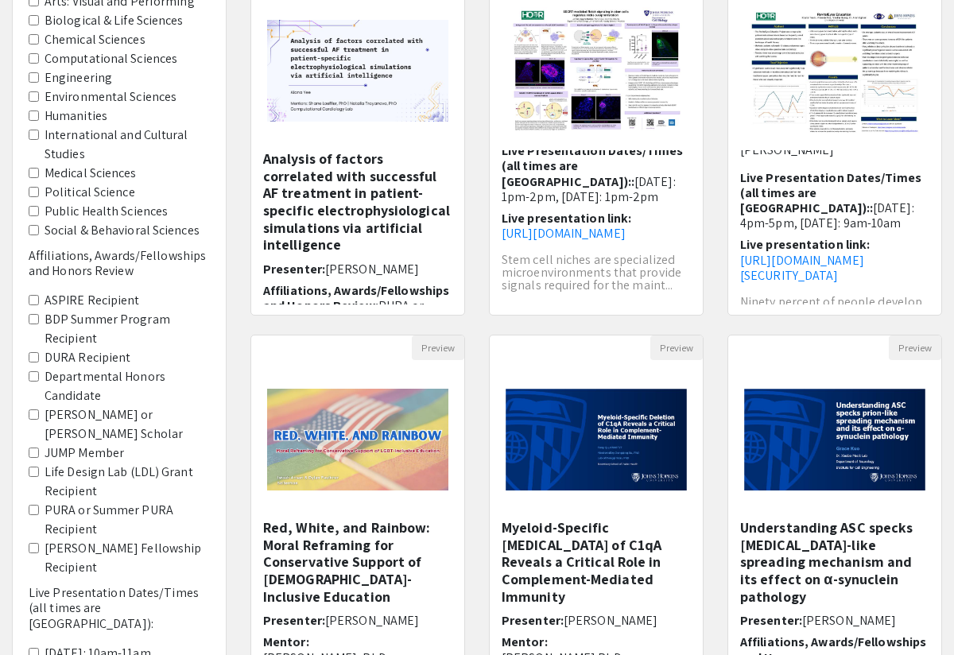
scroll to position [399, 0]
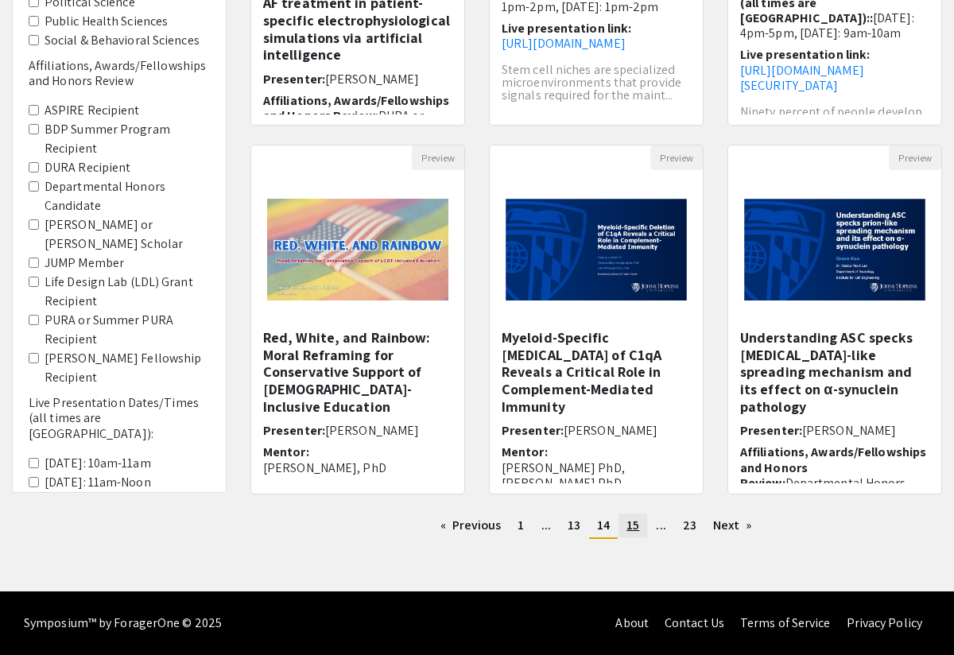
click at [629, 525] on span "15" at bounding box center [632, 525] width 13 height 17
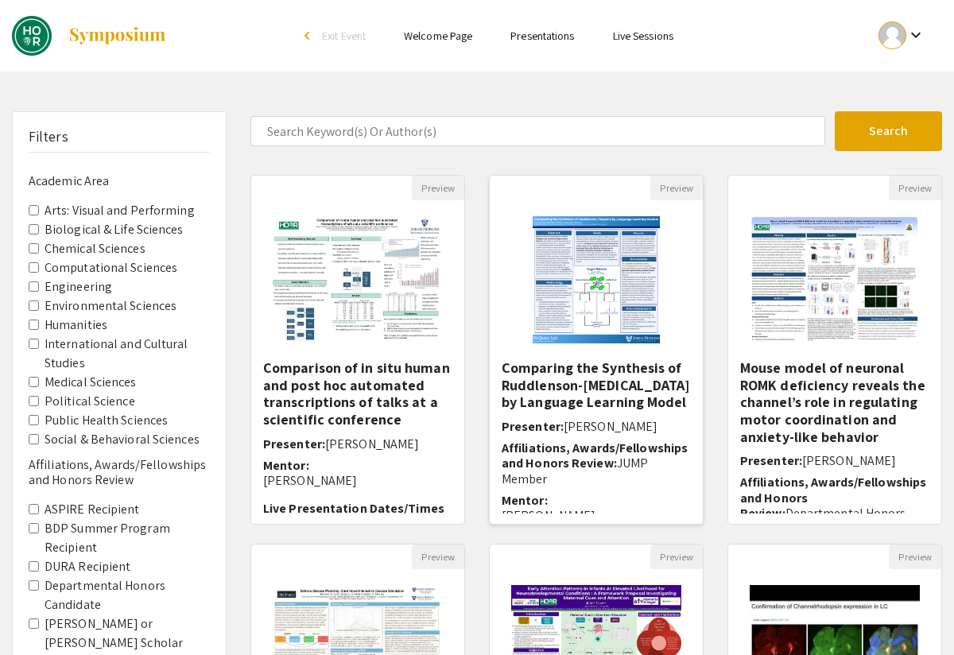
click at [553, 371] on h5 "Comparing the Synthesis of Ruddlenson-[MEDICAL_DATA] by Language Learning Model" at bounding box center [596, 385] width 189 height 52
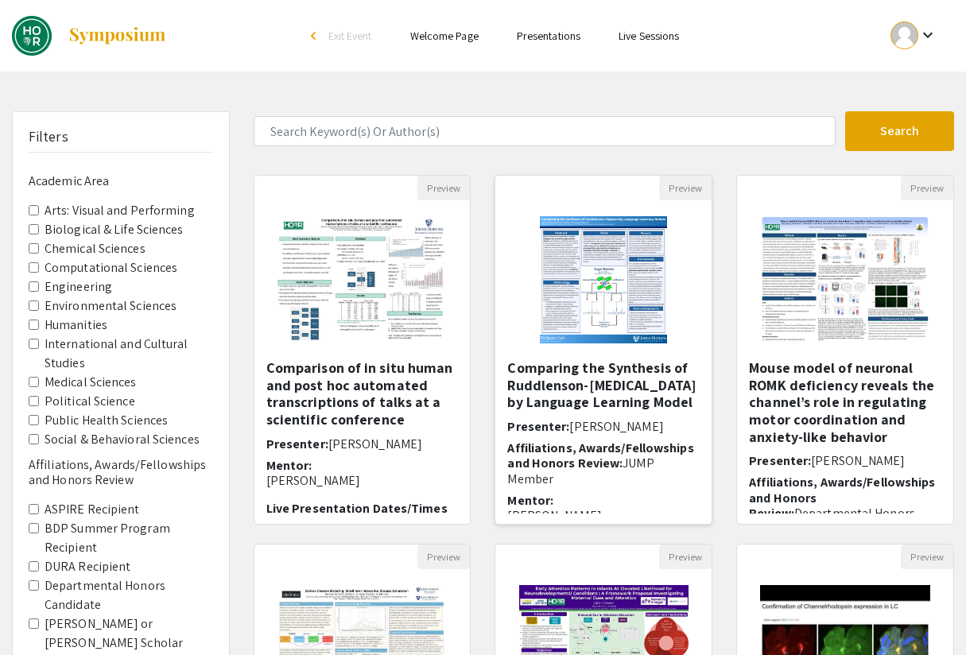
select select "custom"
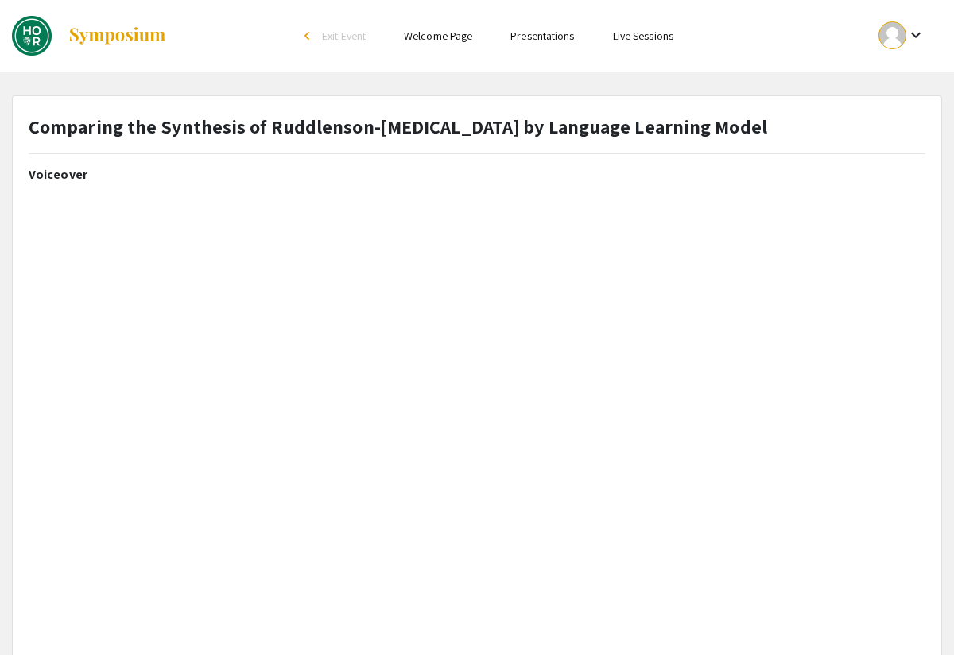
type input "0"
select select "custom"
type input "1"
select select "auto"
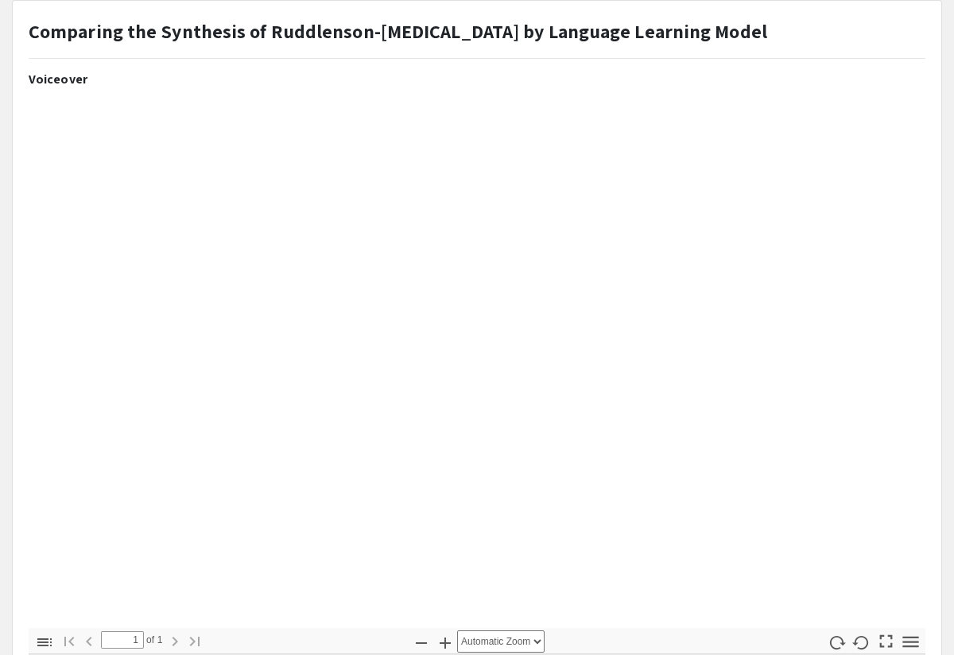
scroll to position [79, 0]
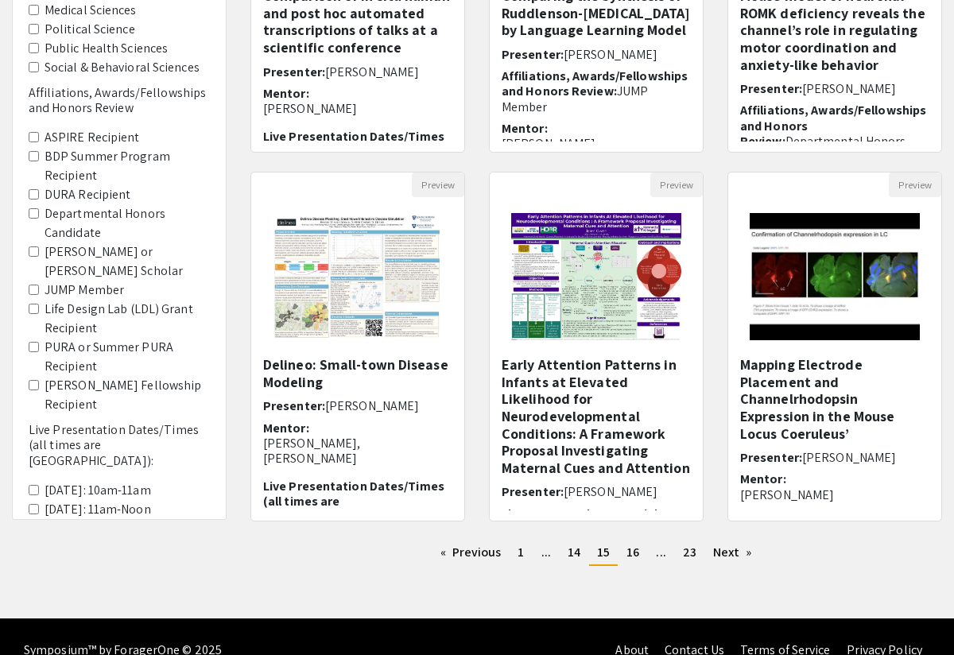
scroll to position [397, 0]
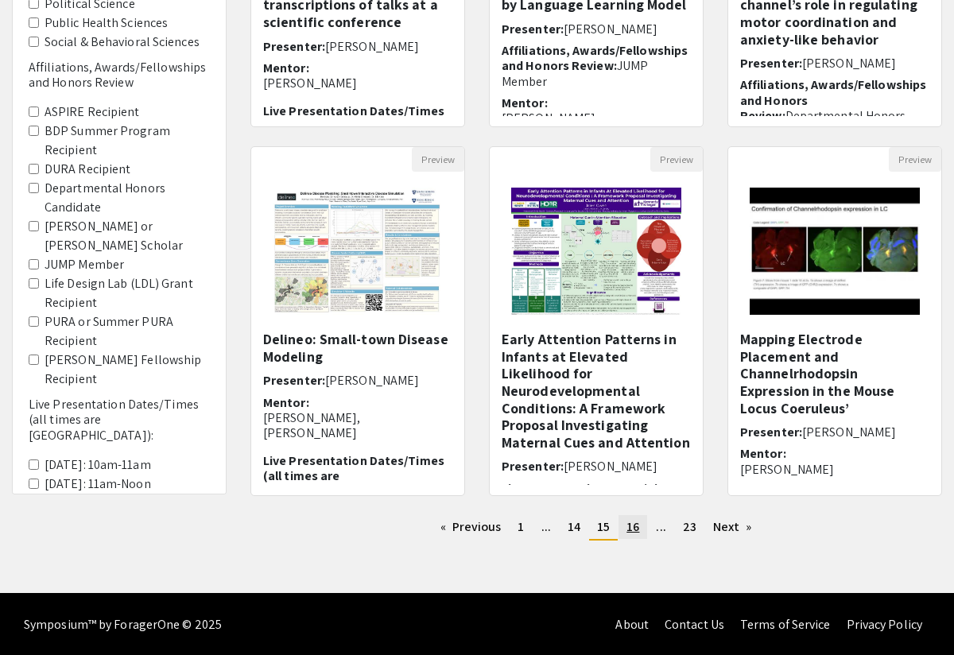
click at [630, 533] on span "16" at bounding box center [632, 526] width 13 height 17
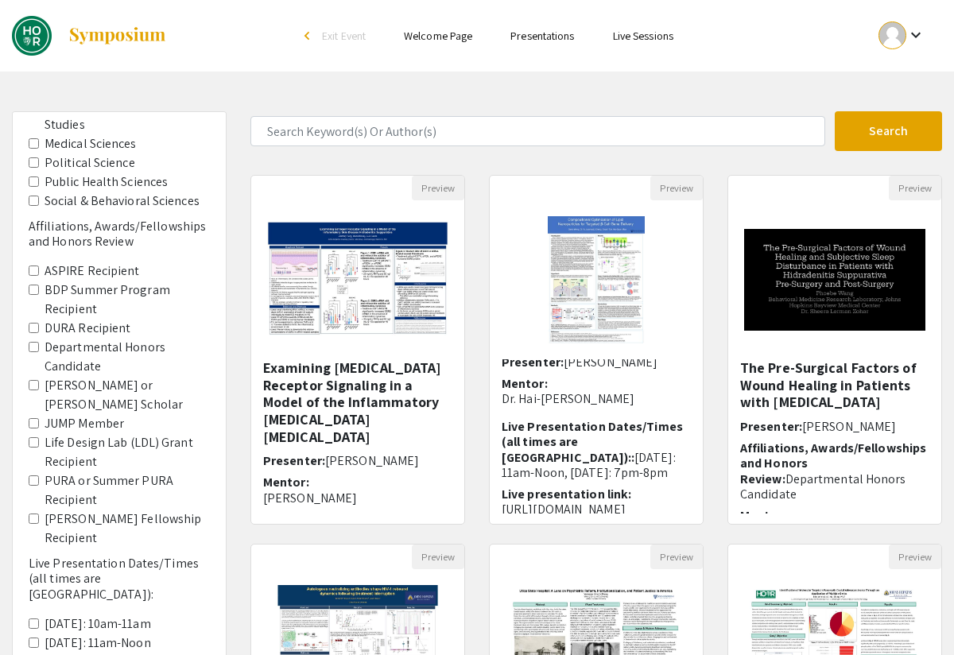
scroll to position [397, 0]
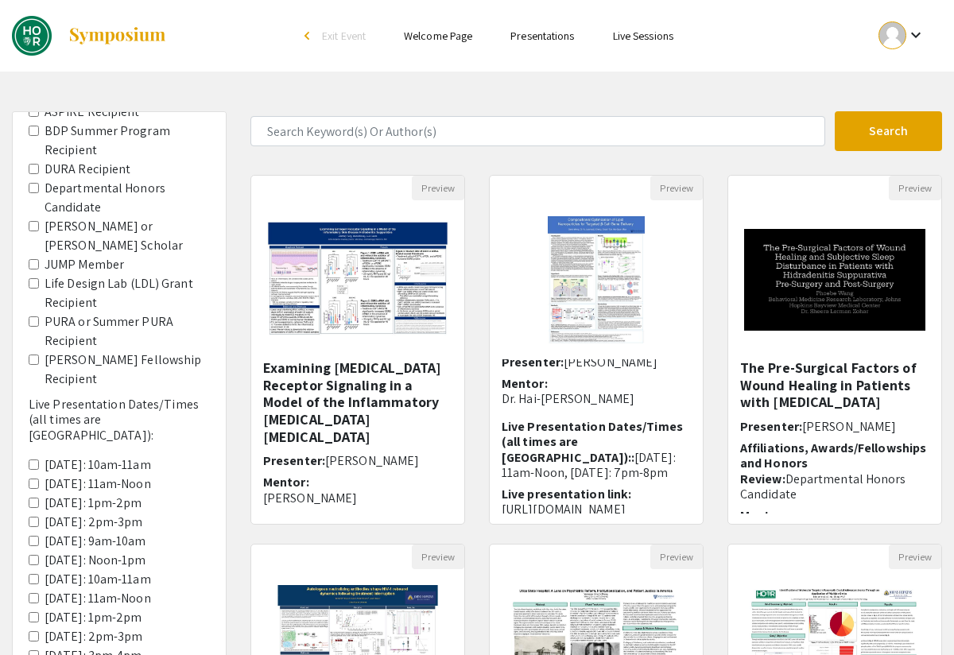
click at [41, 359] on span "[PERSON_NAME] Fellowship Recipient" at bounding box center [119, 370] width 181 height 38
click at [32, 359] on Recipient "[PERSON_NAME] Fellowship Recipient" at bounding box center [34, 360] width 10 height 10
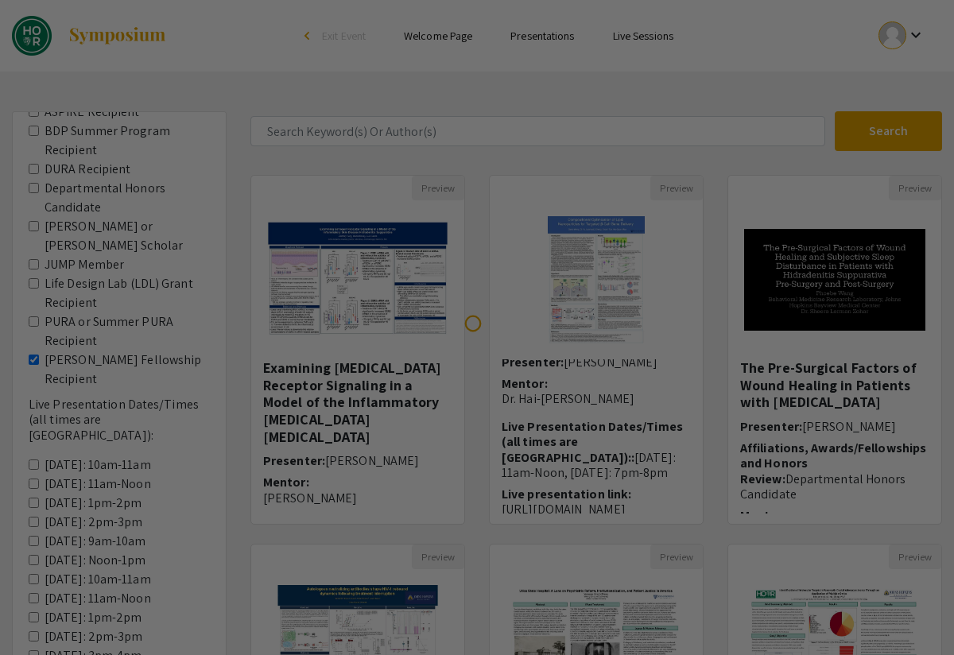
scroll to position [114, 0]
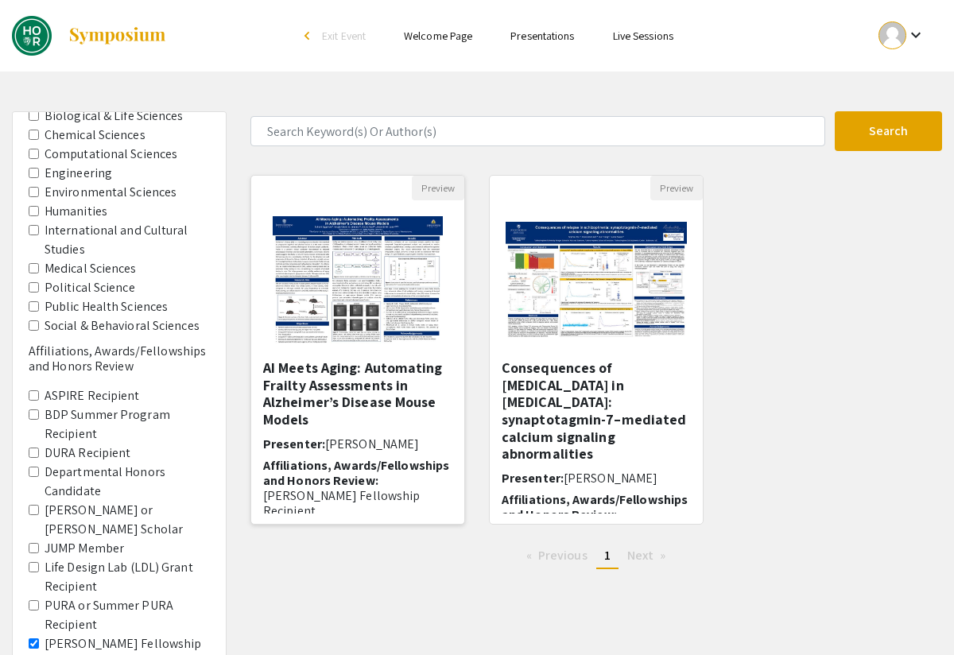
click at [343, 382] on h5 "AI Meets Aging: Automating Frailty Assessments in Alzheimer’s Disease Mouse Mod…" at bounding box center [357, 393] width 189 height 68
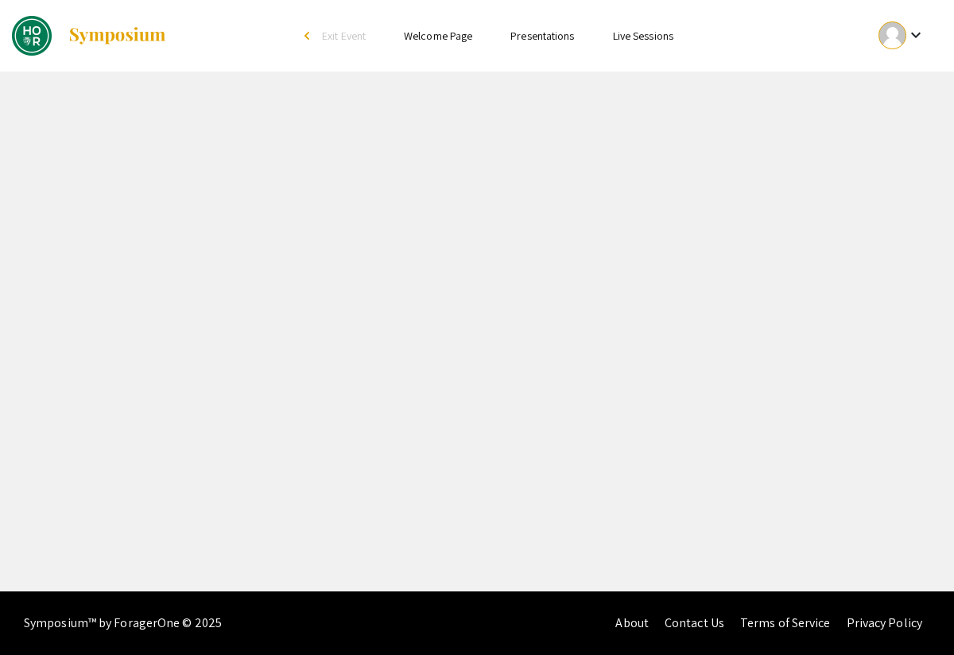
select select "custom"
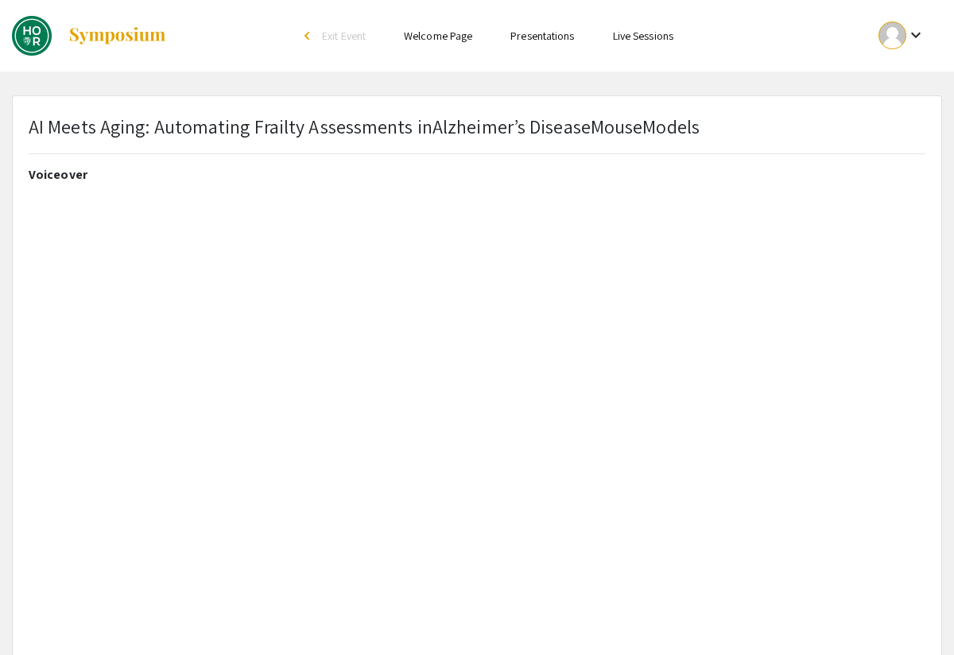
type input "1"
select select "auto"
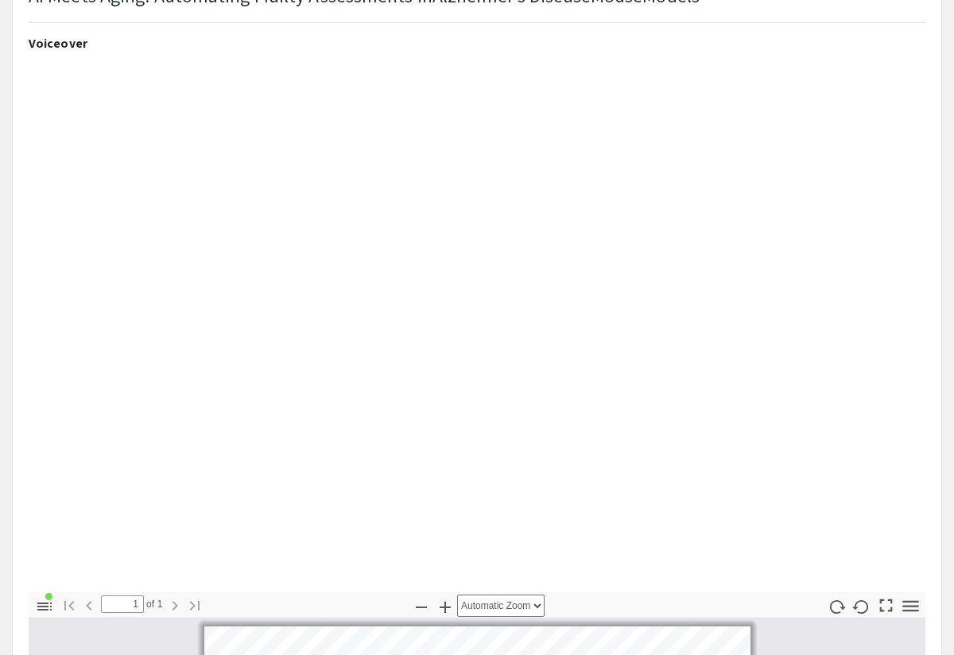
scroll to position [14, 0]
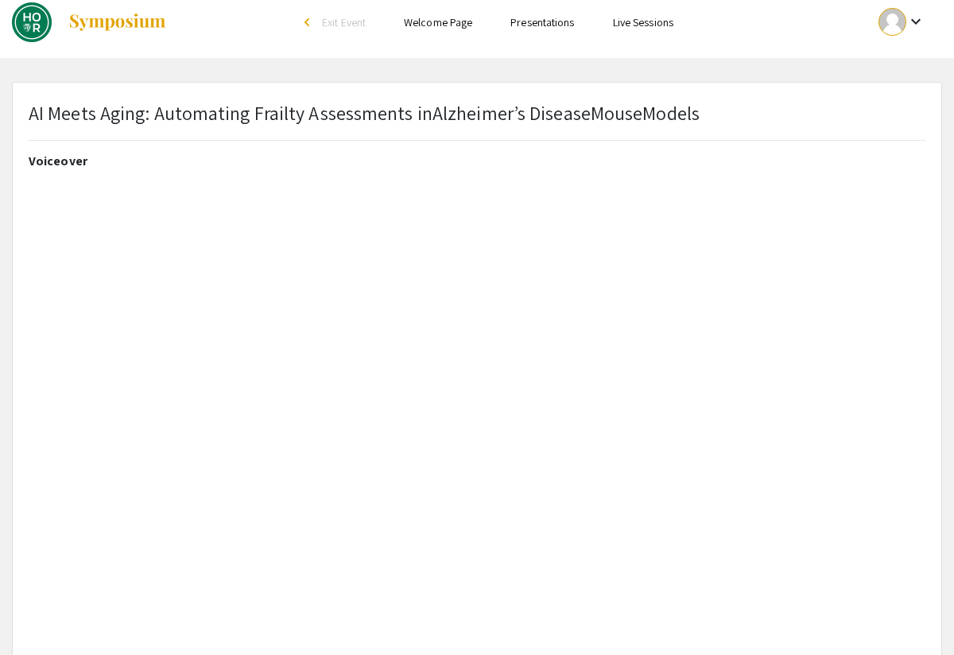
click at [688, 128] on div "AI Meets Aging: Automating Frailty Assessments in Alzheimer’s Disease Mouse Mod…" at bounding box center [364, 119] width 671 height 41
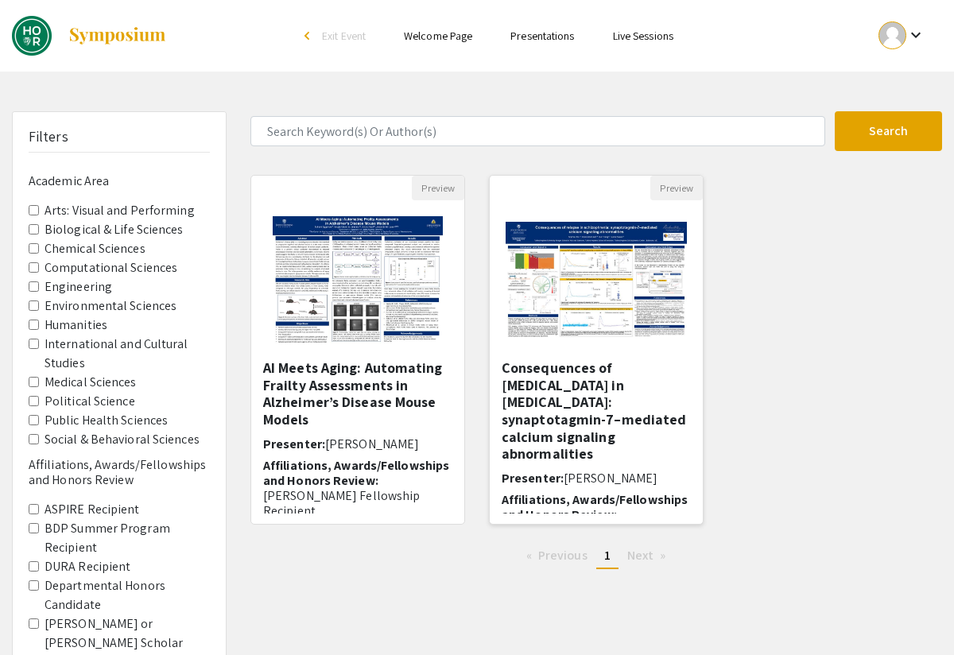
click at [604, 397] on h5 "Consequences of [MEDICAL_DATA] in [MEDICAL_DATA]: synaptotagmin-7–mediated calc…" at bounding box center [596, 410] width 189 height 103
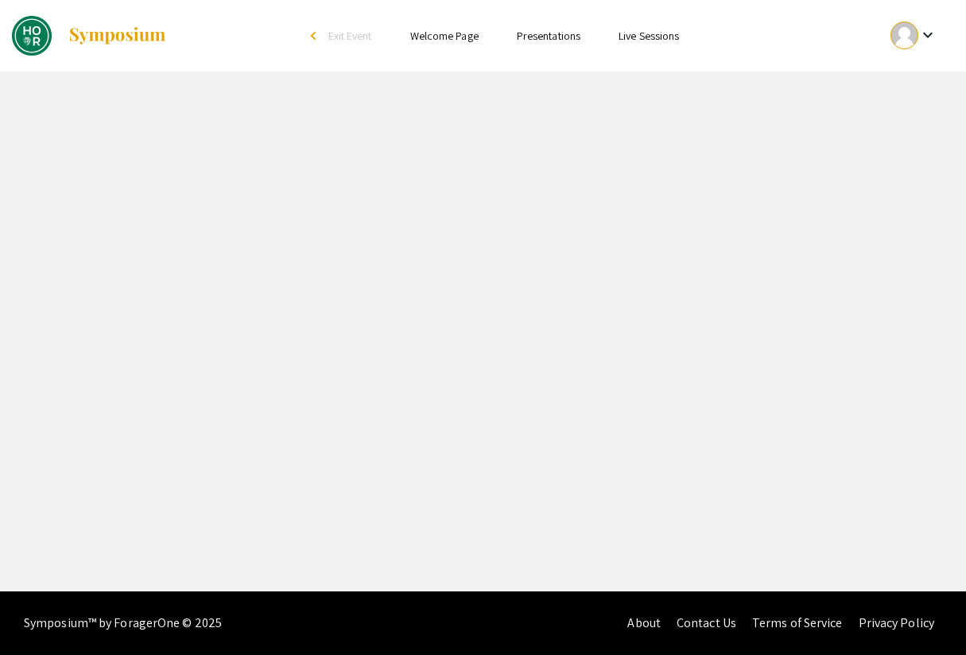
select select "custom"
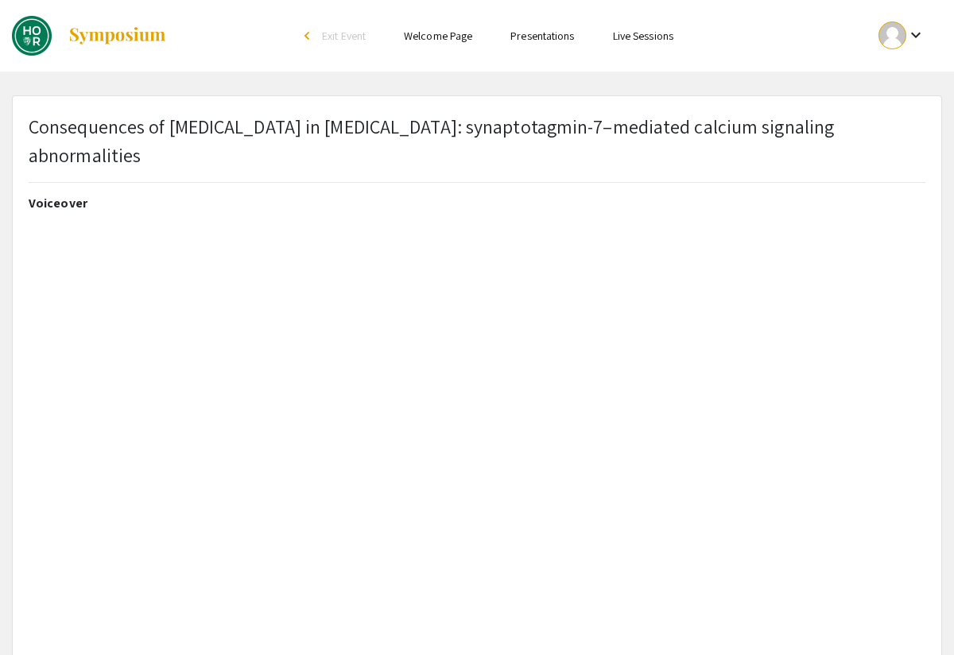
type input "0"
select select "custom"
type input "1"
select select "auto"
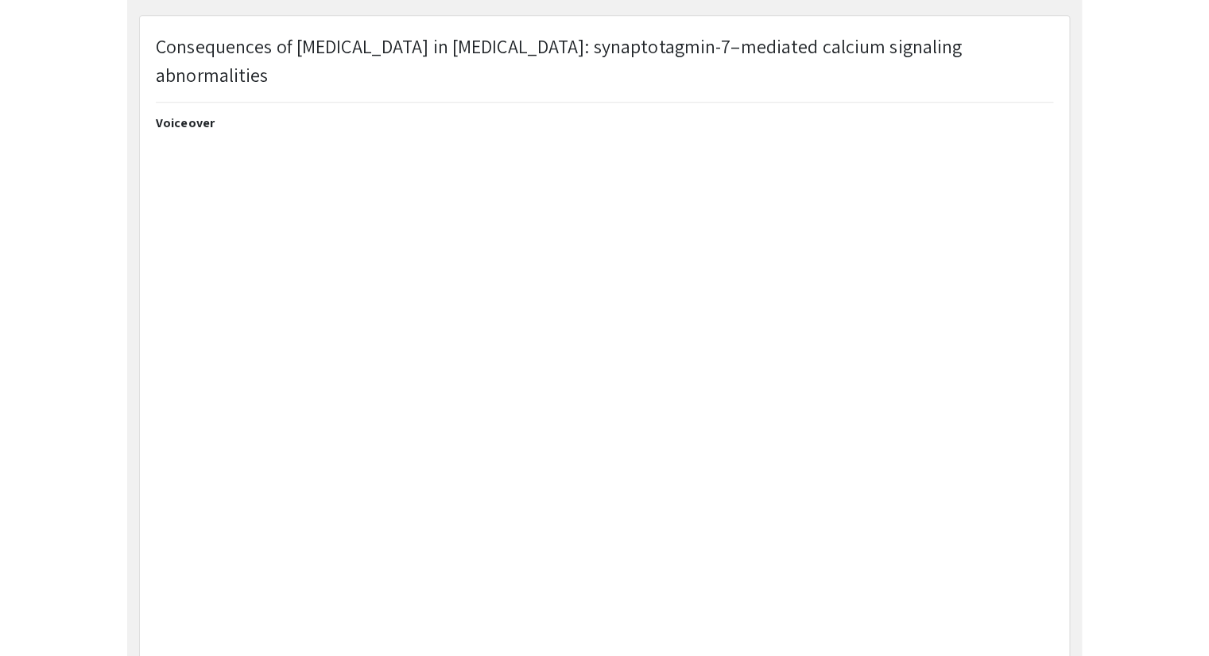
scroll to position [79, 0]
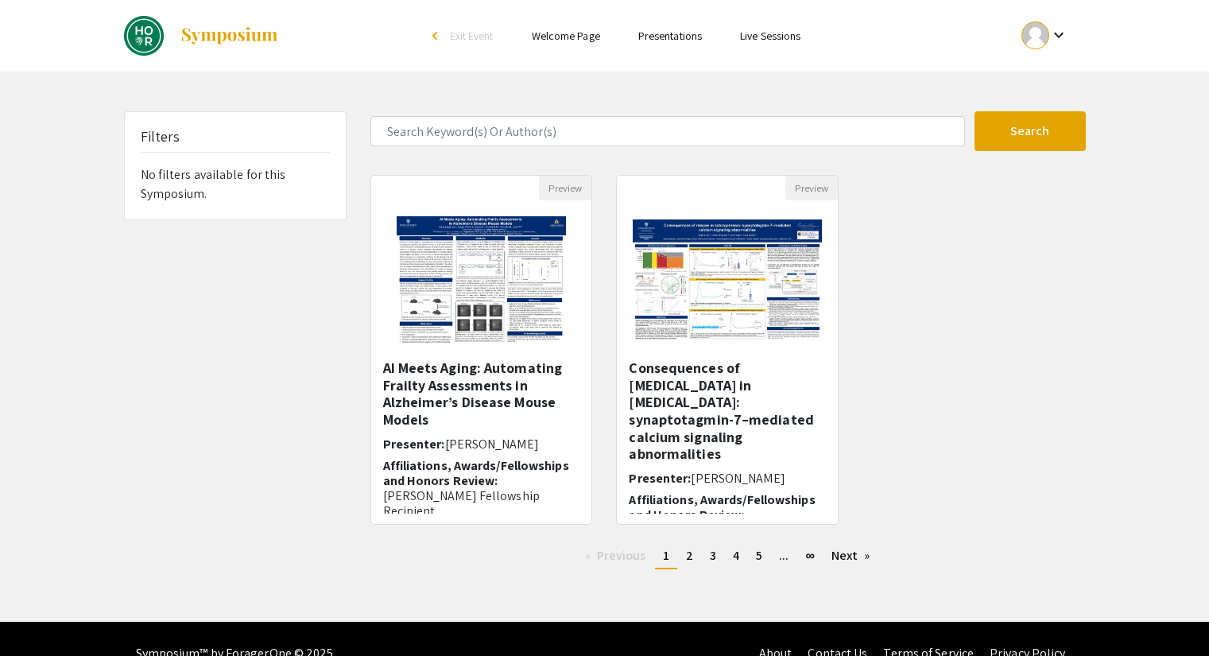
click at [452, 394] on h5 "AI Meets Aging: Automating Frailty Assessments in Alzheimer’s Disease Mouse Mod…" at bounding box center [481, 393] width 197 height 68
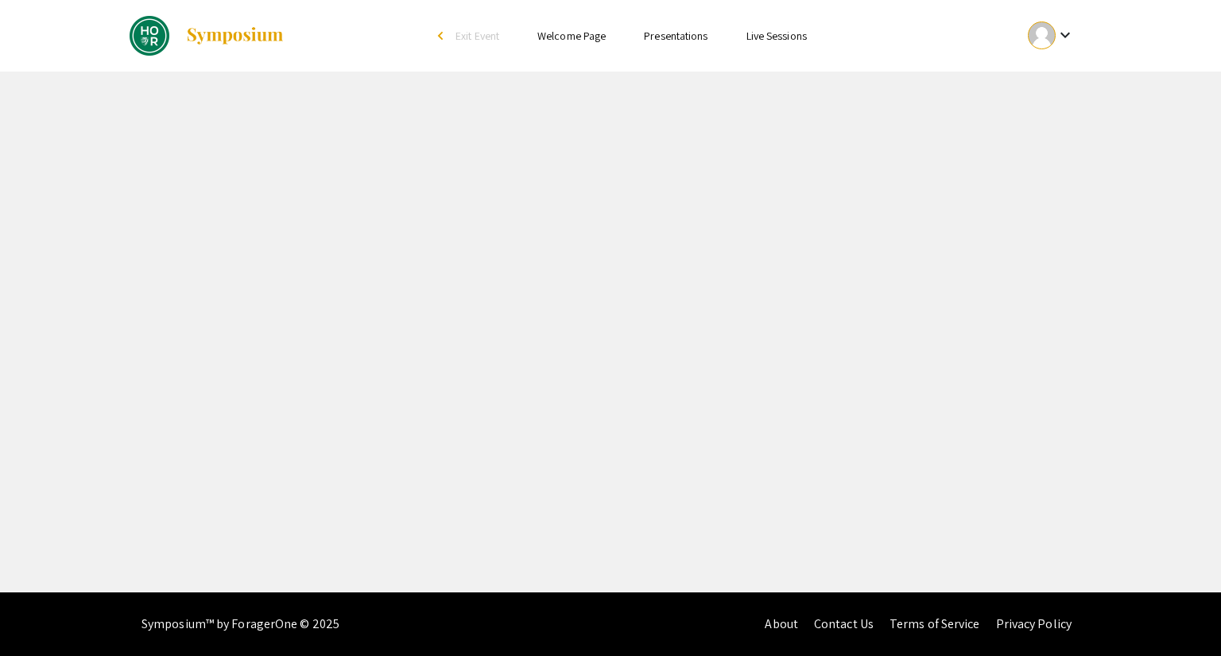
select select "custom"
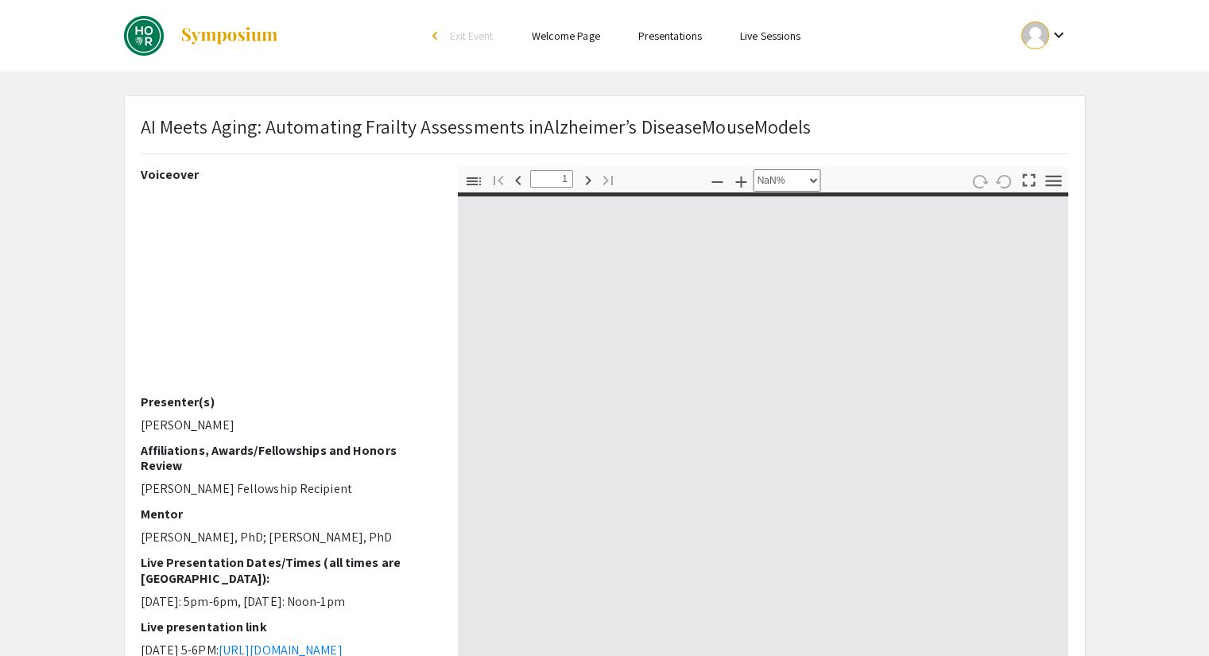
type input "0"
select select "auto"
type input "1"
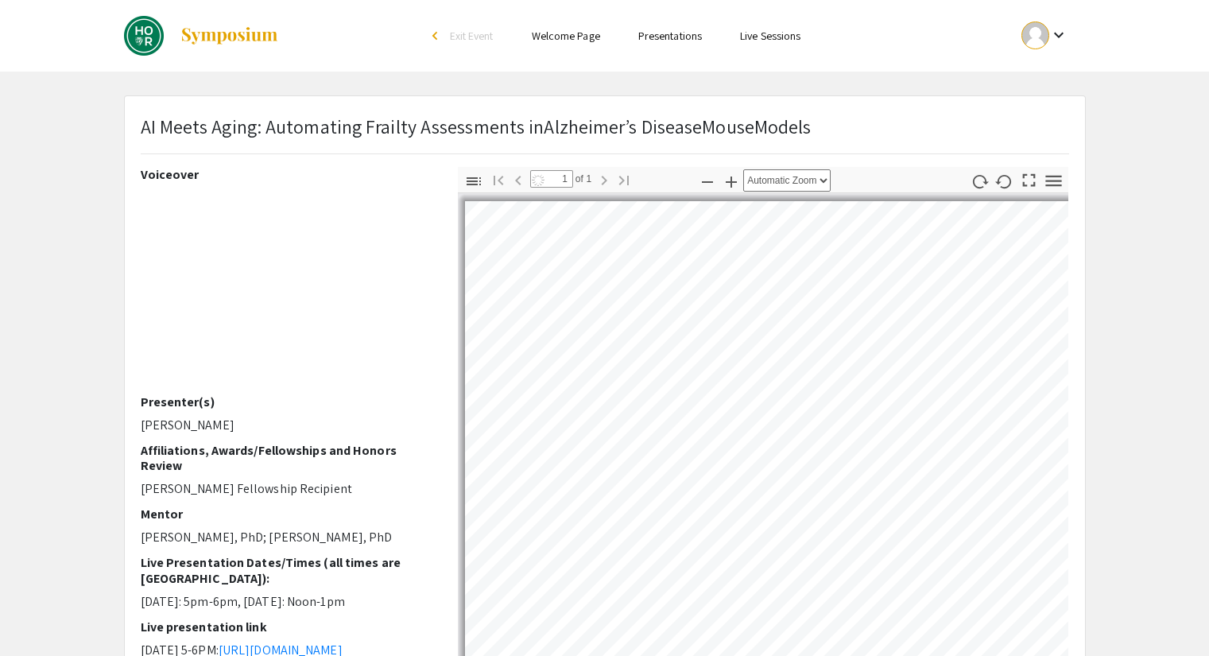
select select "auto"
